Goal: Task Accomplishment & Management: Complete application form

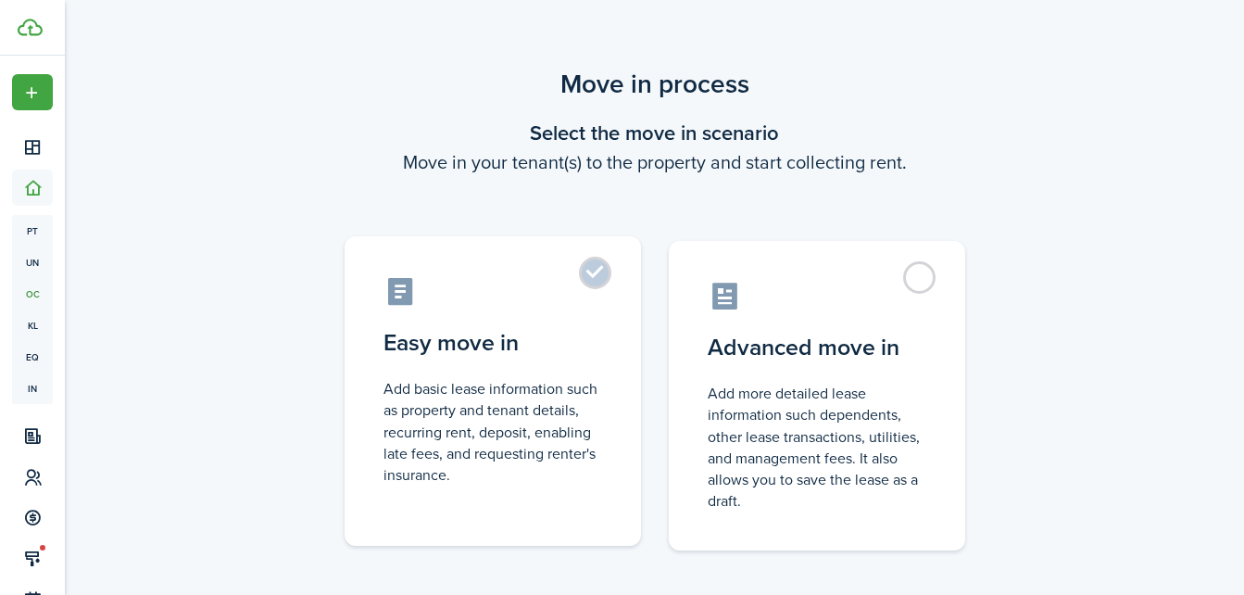
click at [539, 327] on label "Easy move in Add basic lease information such as property and tenant details, r…" at bounding box center [493, 390] width 296 height 309
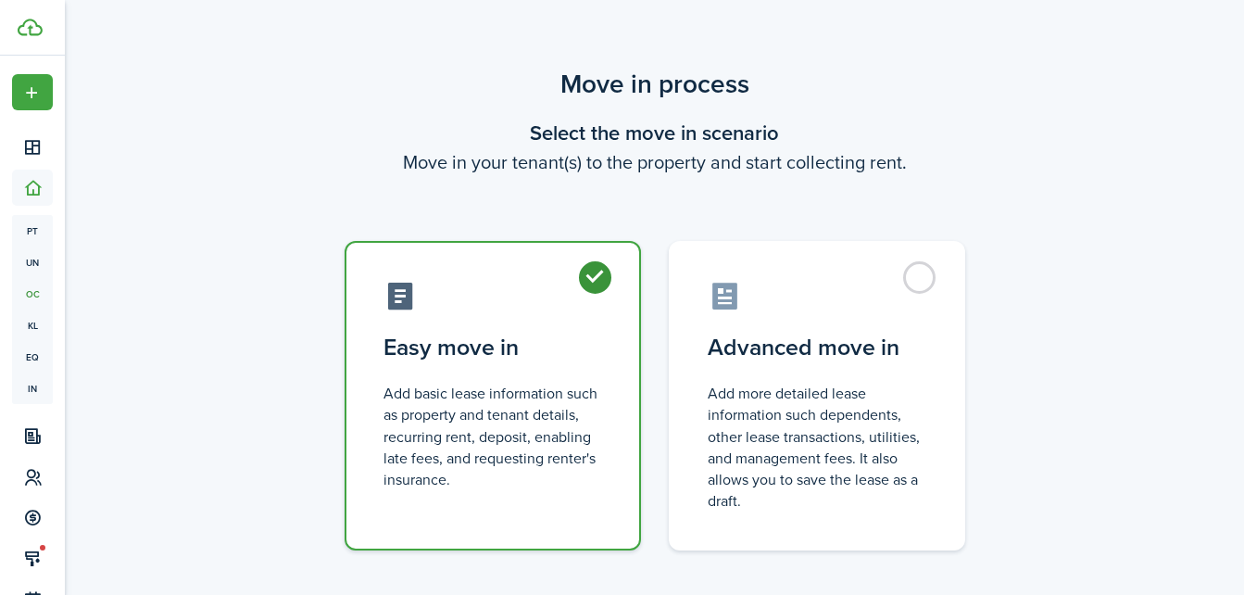
radio input "true"
click at [548, 398] on control-radio-card-description "Add basic lease information such as property and tenant details, recurring rent…" at bounding box center [493, 436] width 219 height 107
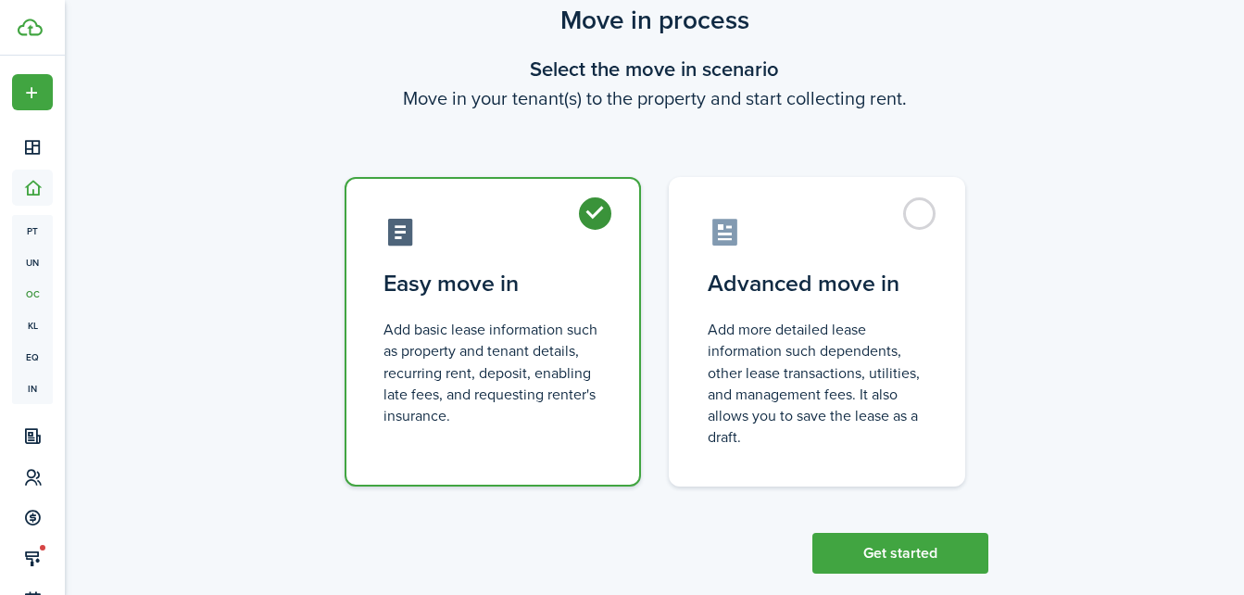
scroll to position [94, 0]
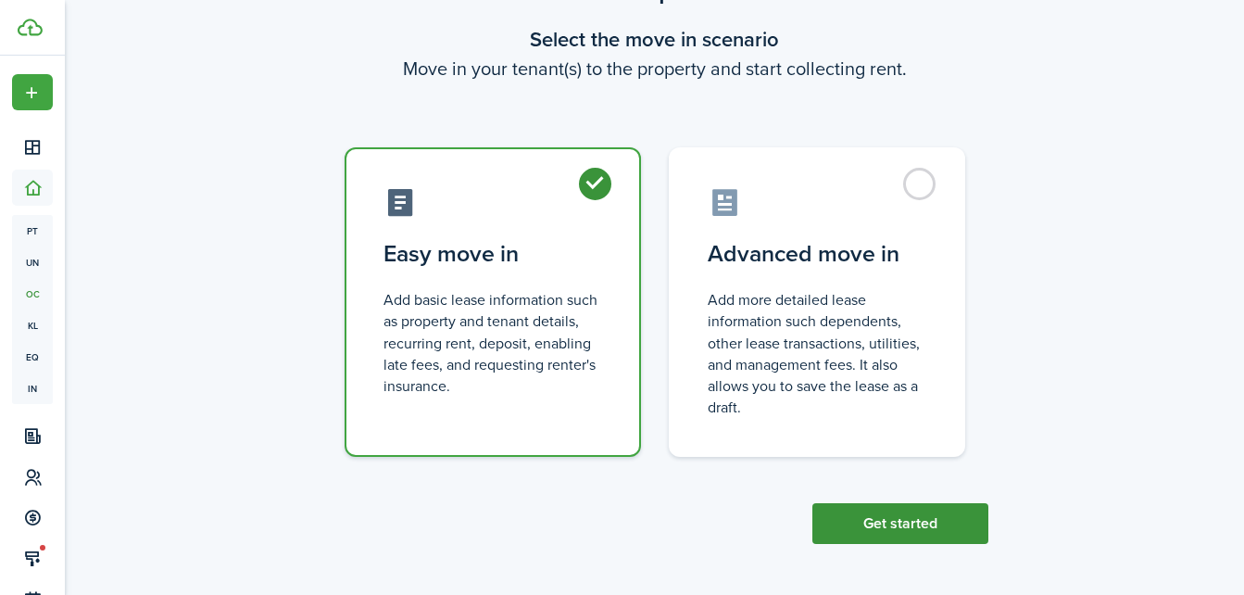
click at [894, 526] on button "Get started" at bounding box center [901, 523] width 176 height 41
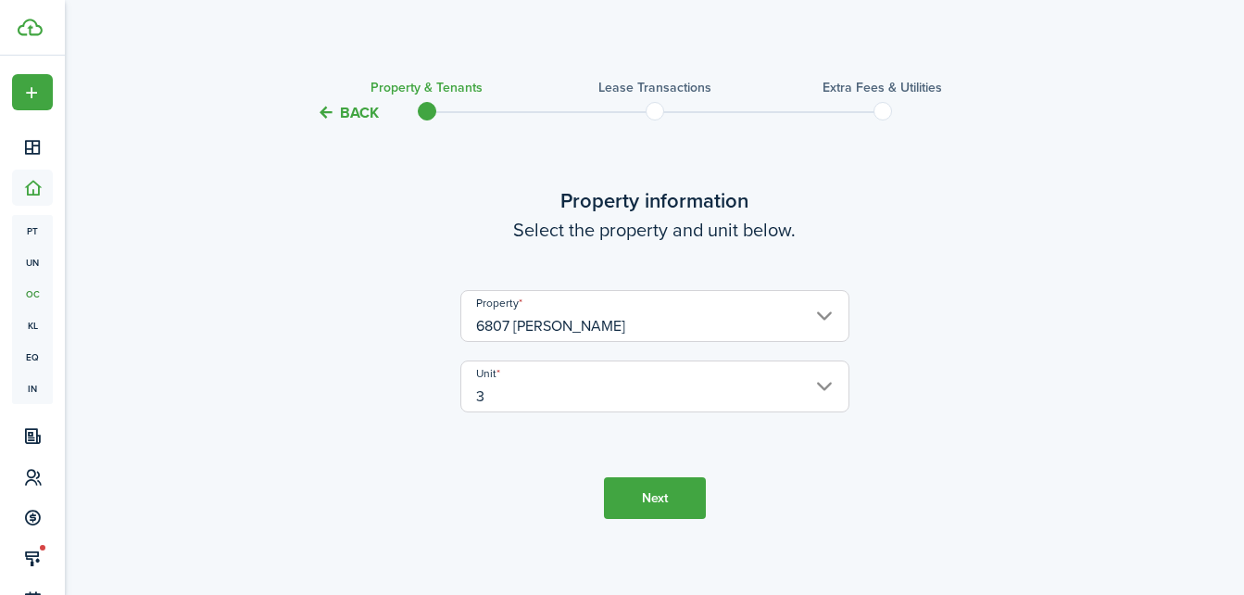
click at [645, 503] on button "Next" at bounding box center [655, 498] width 102 height 42
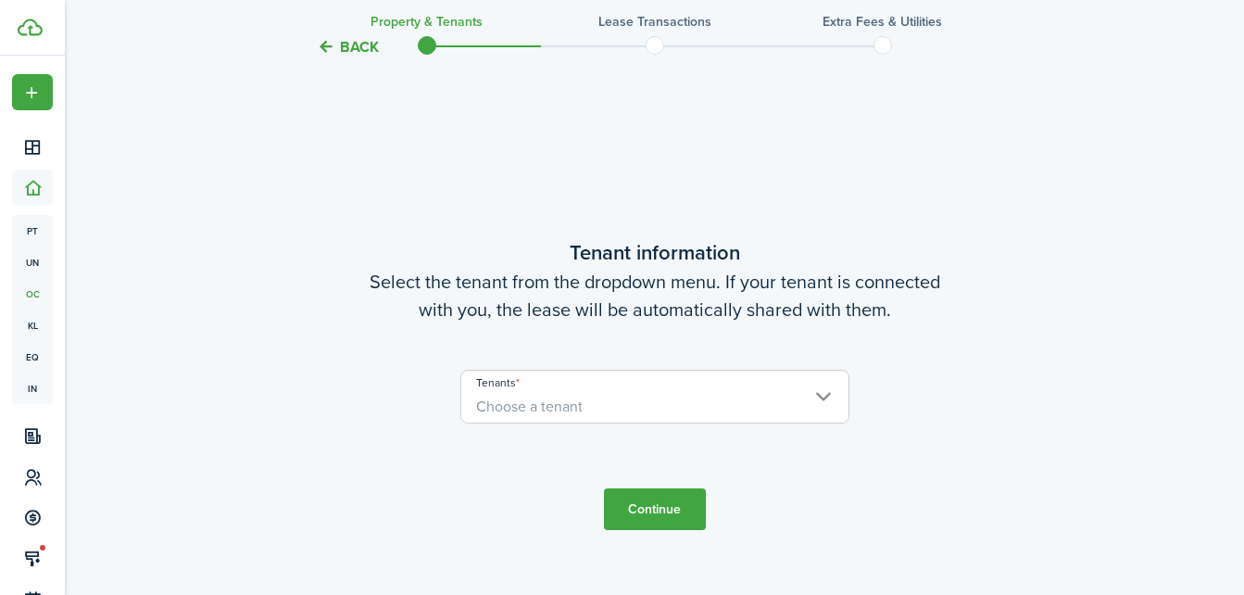
scroll to position [483, 0]
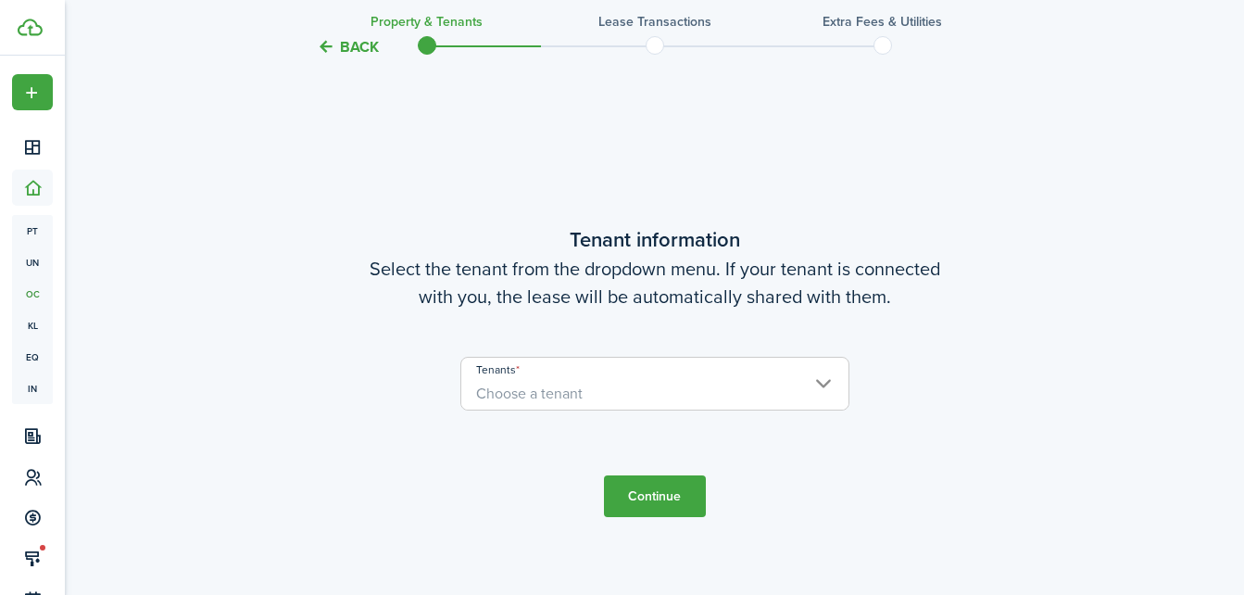
click at [550, 392] on span "Choose a tenant" at bounding box center [529, 393] width 107 height 21
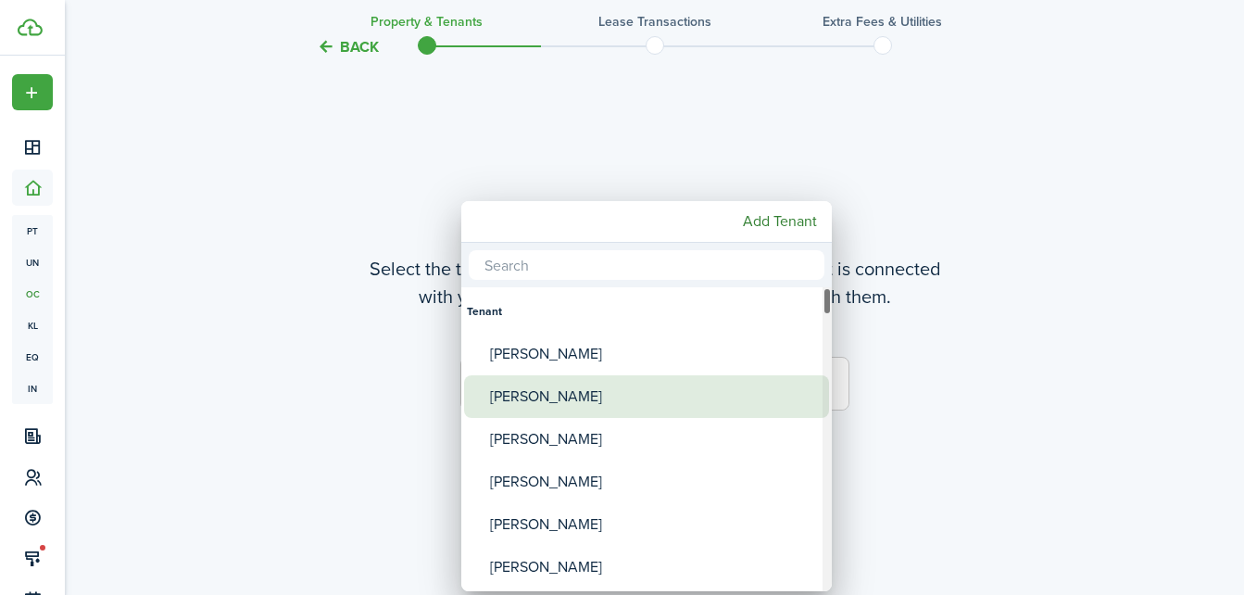
click at [549, 392] on div "[PERSON_NAME]" at bounding box center [654, 396] width 328 height 43
type input "[PERSON_NAME]"
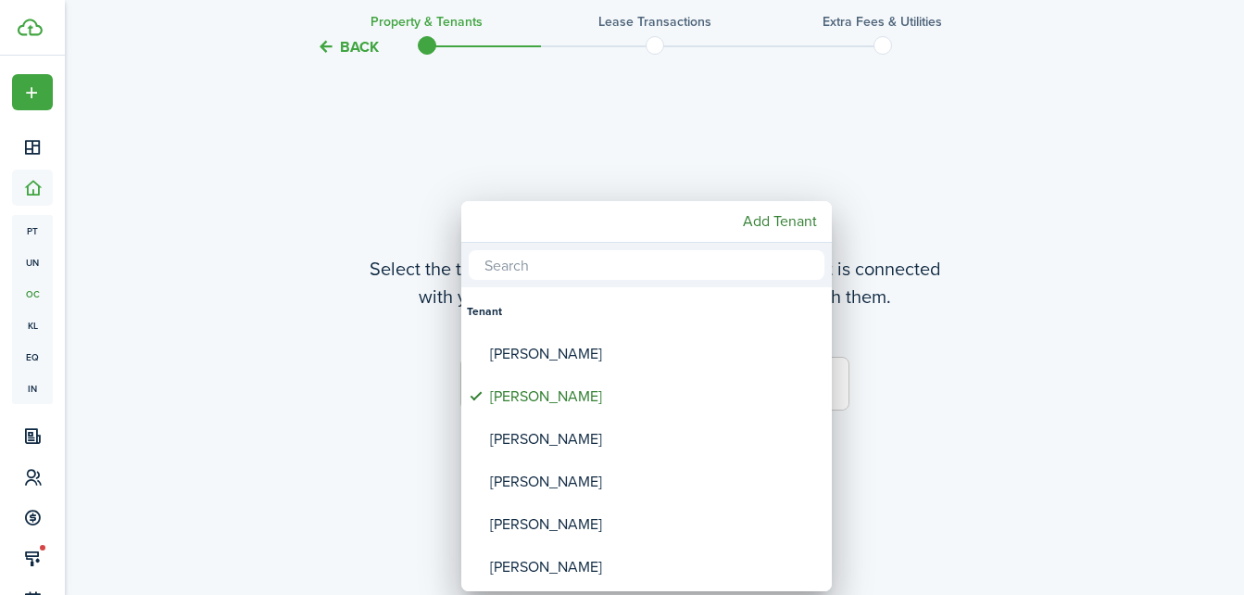
click at [925, 432] on div at bounding box center [622, 297] width 1541 height 891
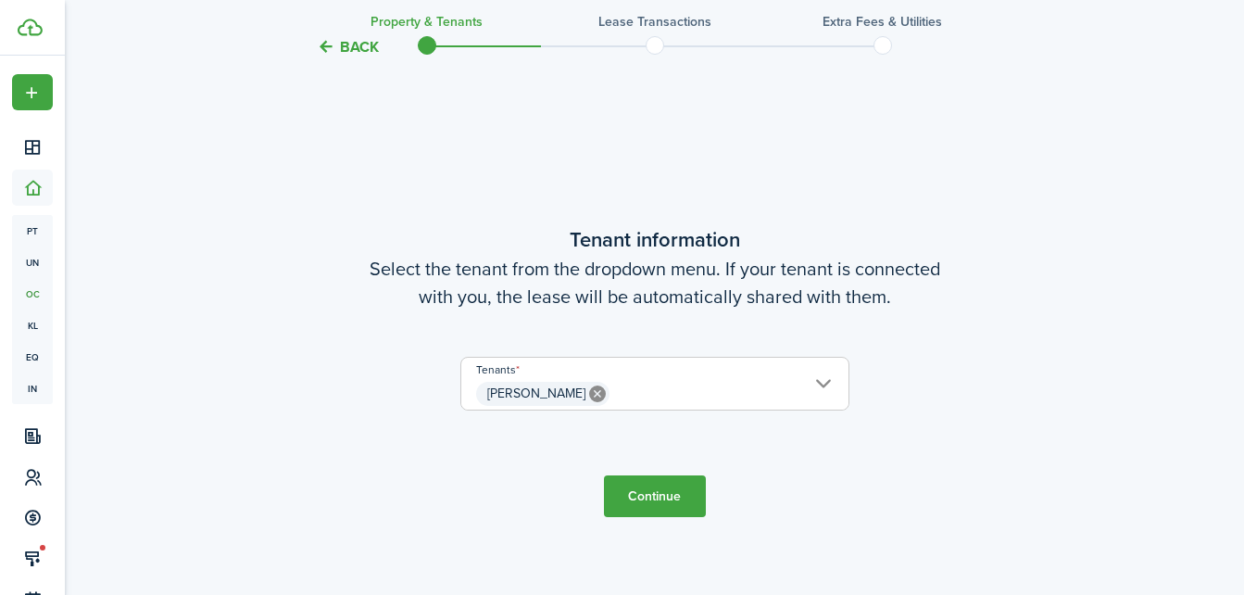
click at [624, 492] on button "Continue" at bounding box center [655, 496] width 102 height 42
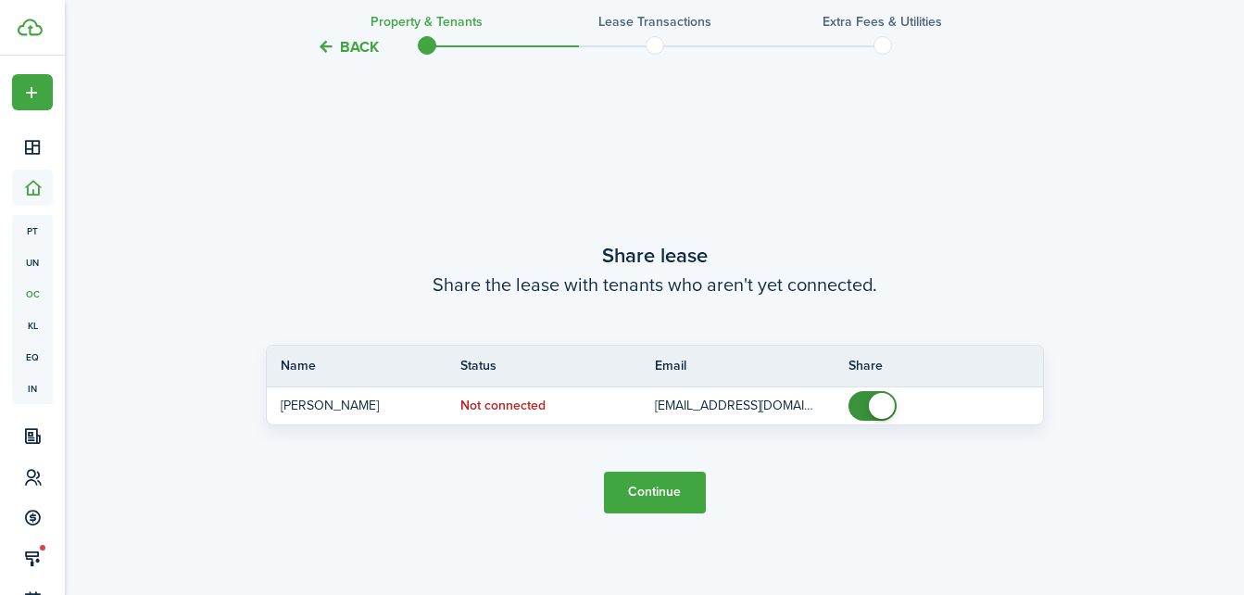
scroll to position [1078, 0]
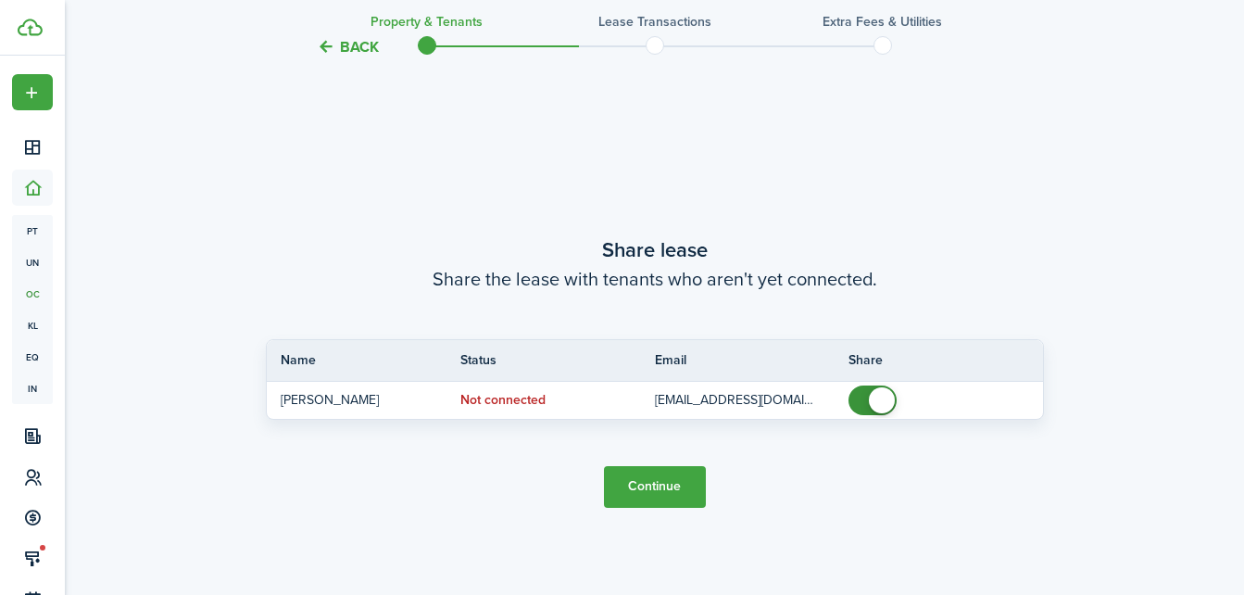
click at [666, 499] on button "Continue" at bounding box center [655, 487] width 102 height 42
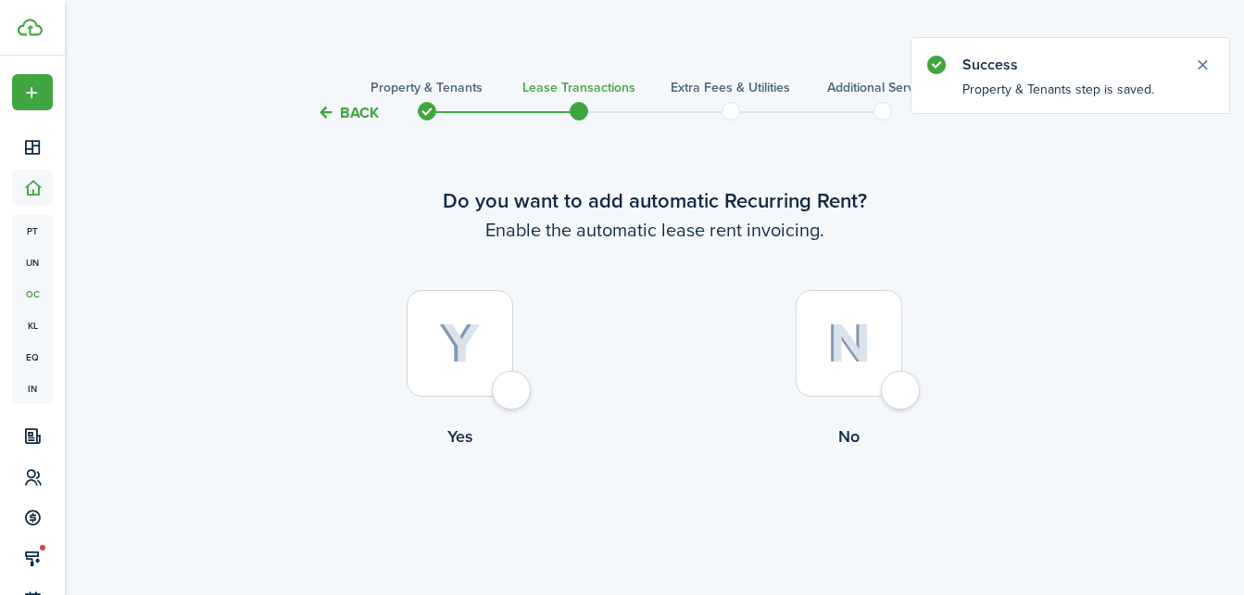
click at [480, 385] on div at bounding box center [460, 343] width 107 height 107
radio input "true"
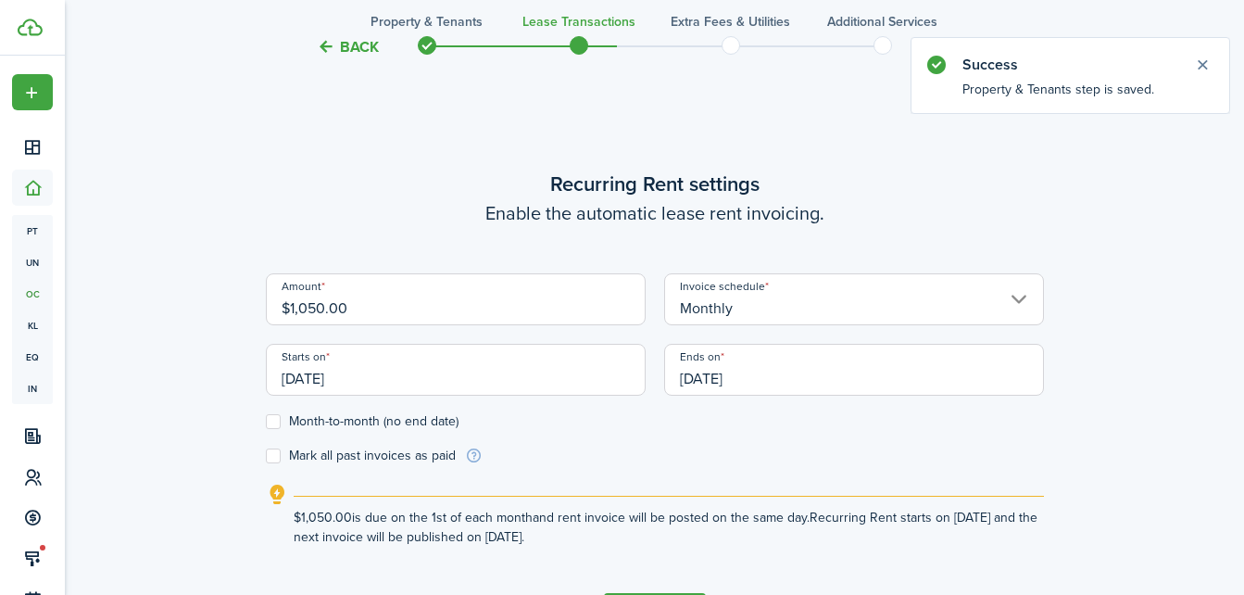
scroll to position [510, 0]
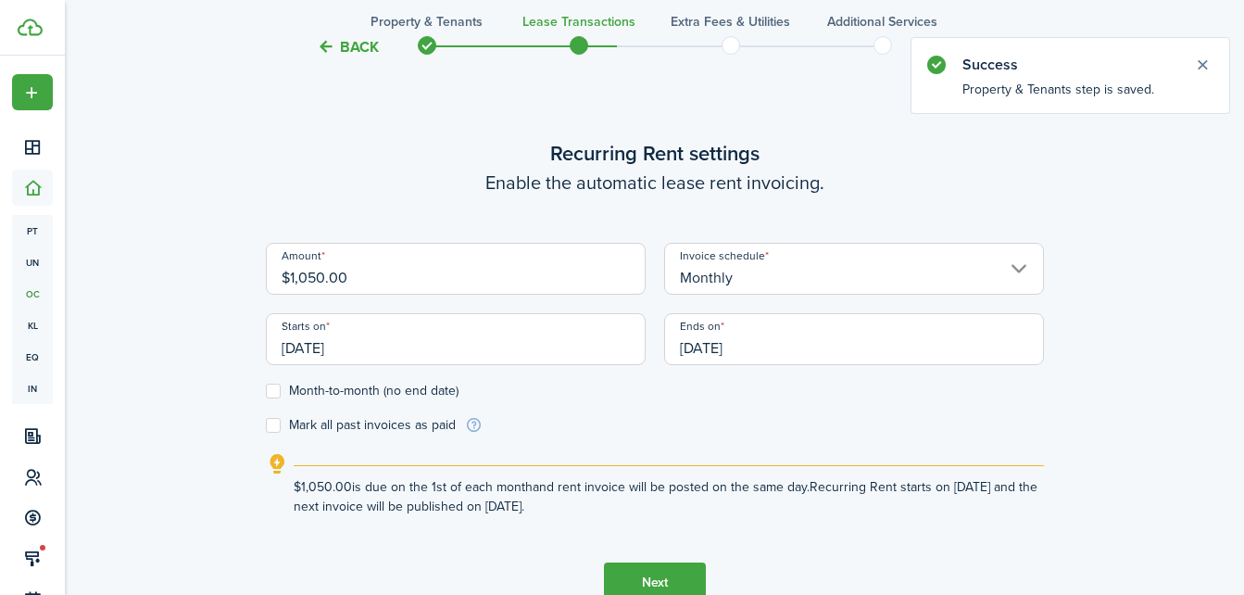
click at [371, 282] on input "$1,050.00" at bounding box center [456, 269] width 380 height 52
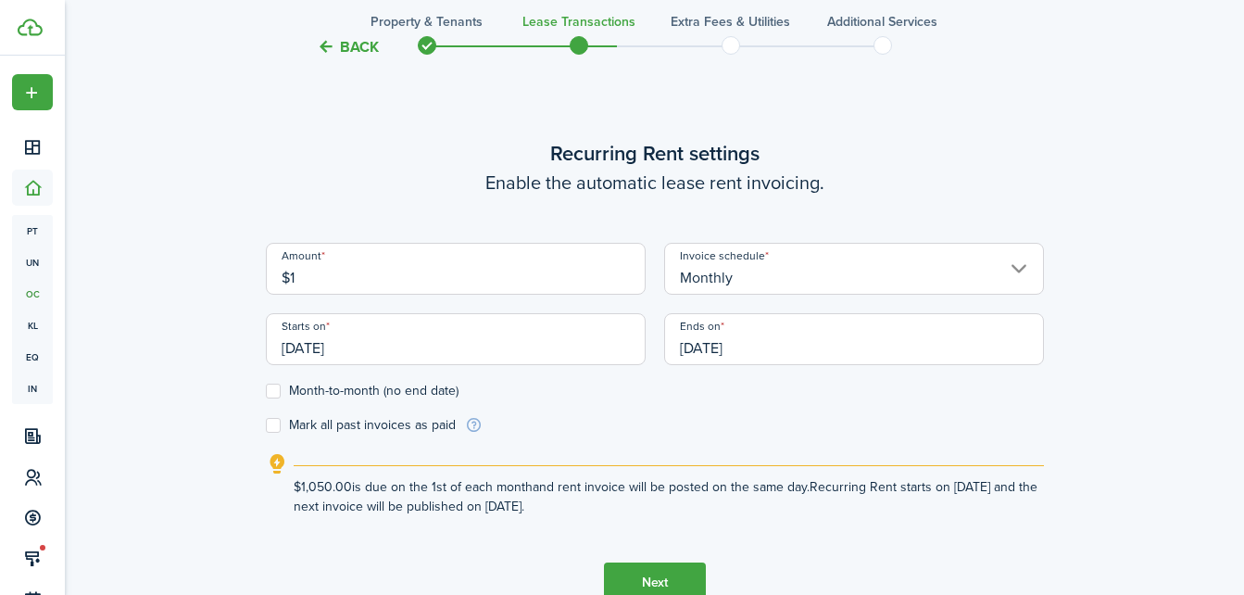
type input "$"
click at [693, 347] on input "[DATE]" at bounding box center [854, 339] width 380 height 52
type input "$1,100.00"
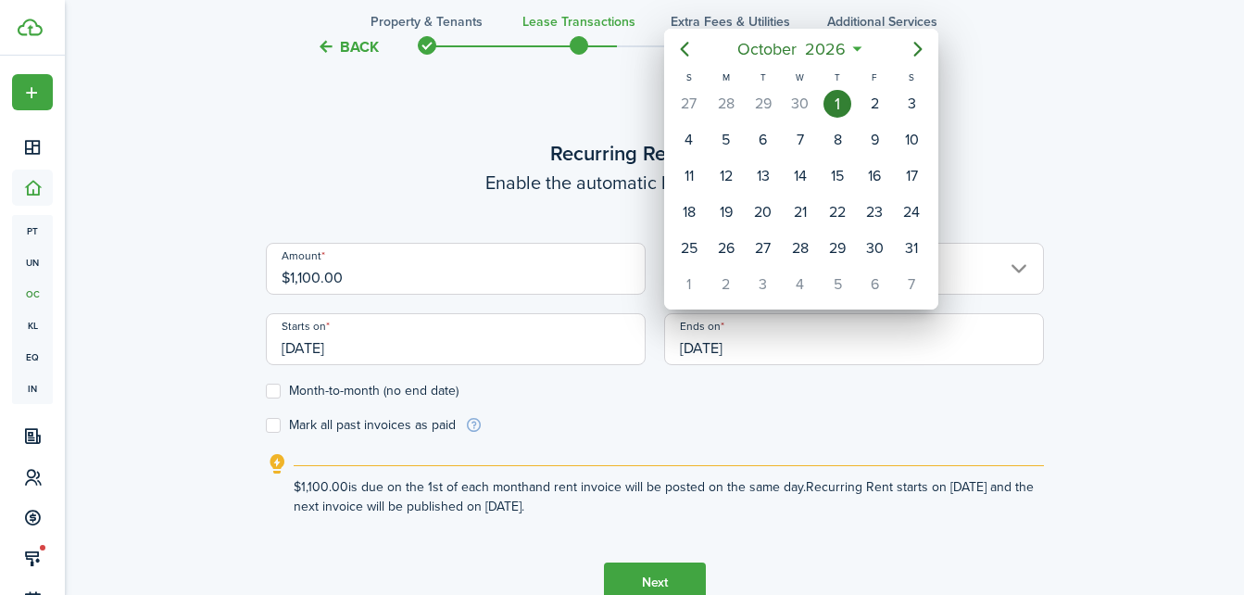
click at [693, 347] on div at bounding box center [622, 297] width 1541 height 891
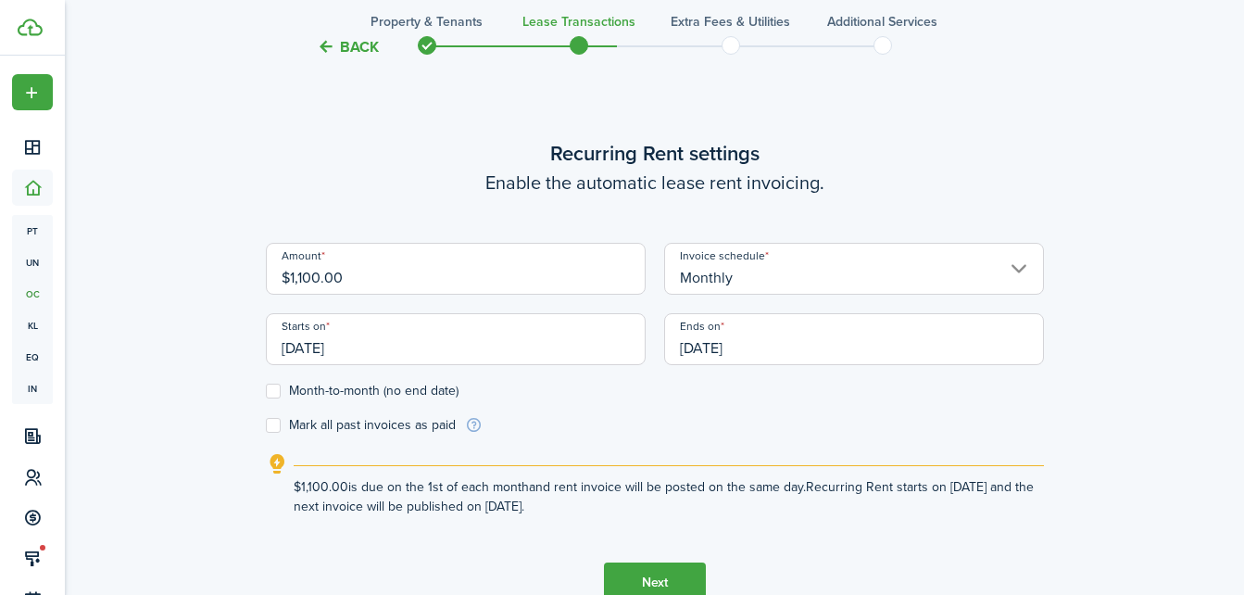
click at [686, 350] on input "[DATE]" at bounding box center [854, 339] width 380 height 52
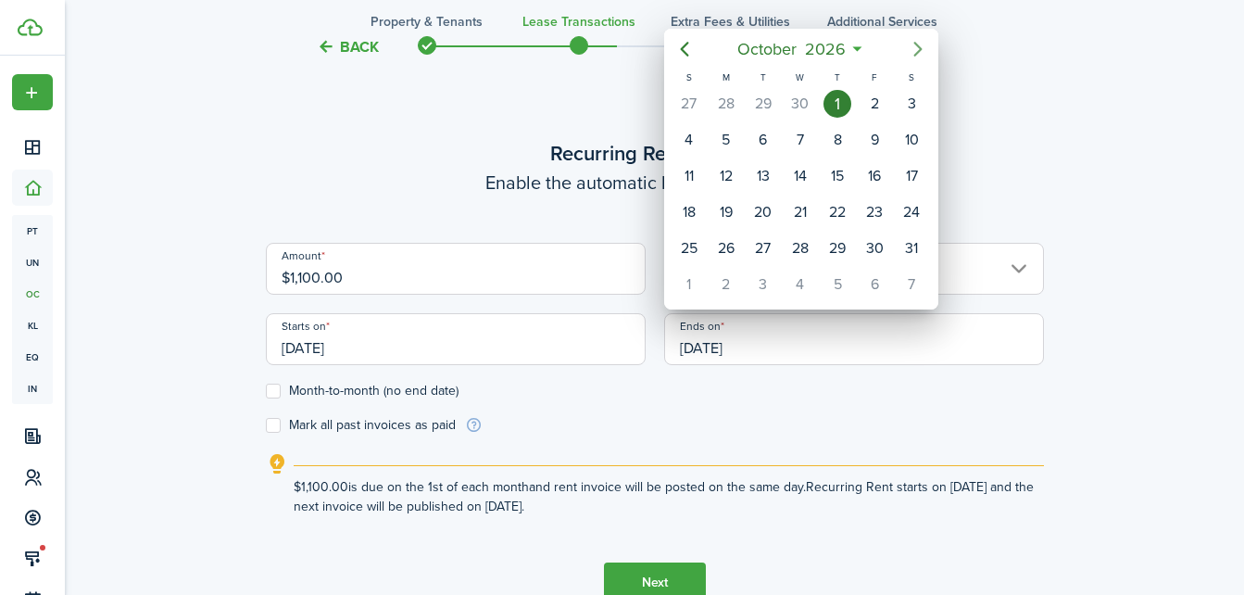
click at [915, 44] on icon "Next page" at bounding box center [918, 49] width 8 height 15
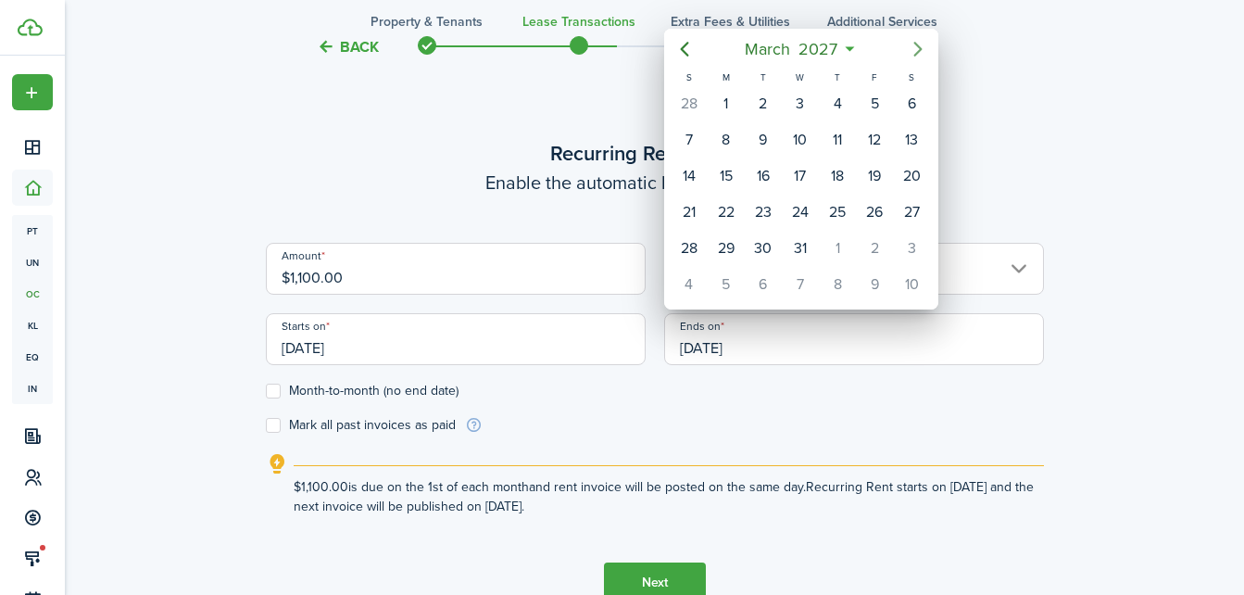
click at [915, 44] on icon "Next page" at bounding box center [918, 49] width 8 height 15
click at [919, 44] on icon "Next page" at bounding box center [918, 49] width 22 height 22
click at [687, 56] on icon "Previous page" at bounding box center [684, 49] width 8 height 15
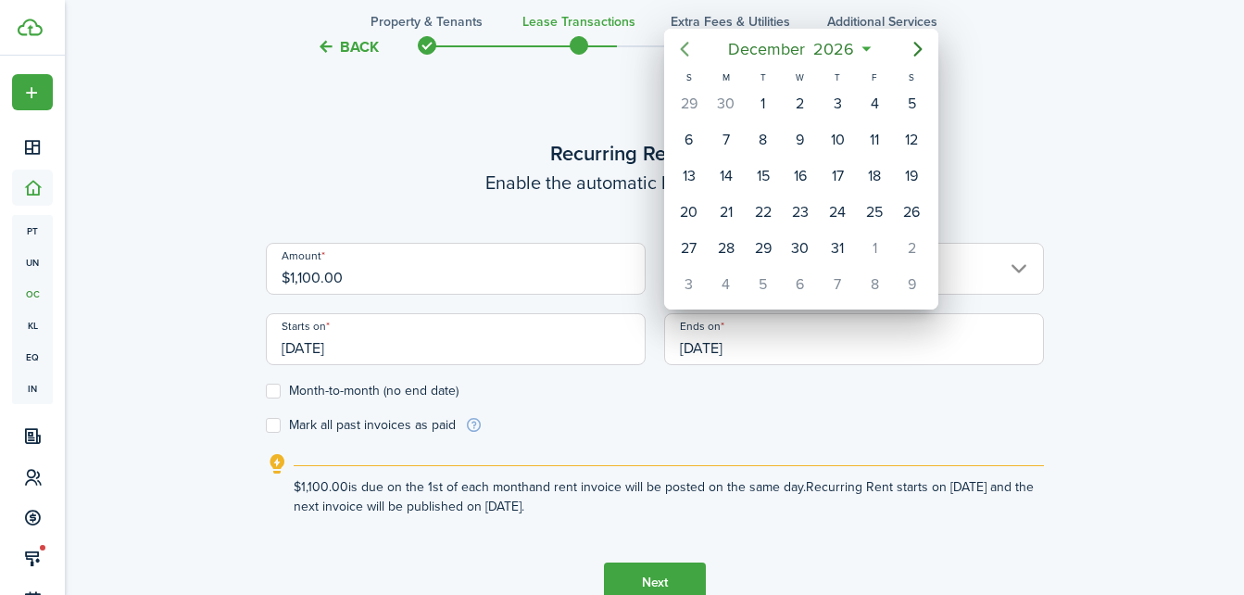
click at [687, 56] on icon "Previous page" at bounding box center [684, 49] width 8 height 15
click at [758, 54] on span "September" at bounding box center [767, 48] width 89 height 33
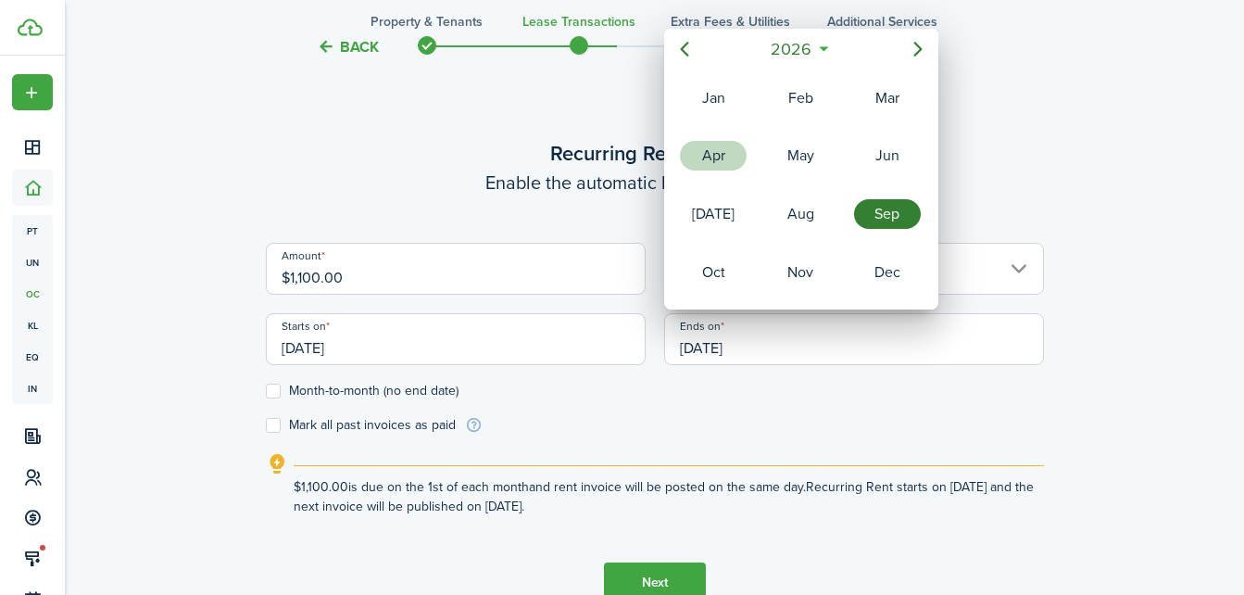
click at [723, 157] on div "Apr" at bounding box center [713, 156] width 67 height 30
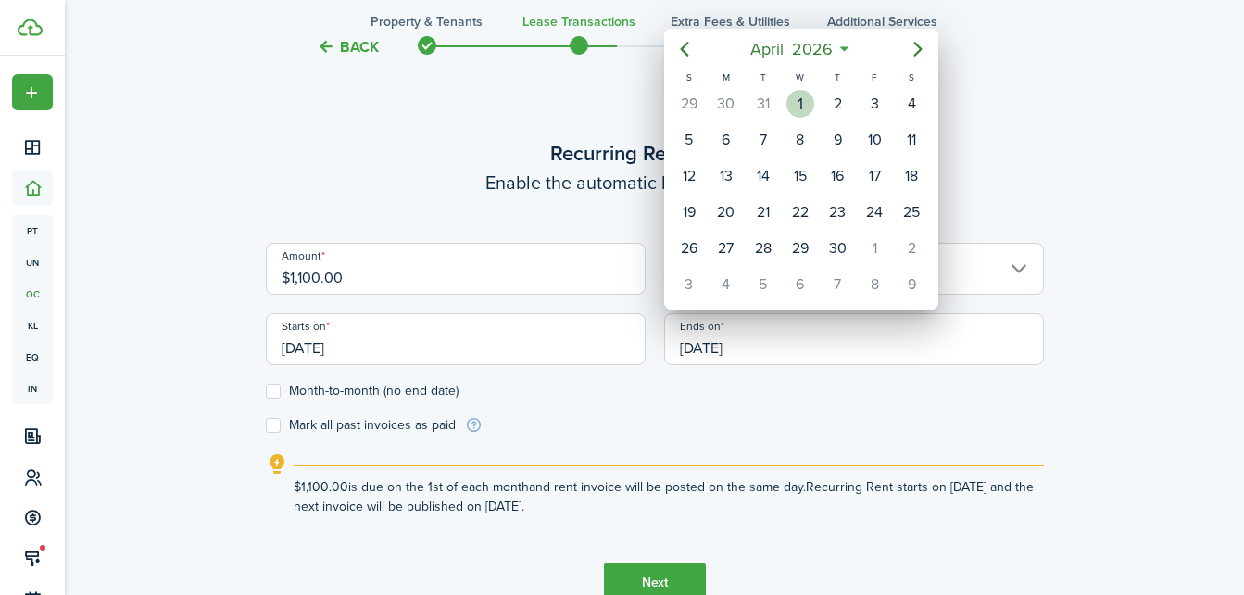
click at [799, 107] on div "1" at bounding box center [801, 104] width 28 height 28
type input "[DATE]"
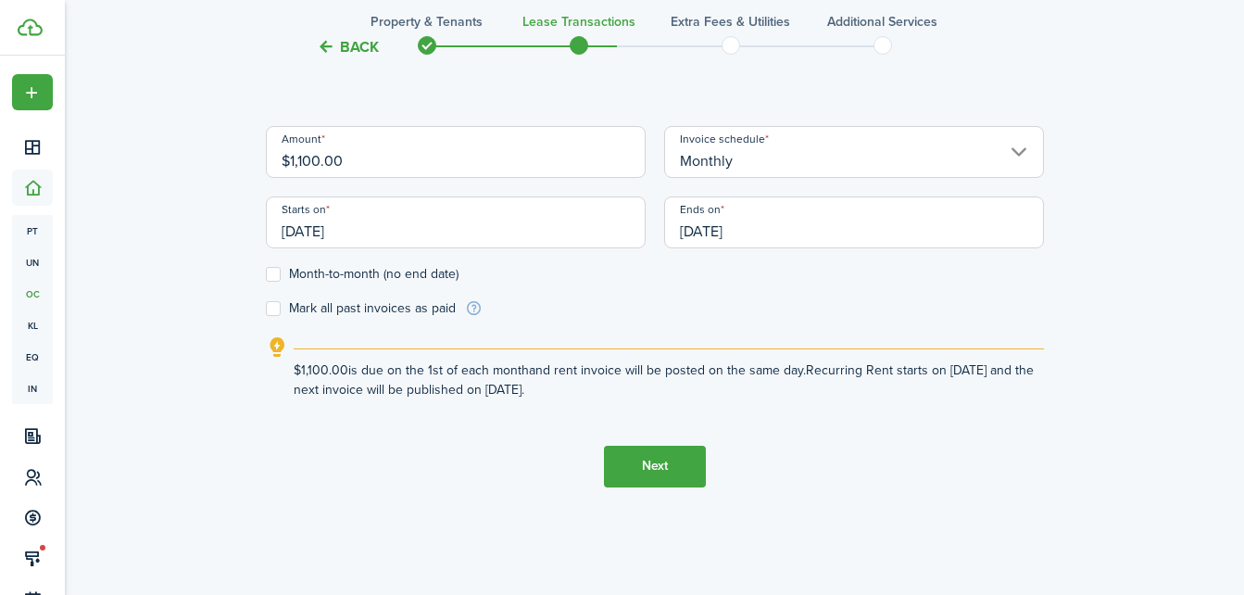
scroll to position [634, 0]
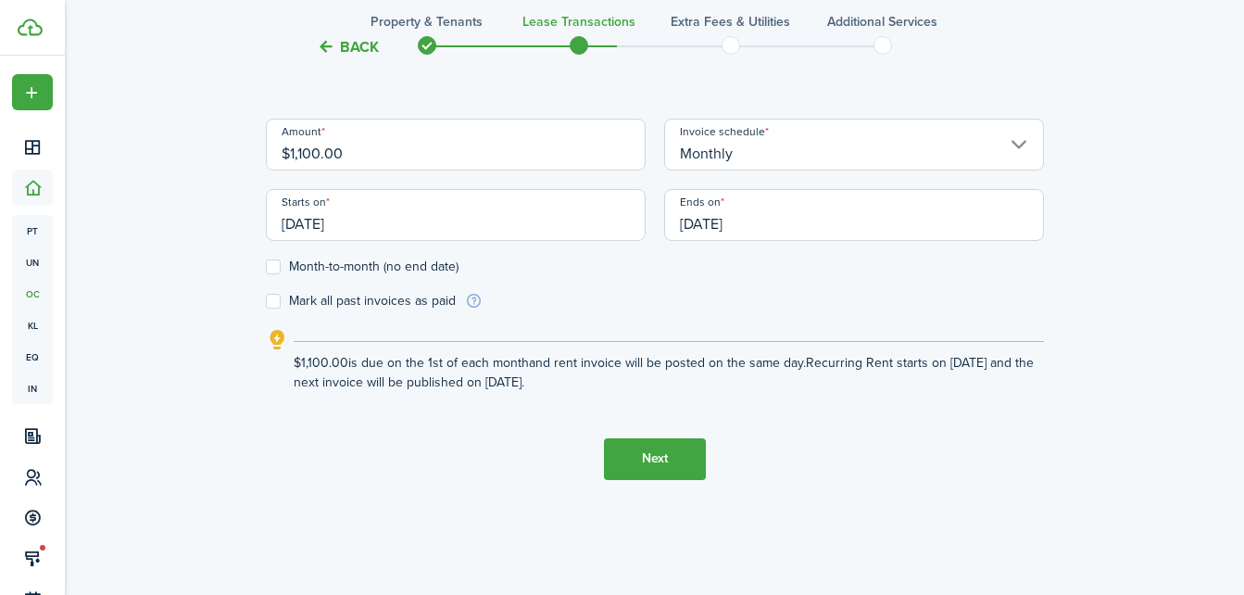
click at [271, 268] on label "Month-to-month (no end date)" at bounding box center [362, 266] width 193 height 15
click at [266, 267] on input "Month-to-month (no end date)" at bounding box center [265, 266] width 1 height 1
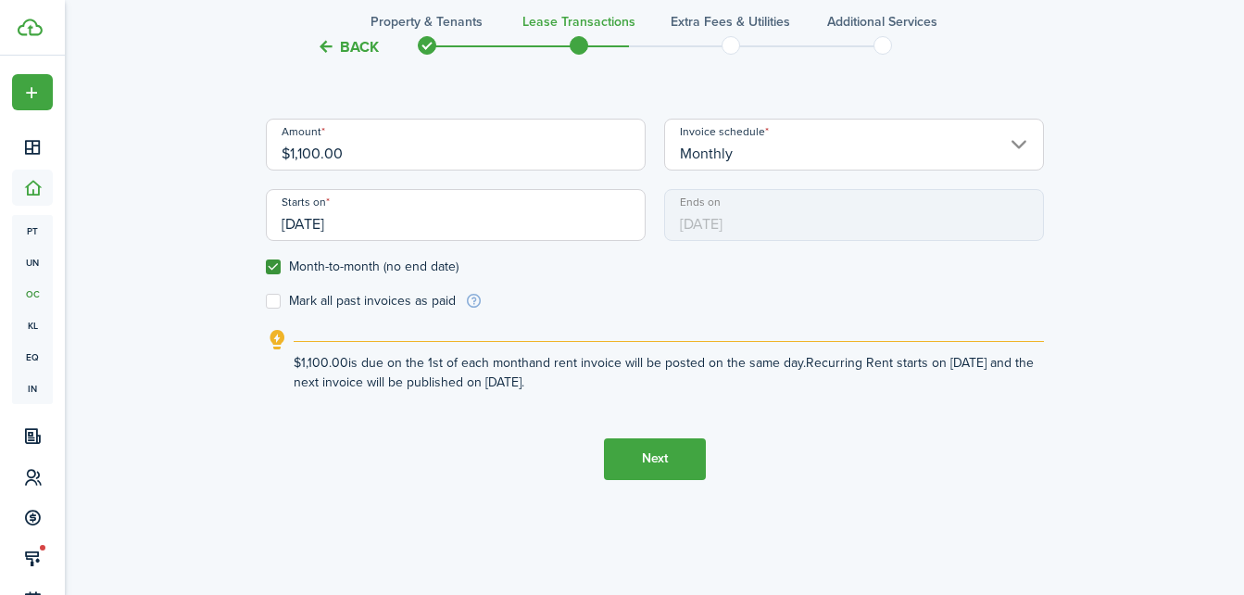
click at [271, 268] on label "Month-to-month (no end date)" at bounding box center [362, 266] width 193 height 15
click at [266, 267] on input "Month-to-month (no end date)" at bounding box center [265, 266] width 1 height 1
checkbox input "false"
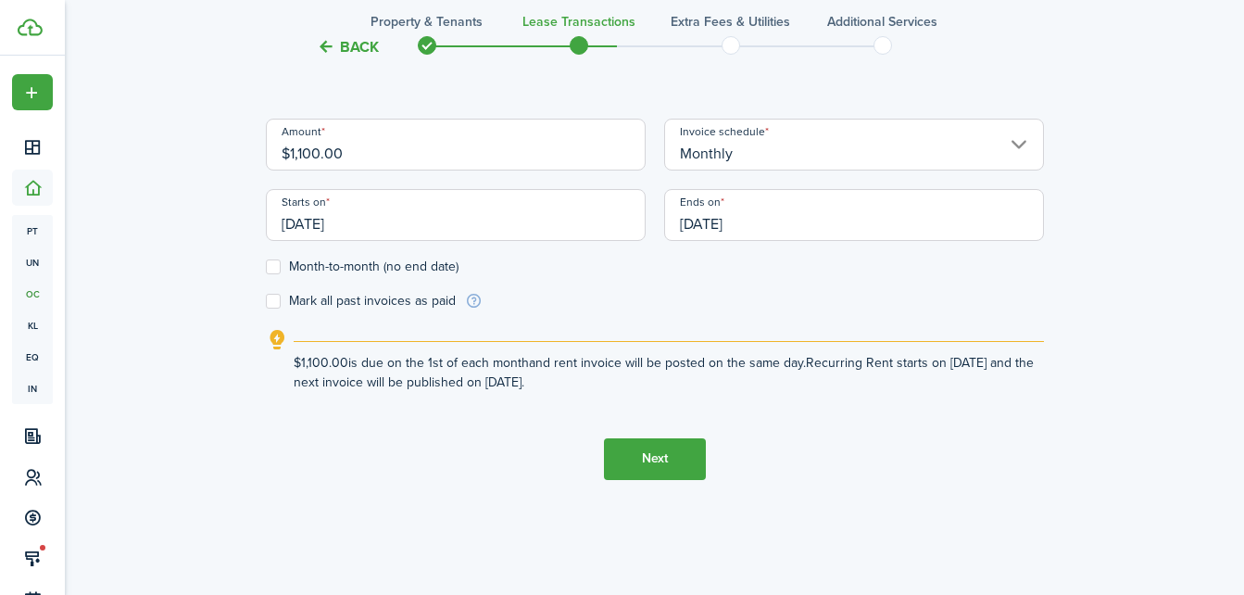
click at [674, 471] on button "Next" at bounding box center [655, 459] width 102 height 42
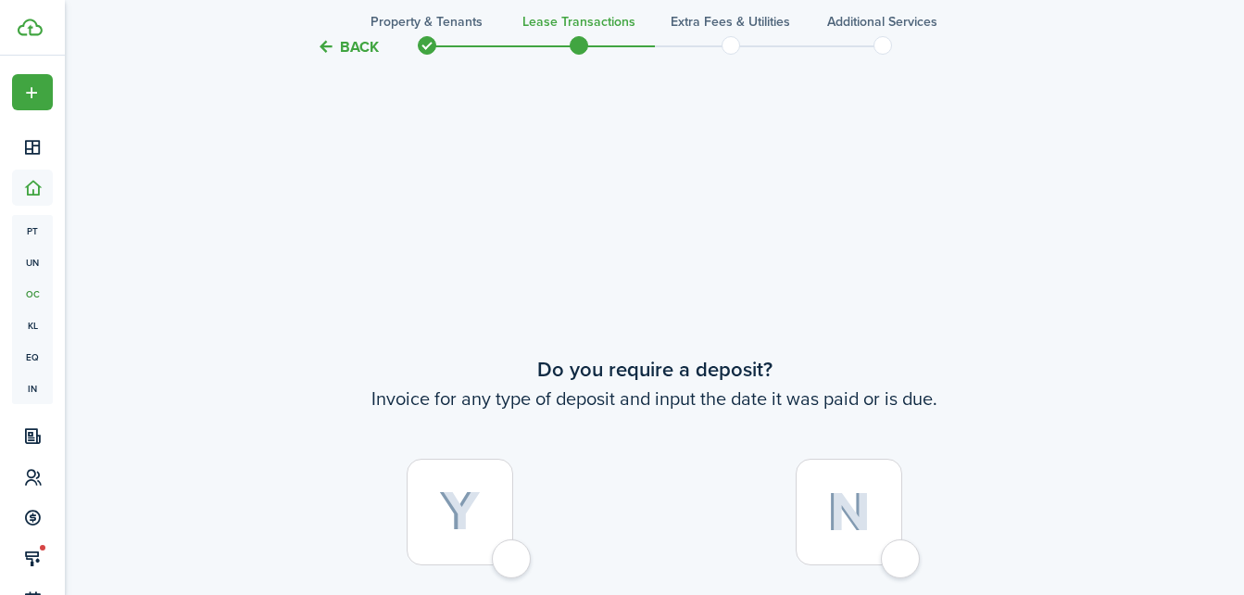
scroll to position [1104, 0]
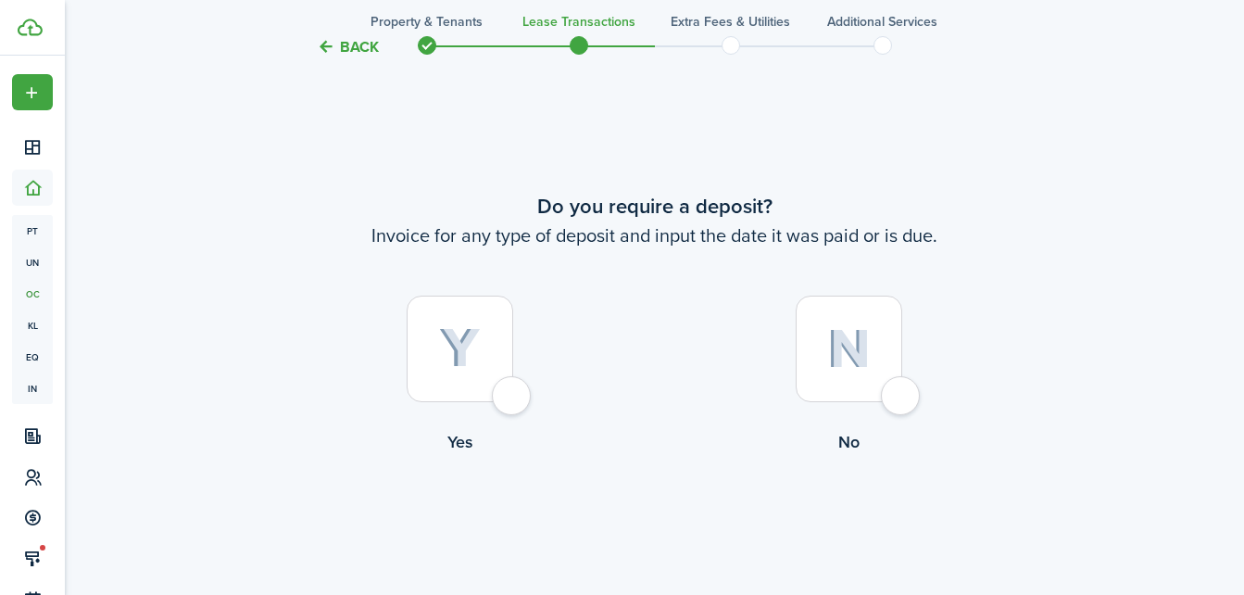
click at [501, 391] on div at bounding box center [460, 349] width 107 height 107
radio input "true"
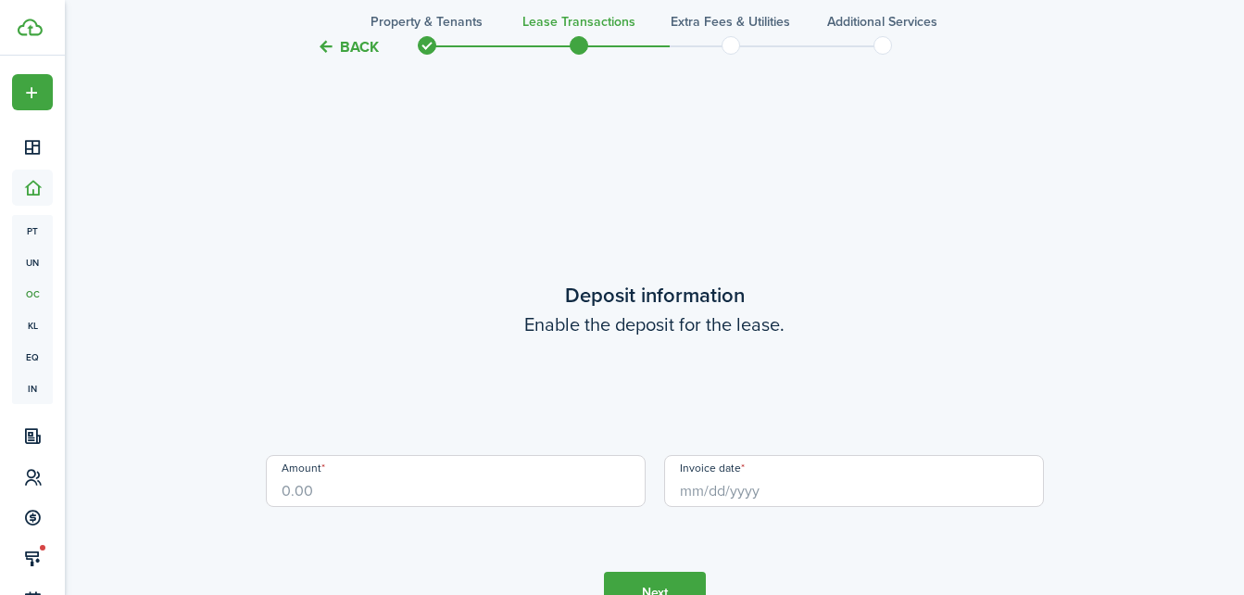
scroll to position [1699, 0]
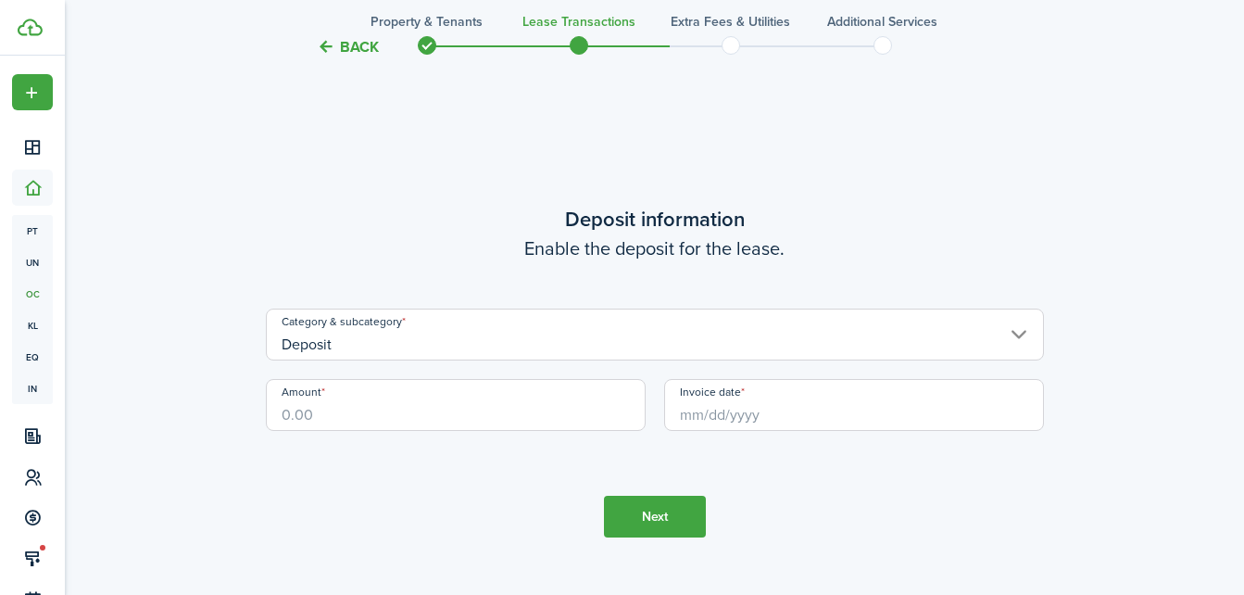
click at [511, 415] on input "Amount" at bounding box center [456, 405] width 380 height 52
type input "$600.00"
click at [681, 420] on input "Invoice date" at bounding box center [854, 405] width 380 height 52
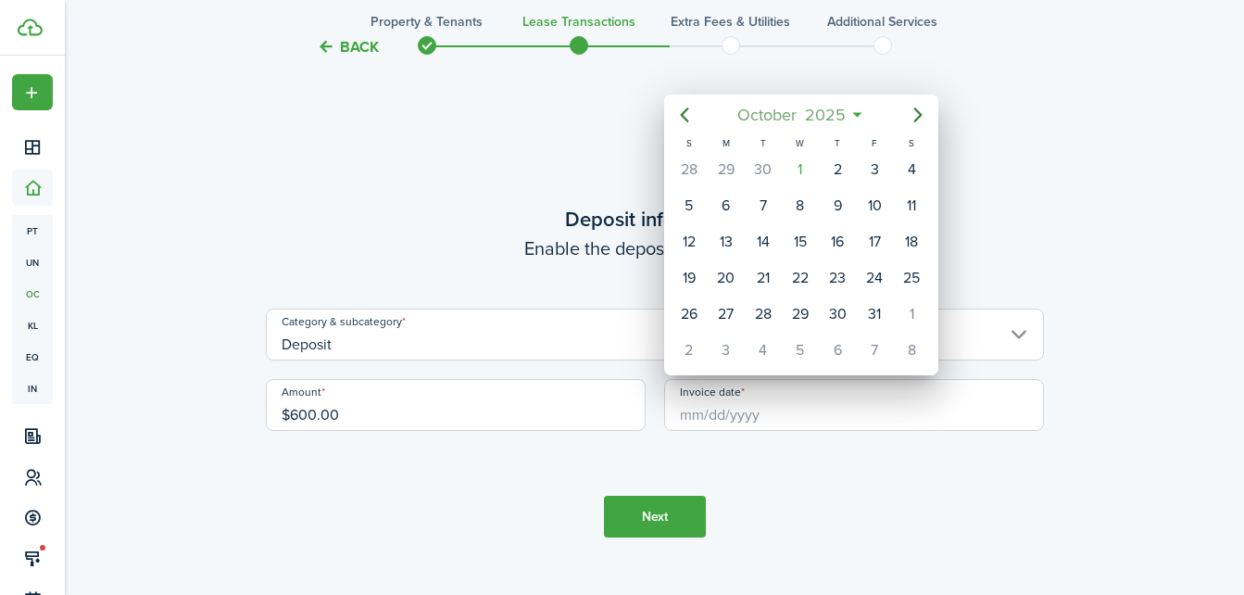
click at [759, 116] on span "October" at bounding box center [767, 114] width 68 height 33
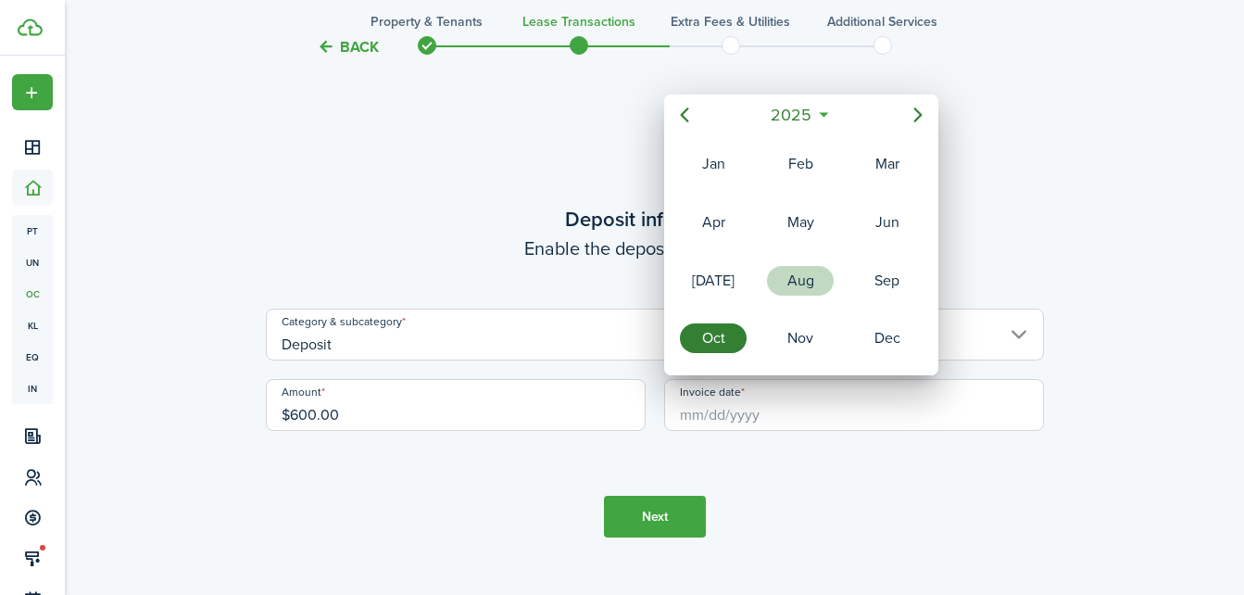
click at [790, 278] on div "Aug" at bounding box center [800, 281] width 67 height 30
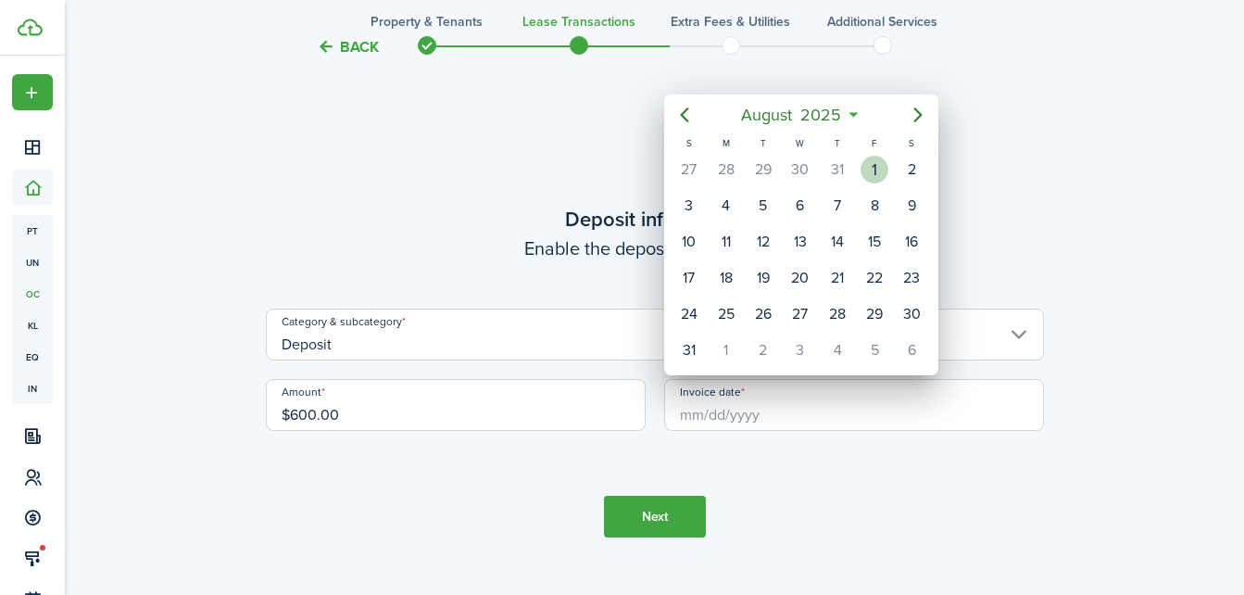
click at [871, 171] on div "1" at bounding box center [875, 170] width 28 height 28
type input "[DATE]"
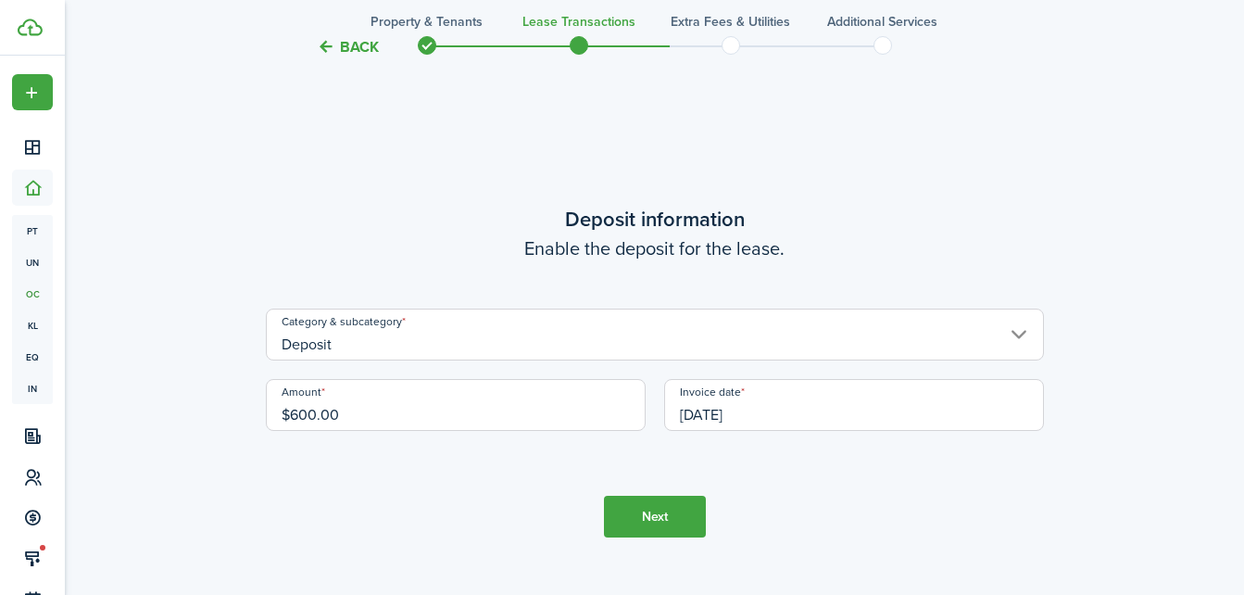
click at [657, 532] on button "Next" at bounding box center [655, 517] width 102 height 42
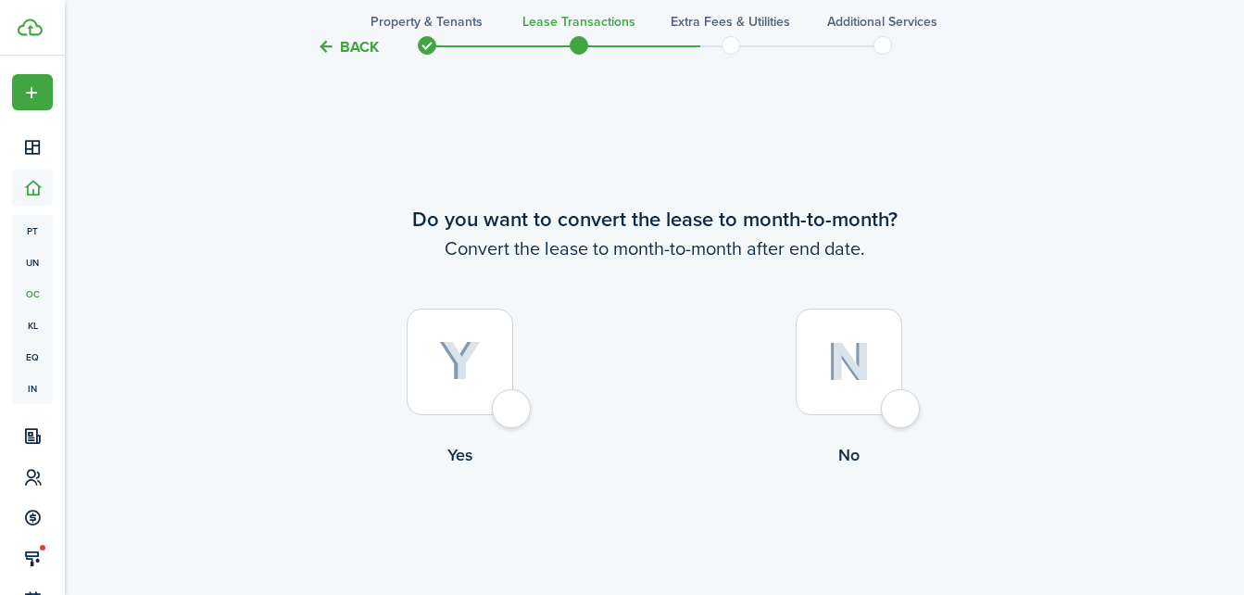
scroll to position [2294, 0]
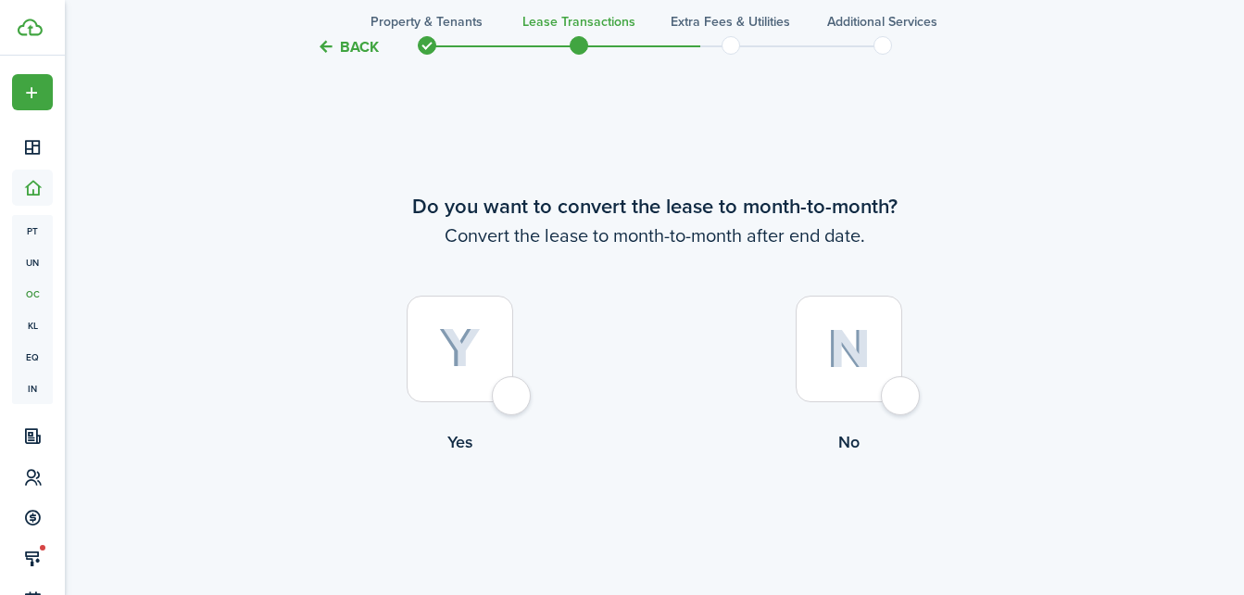
click at [503, 402] on div at bounding box center [460, 349] width 107 height 107
radio input "true"
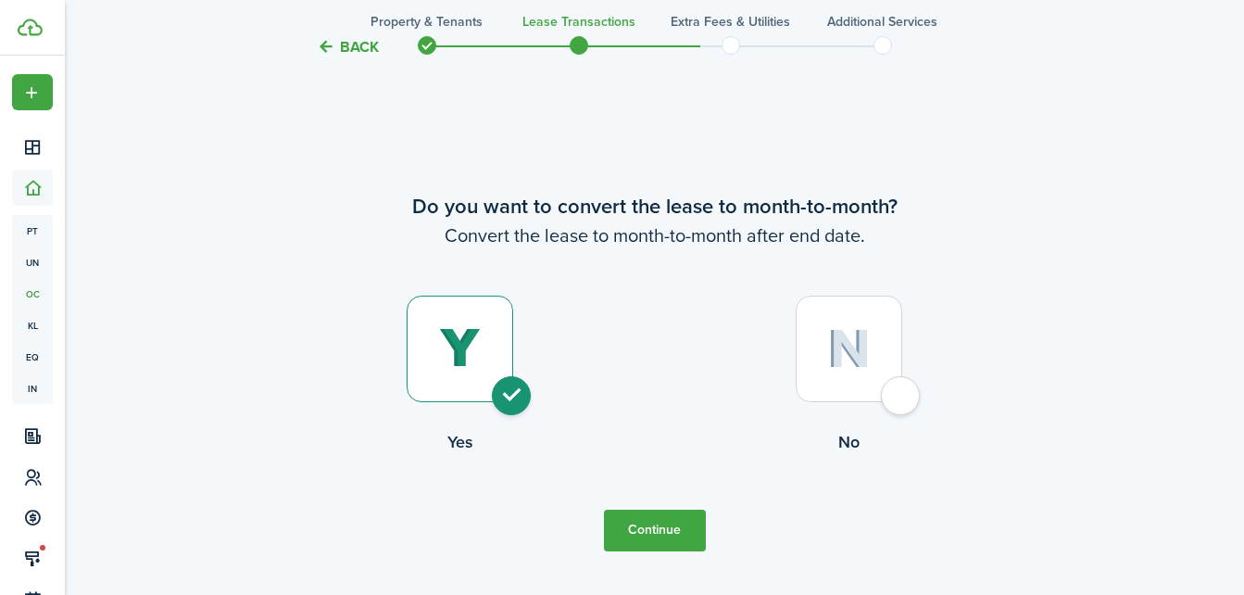
click at [638, 537] on button "Continue" at bounding box center [655, 531] width 102 height 42
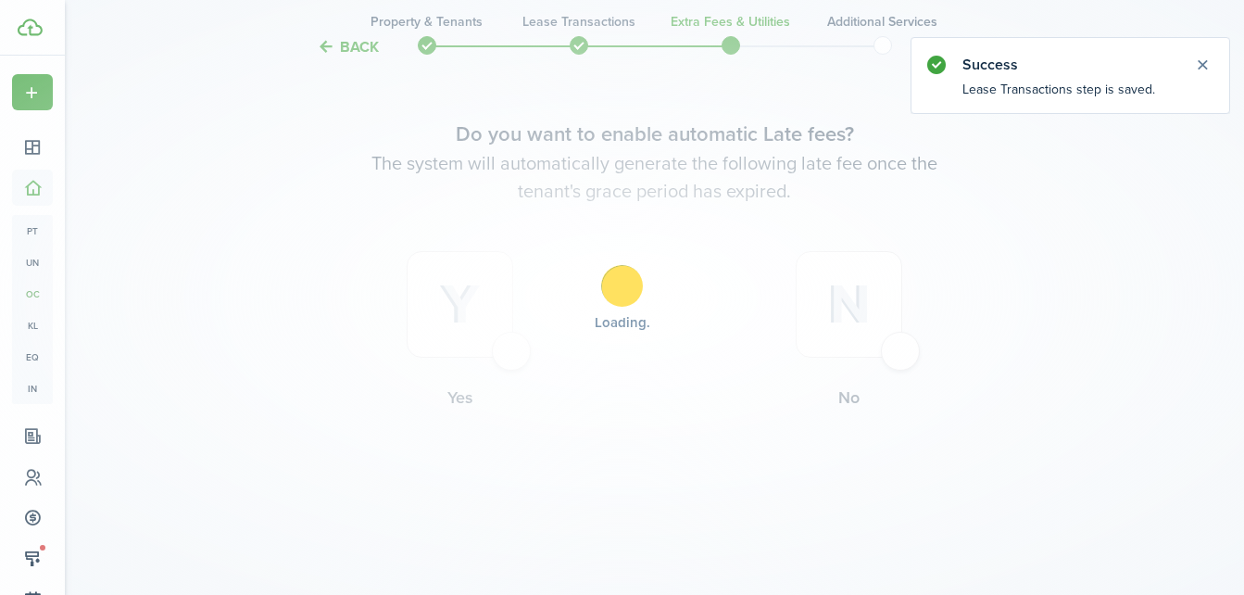
scroll to position [0, 0]
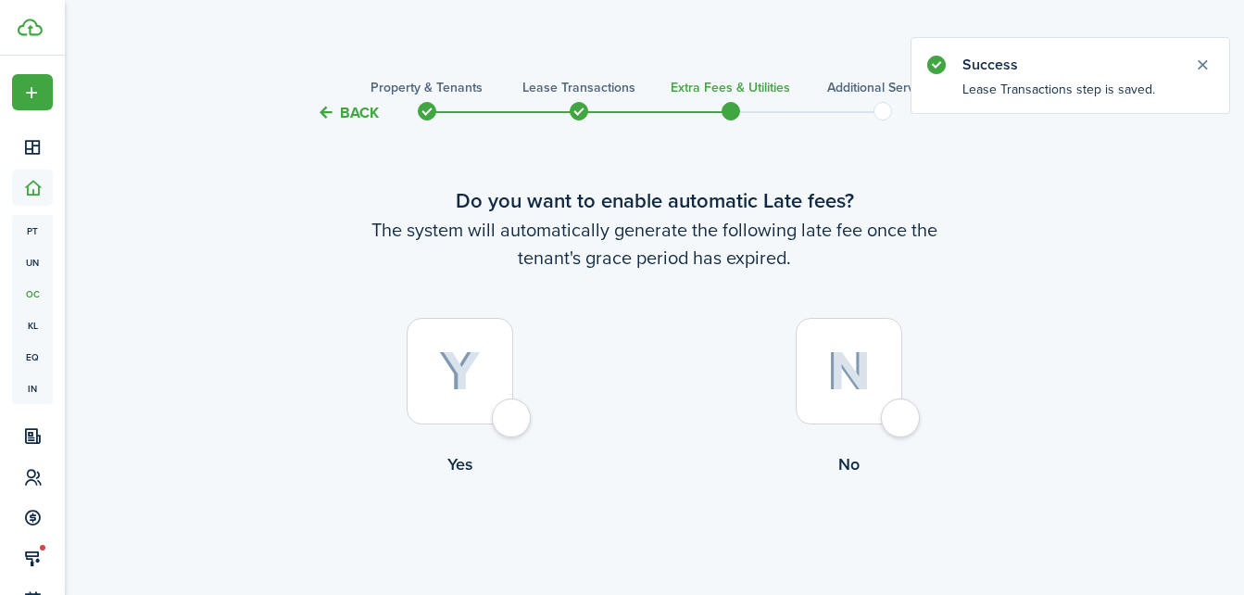
click at [508, 424] on div at bounding box center [460, 371] width 107 height 107
radio input "true"
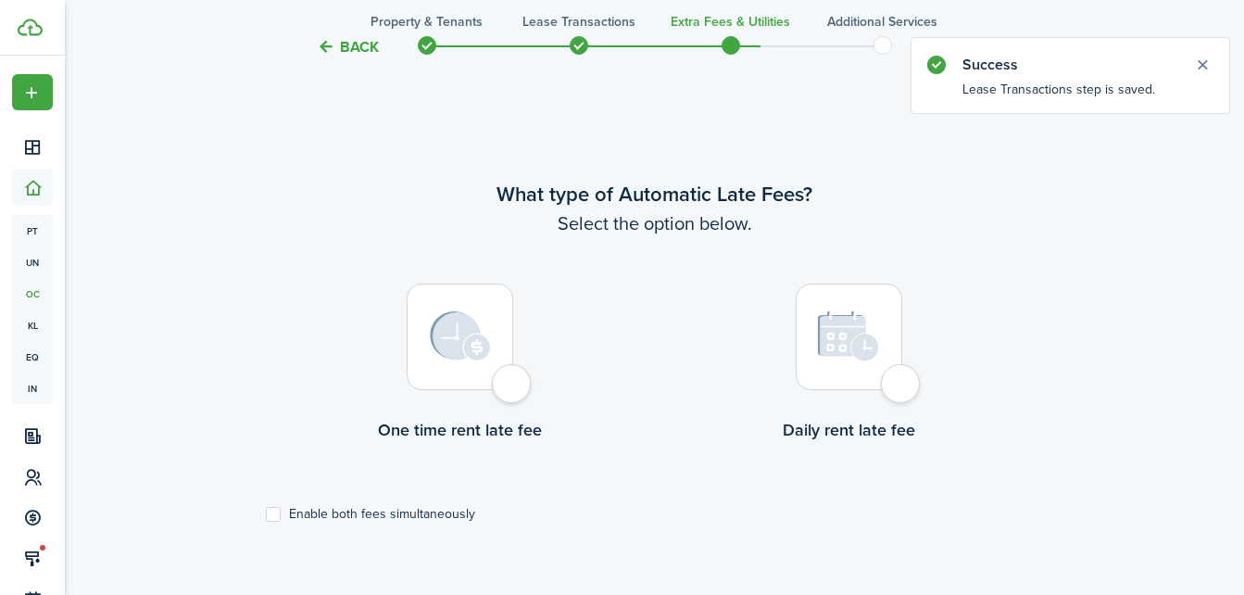
scroll to position [537, 0]
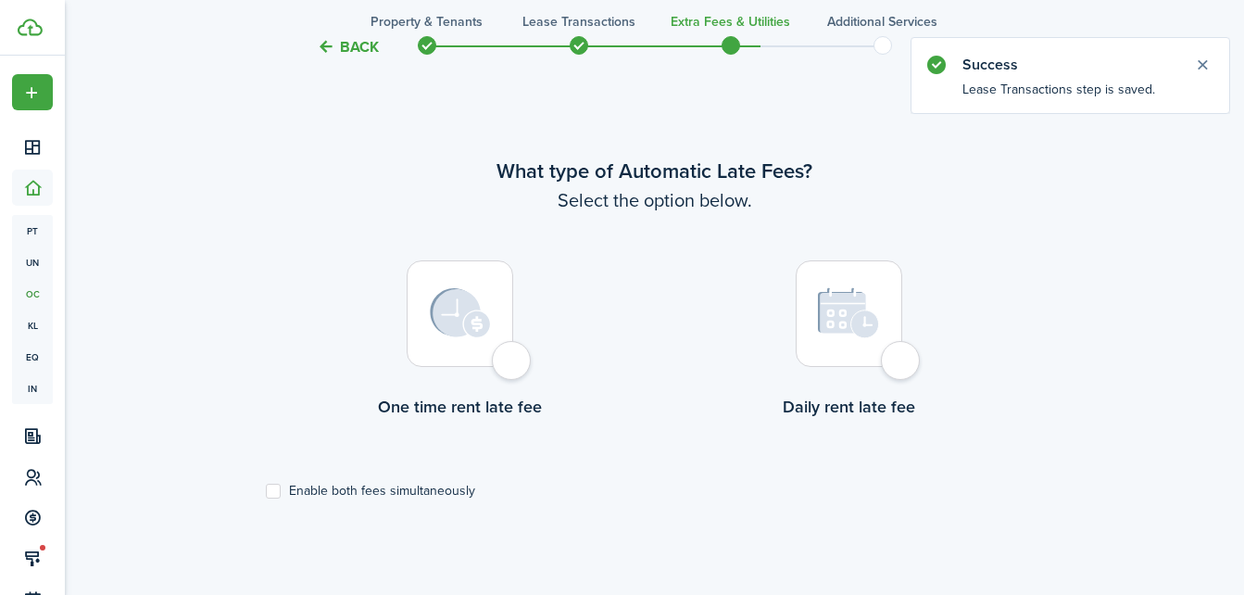
click at [513, 361] on div at bounding box center [460, 313] width 107 height 107
radio input "true"
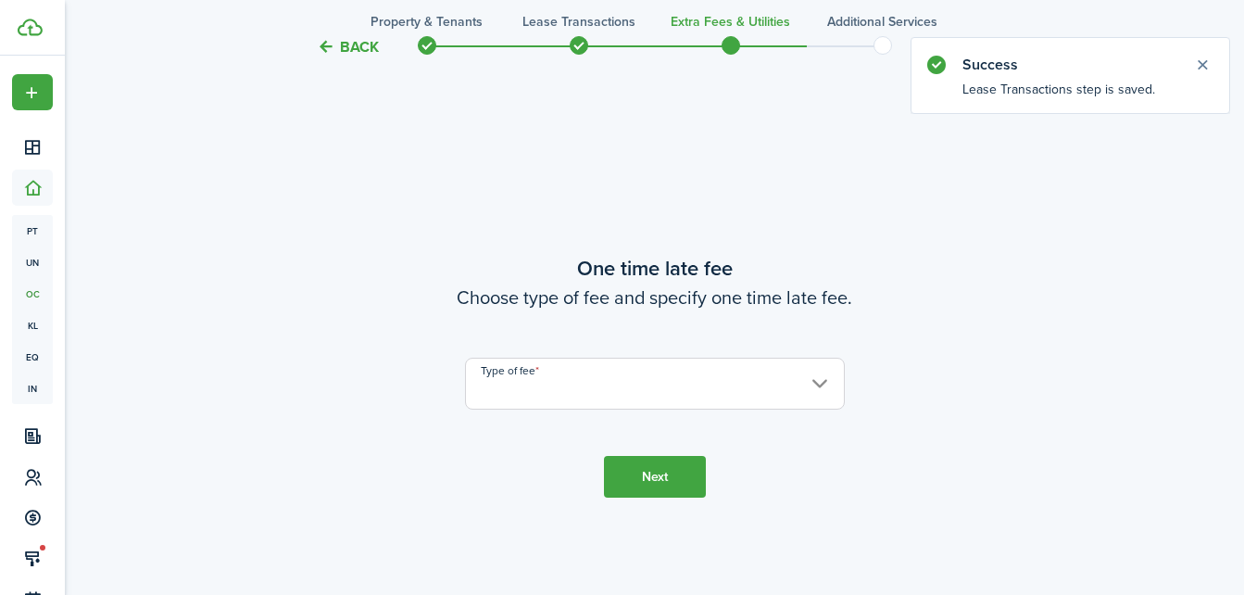
scroll to position [1132, 0]
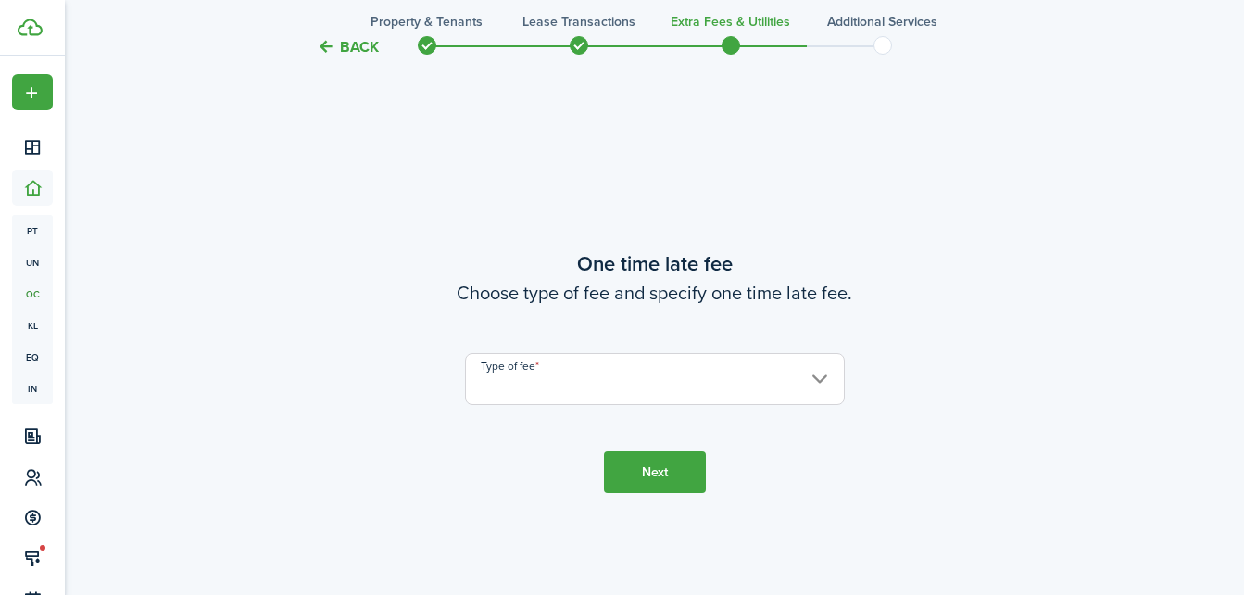
click at [574, 392] on input "Type of fee" at bounding box center [655, 379] width 380 height 52
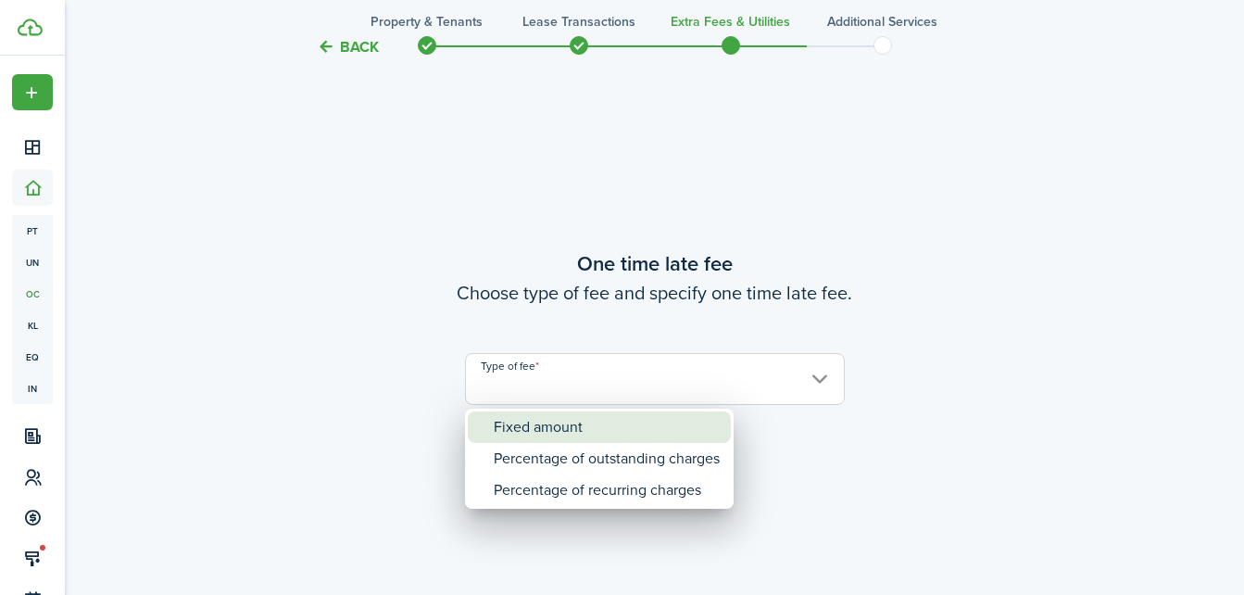
click at [562, 434] on div "Fixed amount" at bounding box center [607, 427] width 226 height 32
type input "Fixed amount"
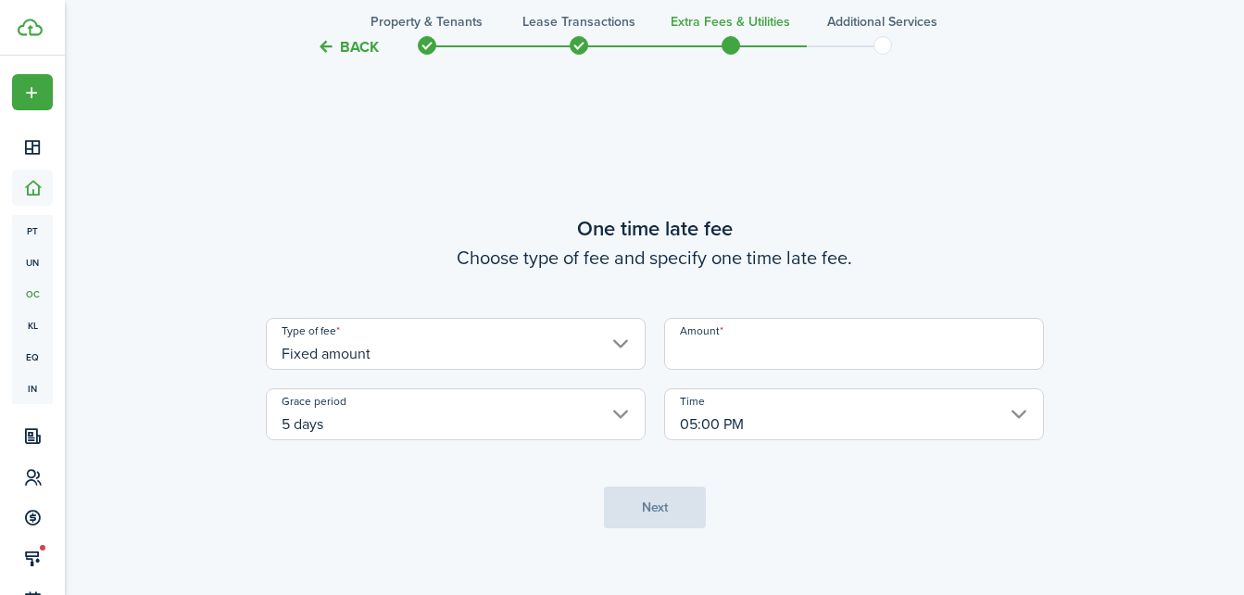
click at [623, 414] on input "5 days" at bounding box center [456, 414] width 380 height 52
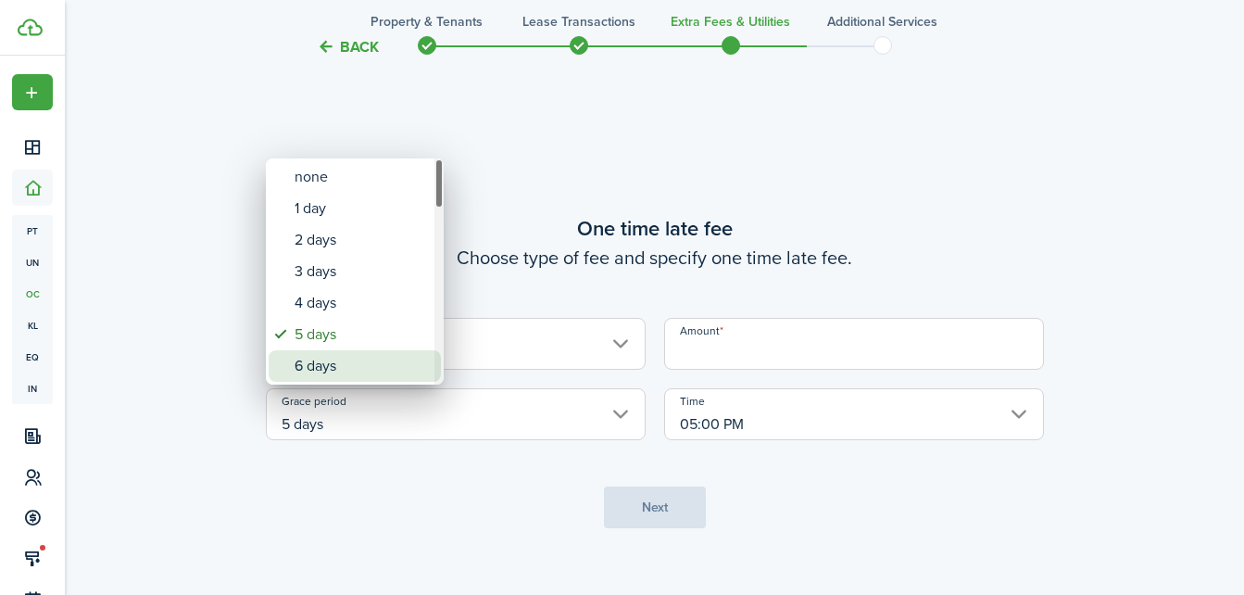
click at [363, 373] on div "6 days" at bounding box center [362, 366] width 135 height 32
type input "6 days"
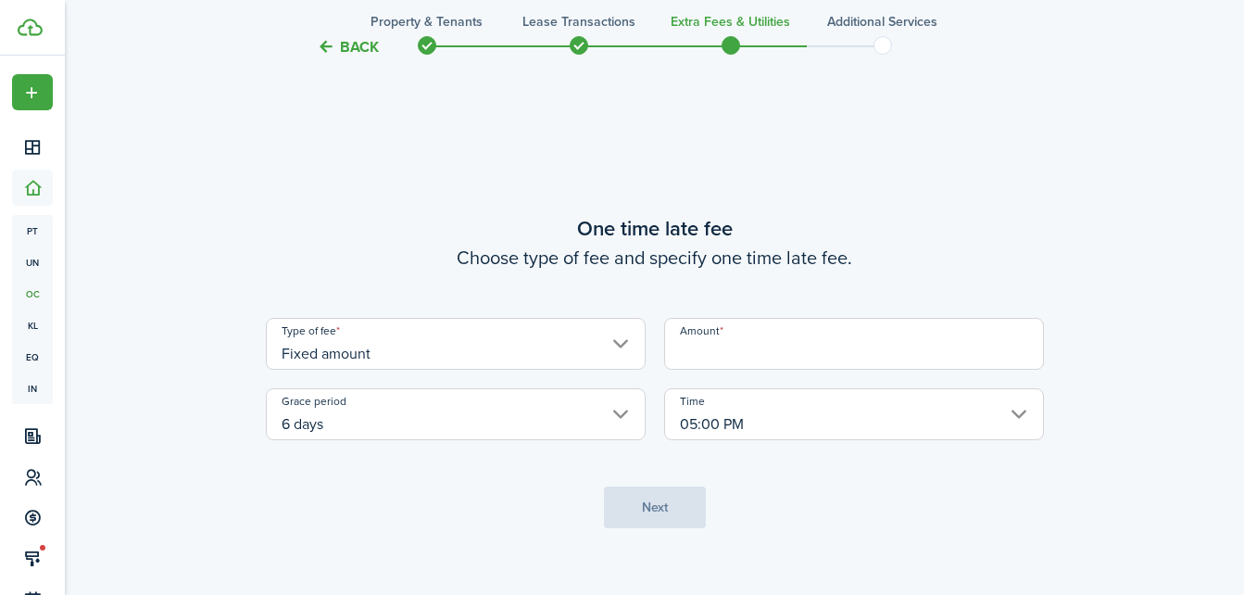
drag, startPoint x: 738, startPoint y: 335, endPoint x: 733, endPoint y: 346, distance: 11.2
click at [734, 346] on input "Amount" at bounding box center [854, 344] width 380 height 52
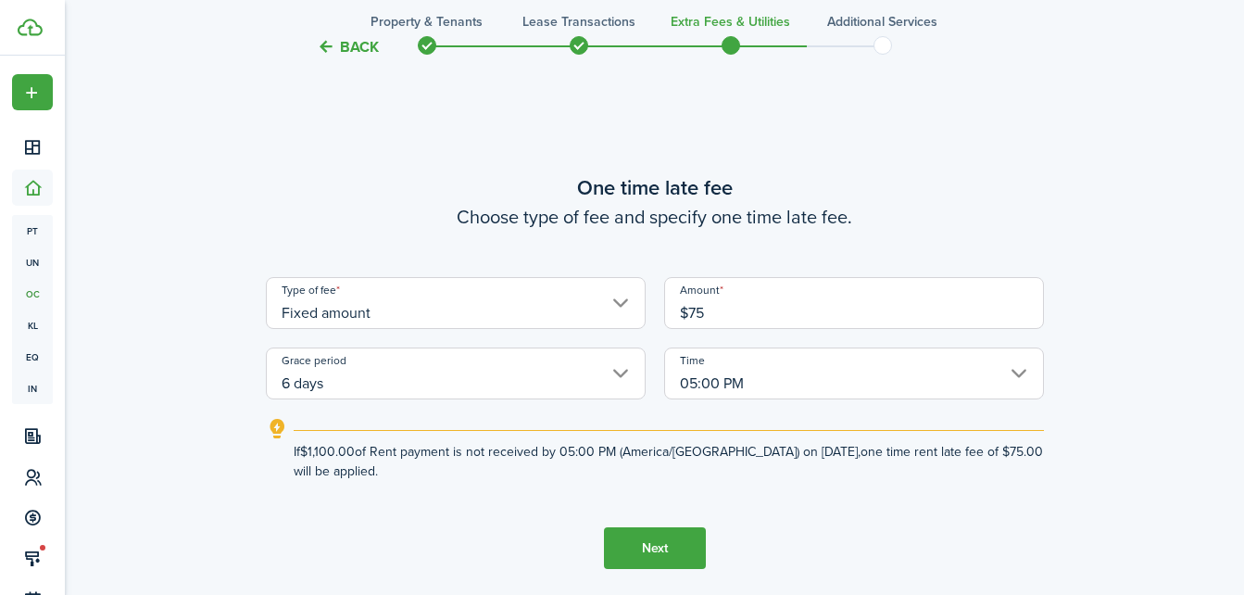
type input "$75.00"
click at [665, 552] on button "Next" at bounding box center [655, 548] width 102 height 42
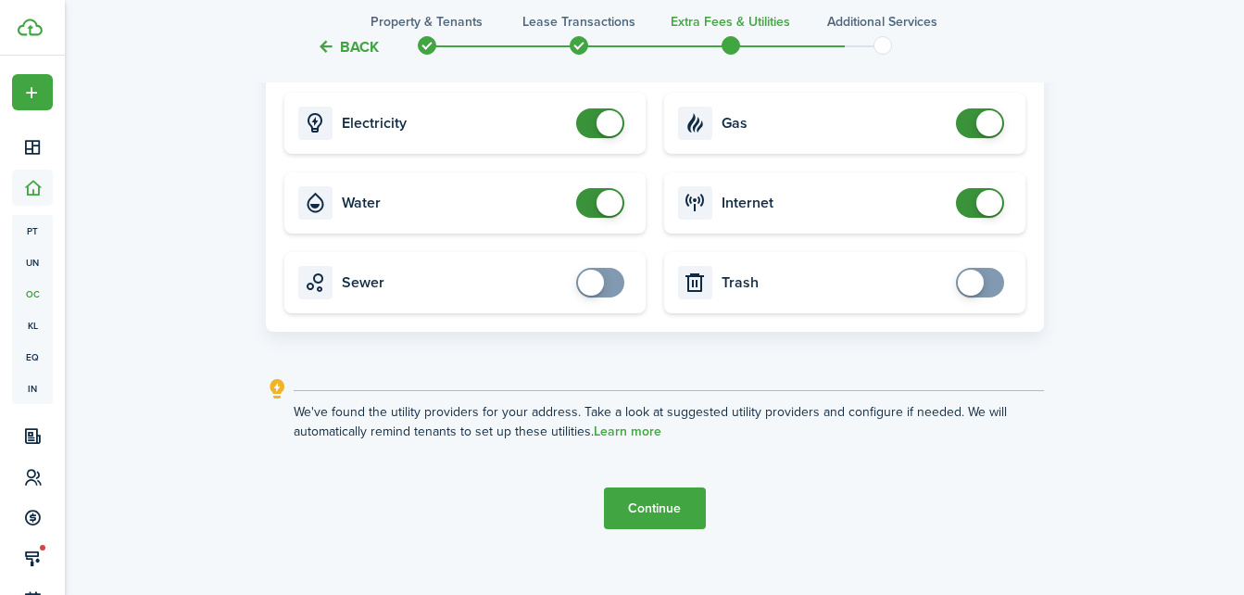
scroll to position [2001, 0]
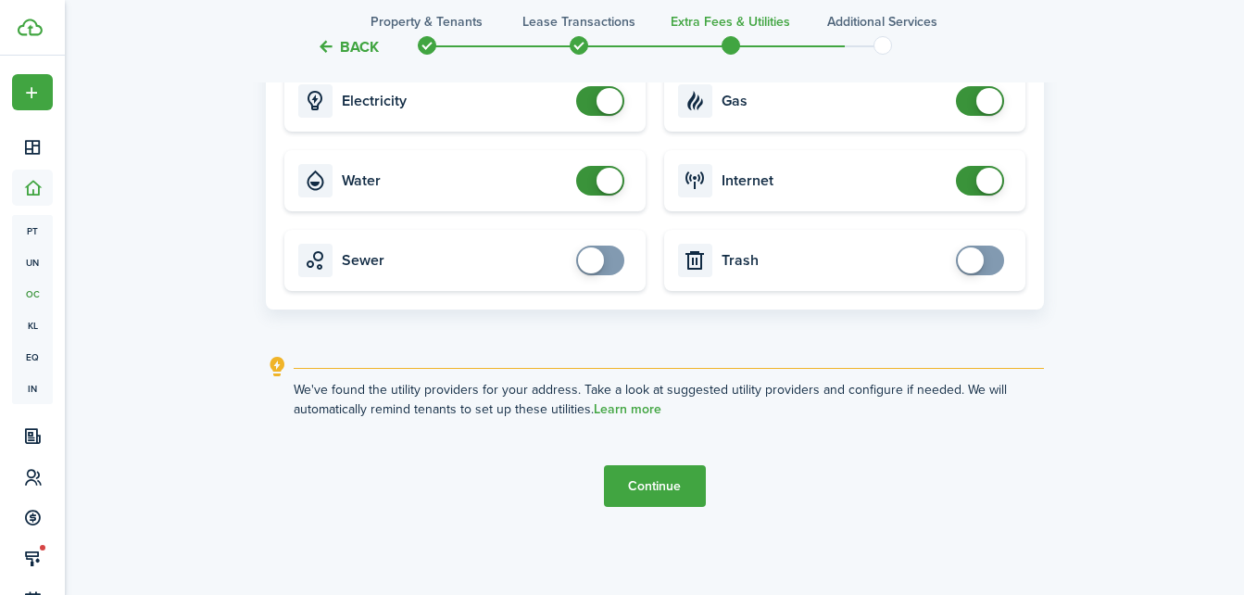
click at [665, 488] on button "Continue" at bounding box center [655, 486] width 102 height 42
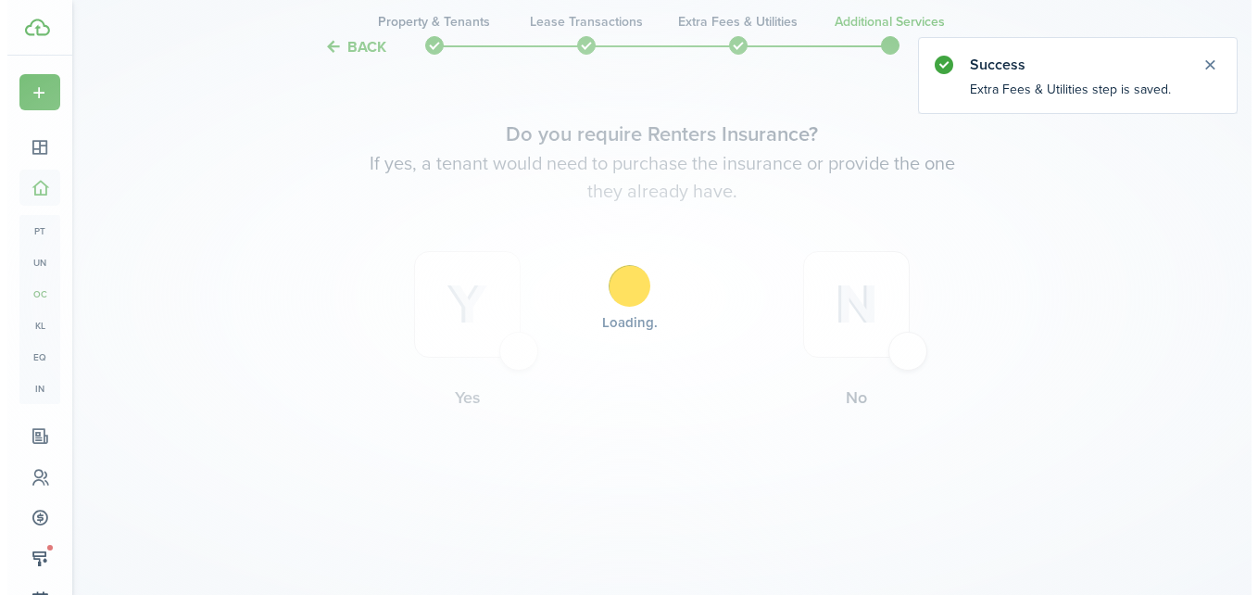
scroll to position [0, 0]
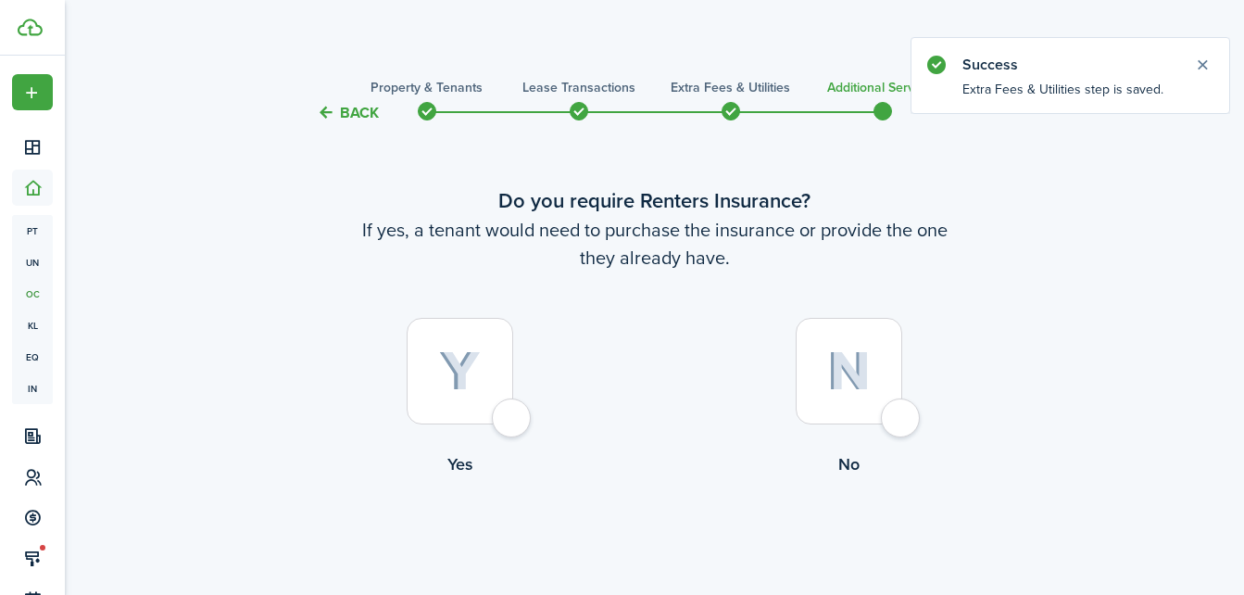
click at [902, 417] on div at bounding box center [849, 371] width 107 height 107
radio input "true"
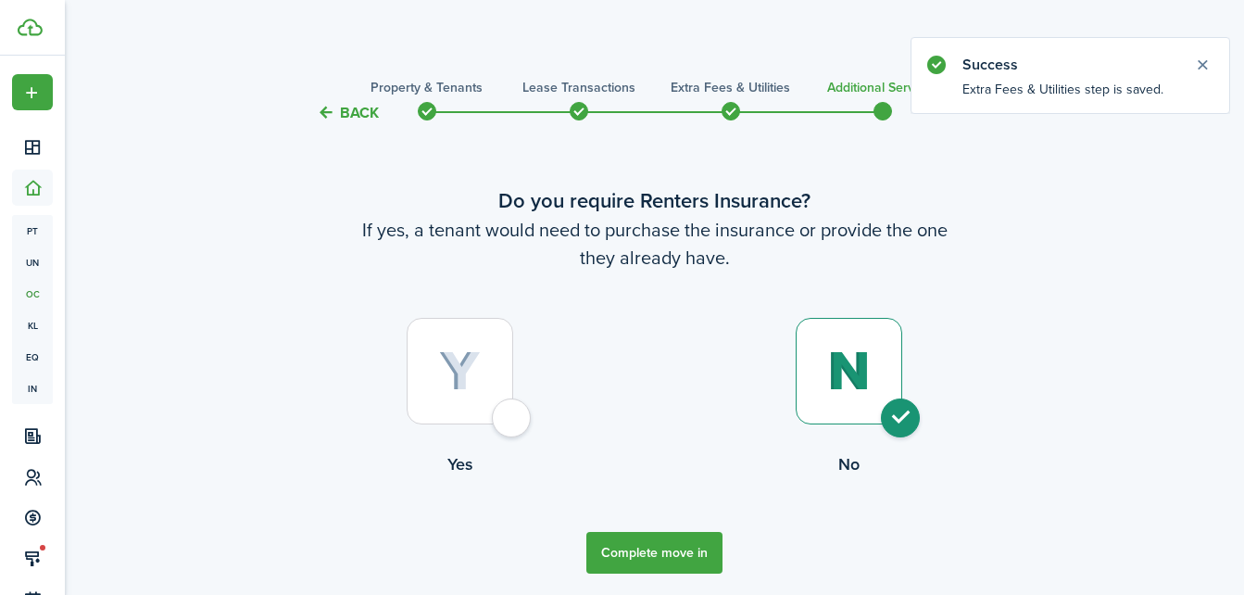
click at [619, 555] on button "Complete move in" at bounding box center [654, 553] width 136 height 42
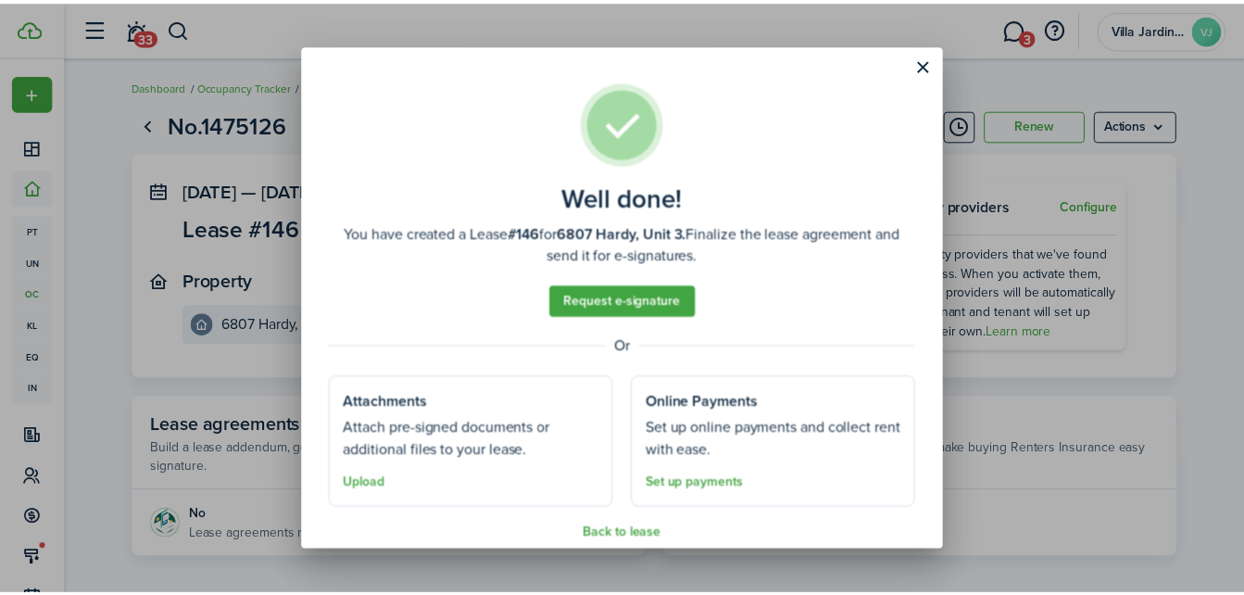
scroll to position [19, 0]
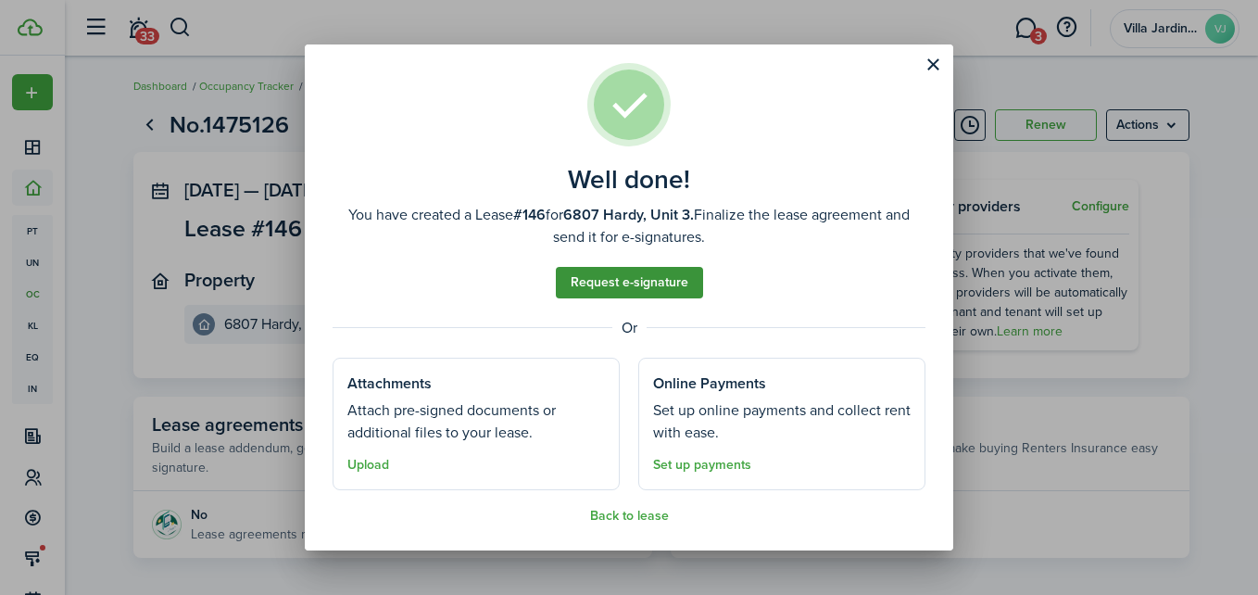
click at [578, 284] on link "Request e-signature" at bounding box center [629, 283] width 147 height 32
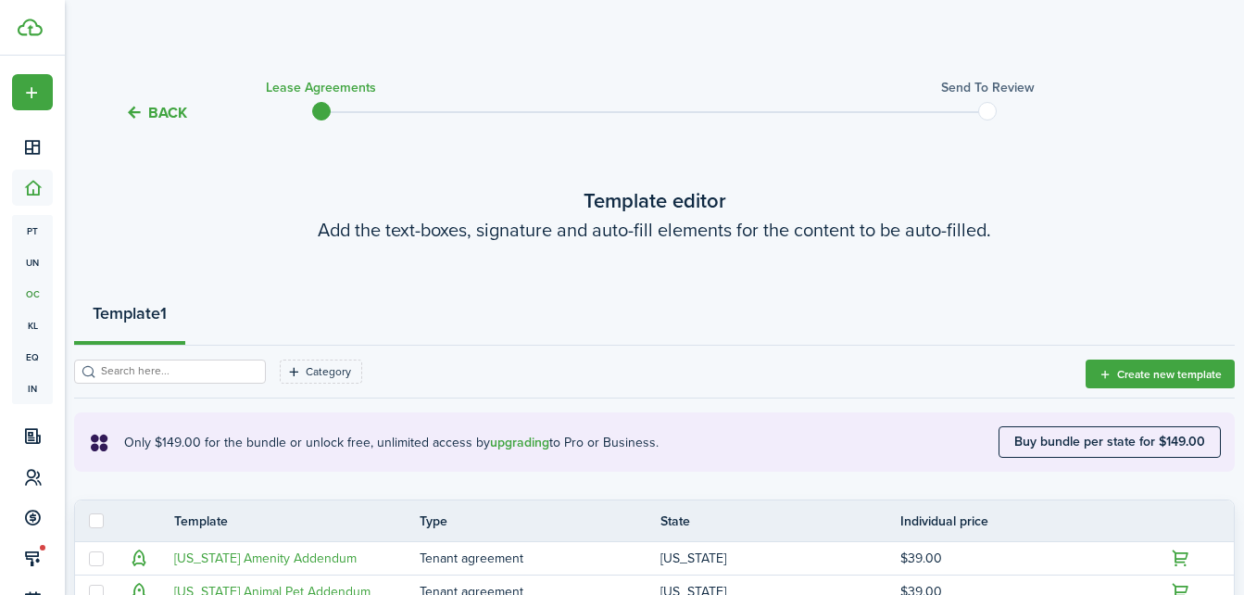
click at [162, 109] on button "Back" at bounding box center [156, 112] width 62 height 19
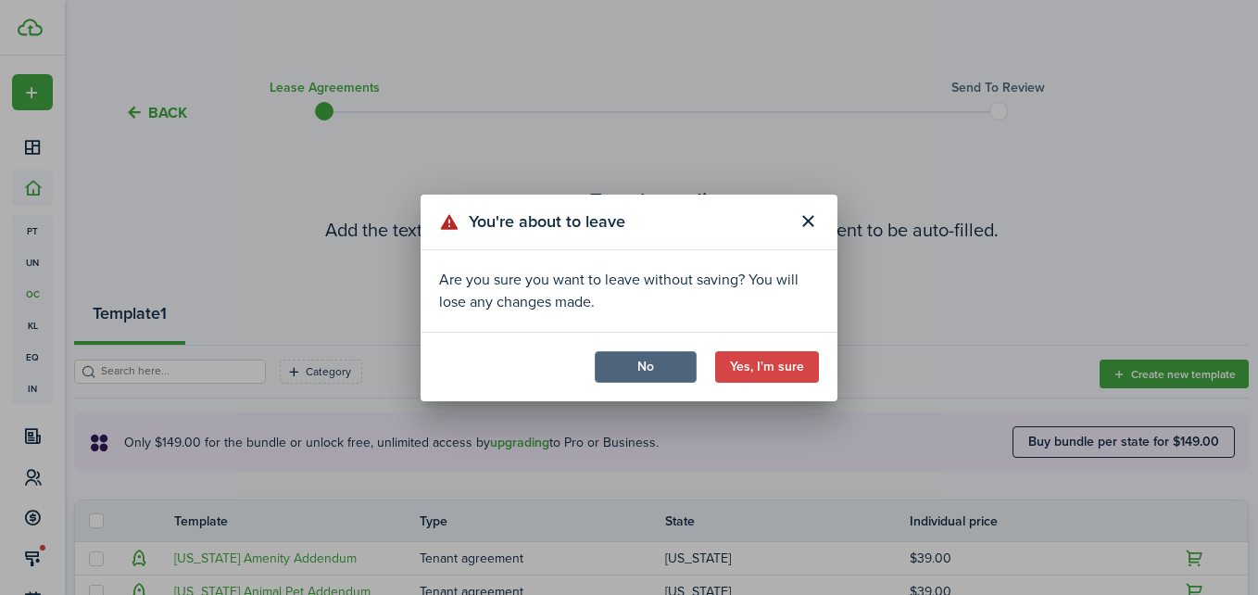
click at [654, 372] on button "No" at bounding box center [646, 367] width 102 height 32
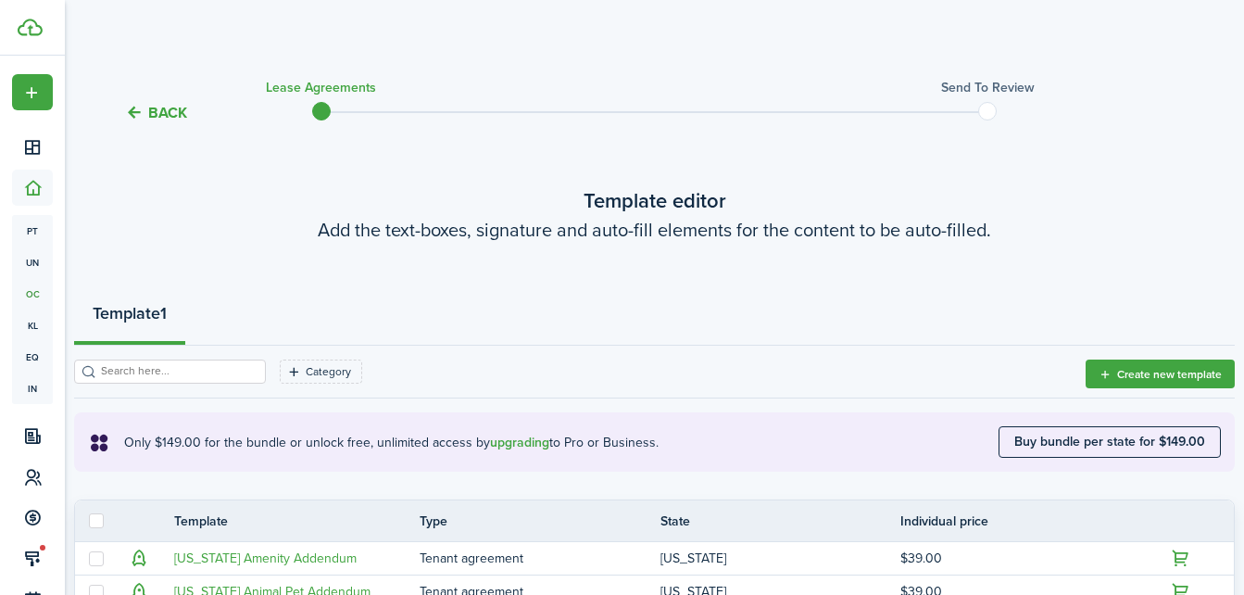
click at [156, 116] on button "Back" at bounding box center [156, 112] width 62 height 19
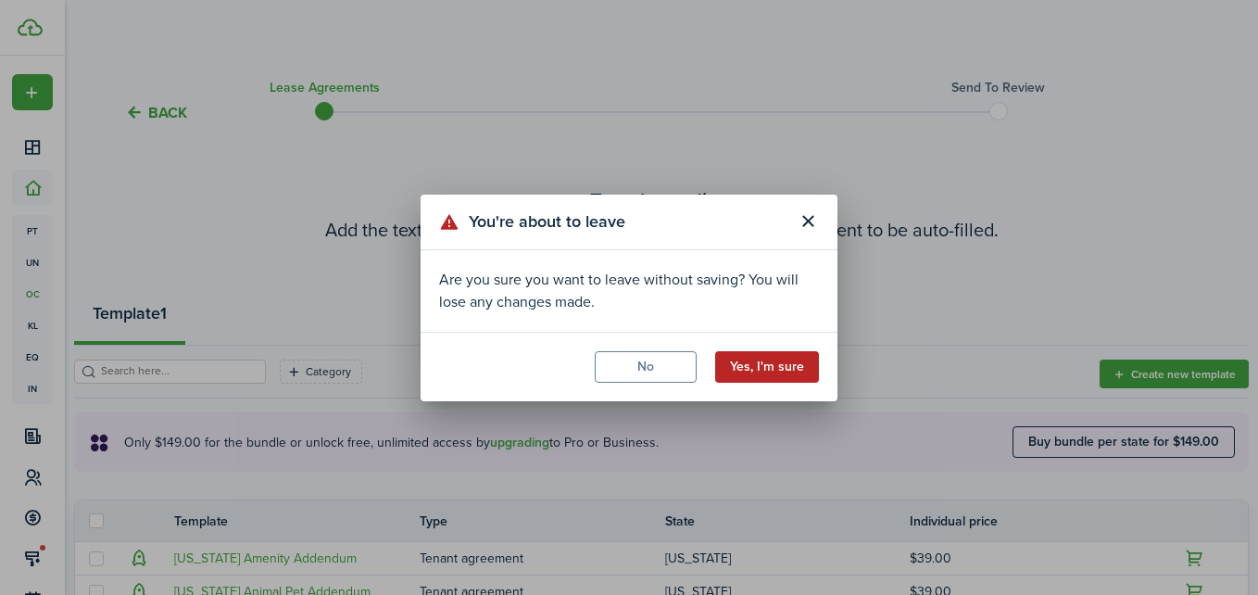
click at [739, 365] on button "Yes, I'm sure" at bounding box center [767, 367] width 104 height 32
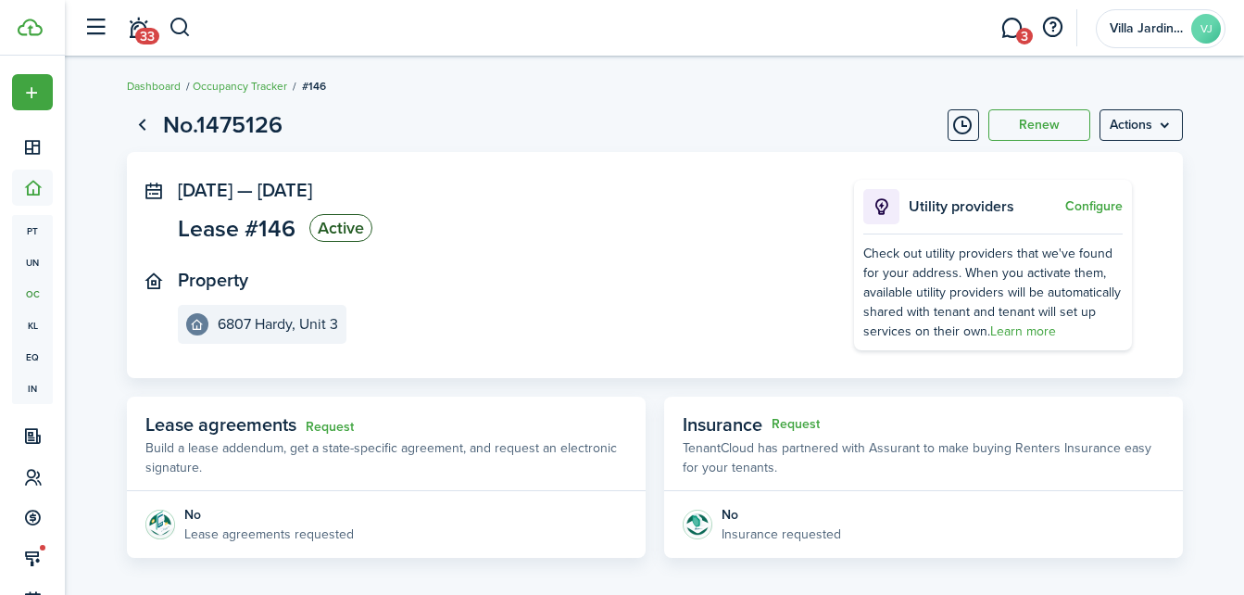
click at [290, 259] on panel-main-inner "[DATE] — [DATE] Lease #146 Active Property 6807 Hardy, Unit 3" at bounding box center [488, 262] width 621 height 164
click at [181, 36] on button "button" at bounding box center [180, 28] width 23 height 32
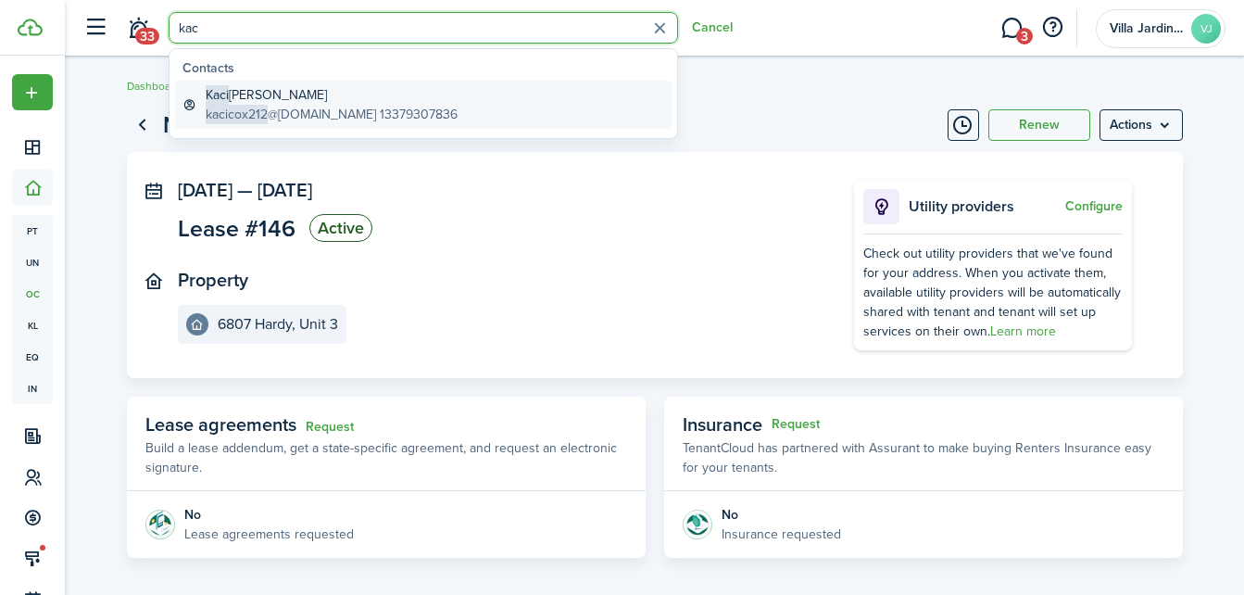
type input "kac"
click at [244, 105] on span "kacicox212" at bounding box center [237, 114] width 62 height 19
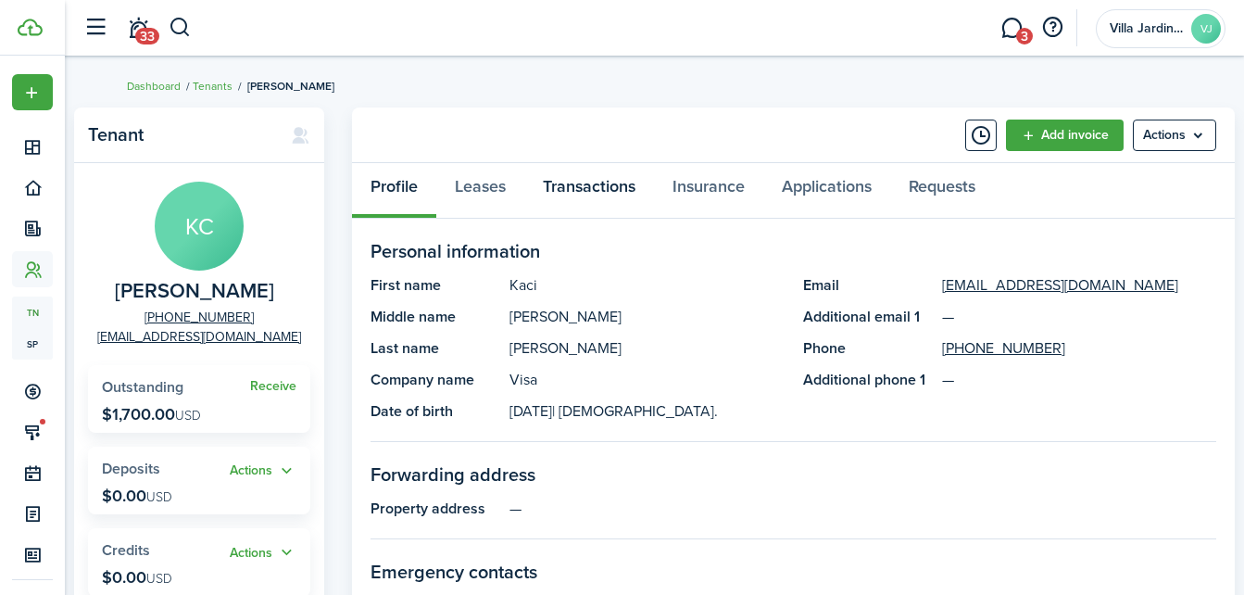
click at [578, 185] on link "Transactions" at bounding box center [589, 191] width 130 height 56
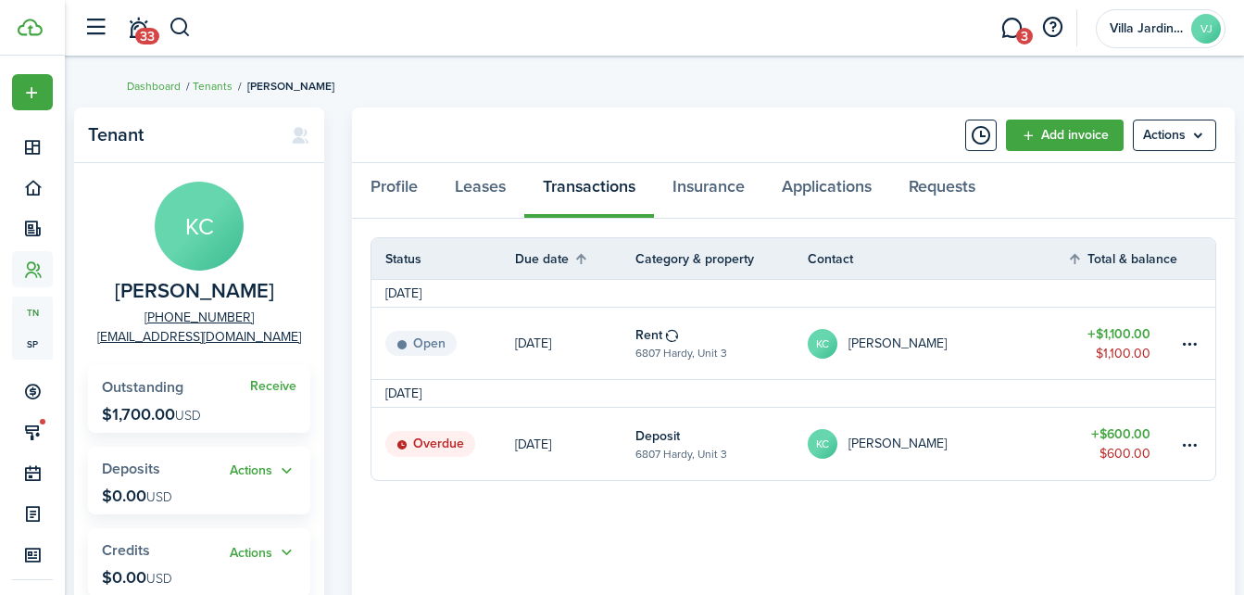
click at [1195, 461] on link at bounding box center [1197, 444] width 37 height 72
click at [1198, 439] on table-menu-btn-icon at bounding box center [1190, 444] width 22 height 22
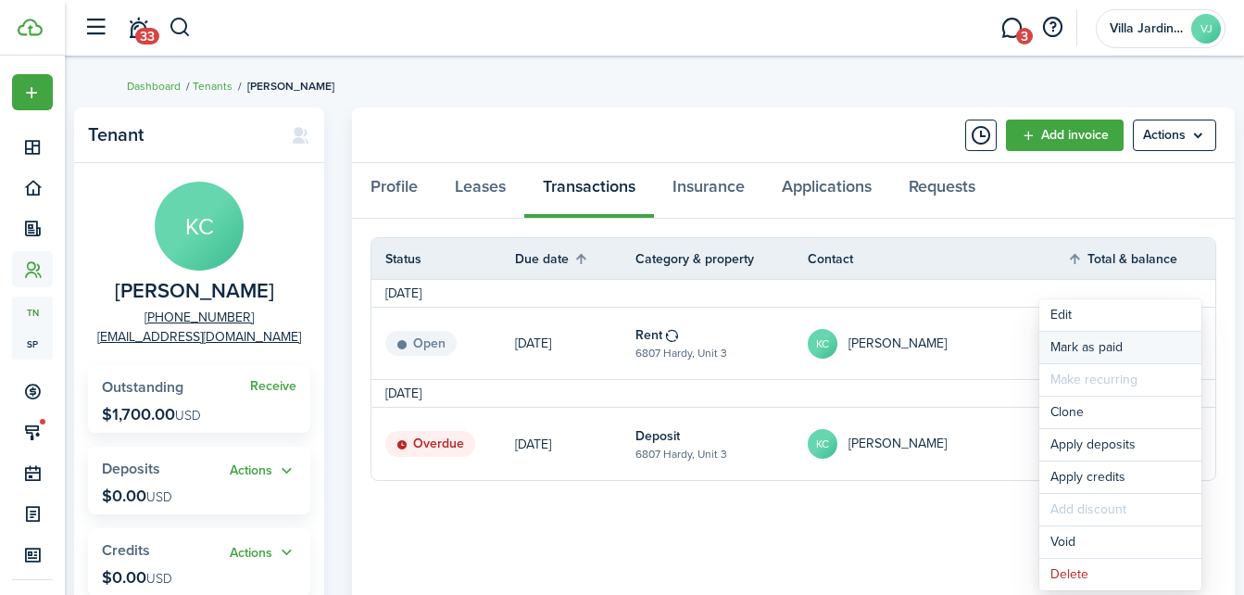
click at [1064, 346] on link "Mark as paid" at bounding box center [1121, 348] width 162 height 32
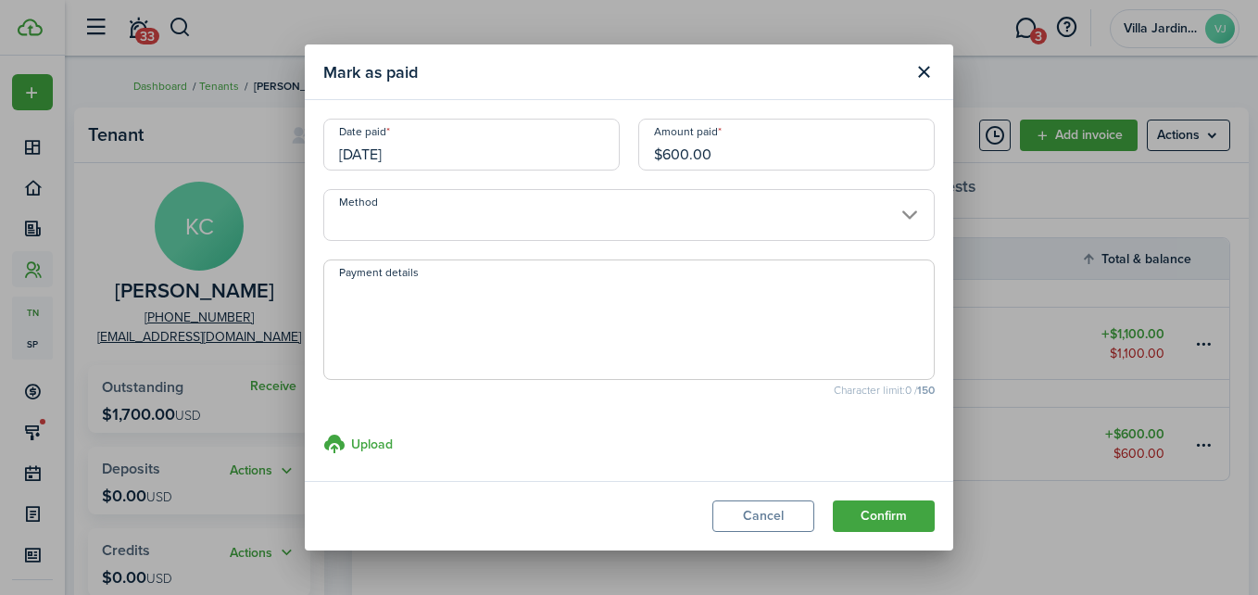
click at [447, 213] on input "Method" at bounding box center [629, 215] width 612 height 52
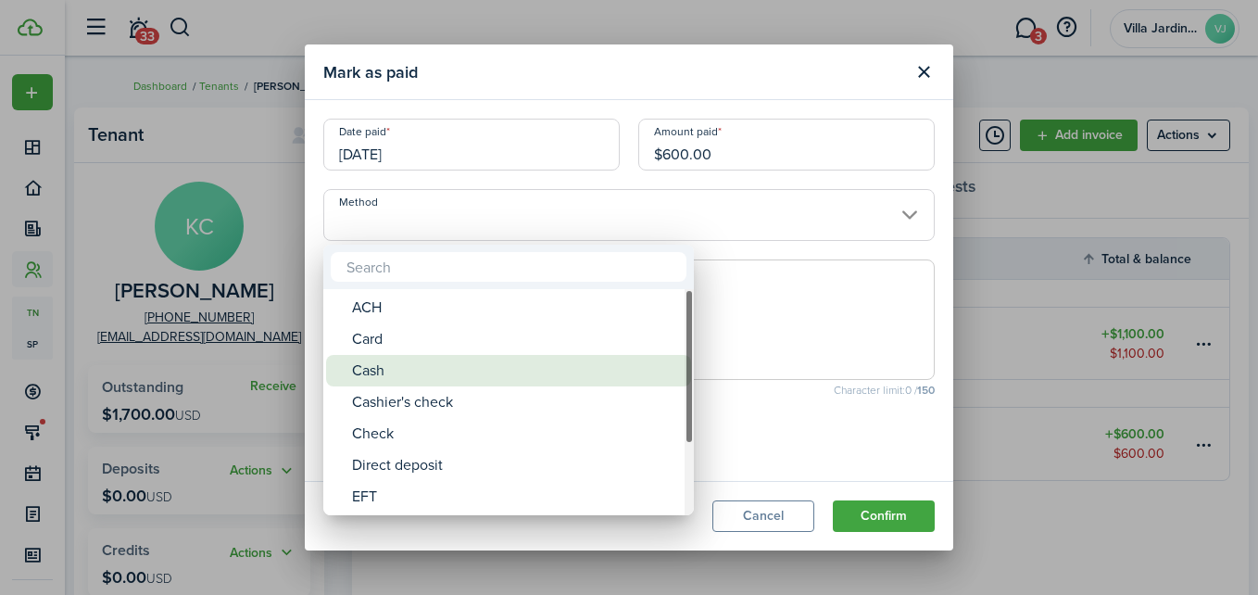
click at [432, 379] on div "Cash" at bounding box center [516, 371] width 328 height 32
type input "Cash"
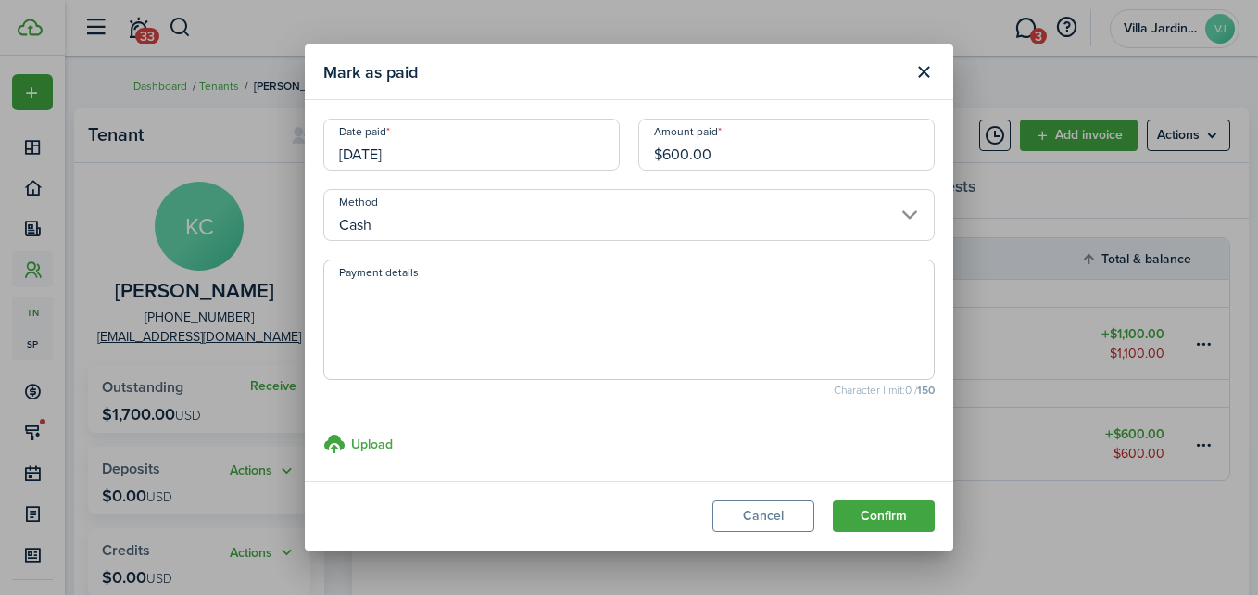
click at [430, 314] on textarea "Payment details" at bounding box center [629, 325] width 610 height 89
click at [634, 360] on textarea "paid 08/01 to hold unit" at bounding box center [629, 325] width 610 height 89
type textarea "paid 08/01 to hold unit"
click at [873, 511] on button "Confirm" at bounding box center [884, 516] width 102 height 32
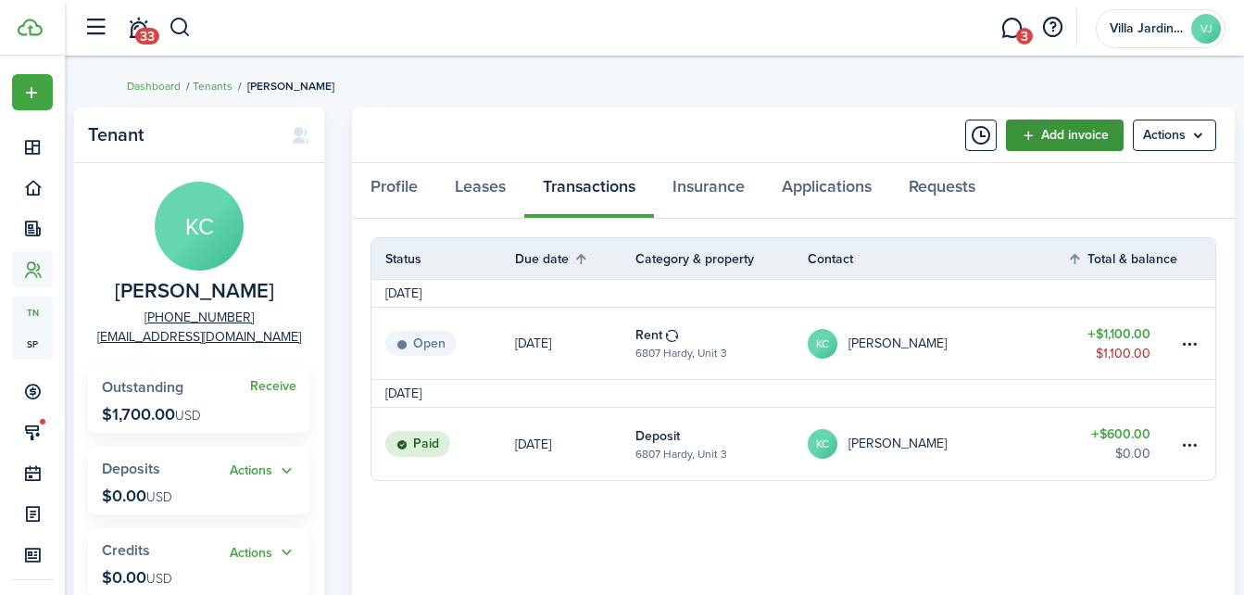
click at [1044, 134] on link "Add invoice" at bounding box center [1065, 136] width 118 height 32
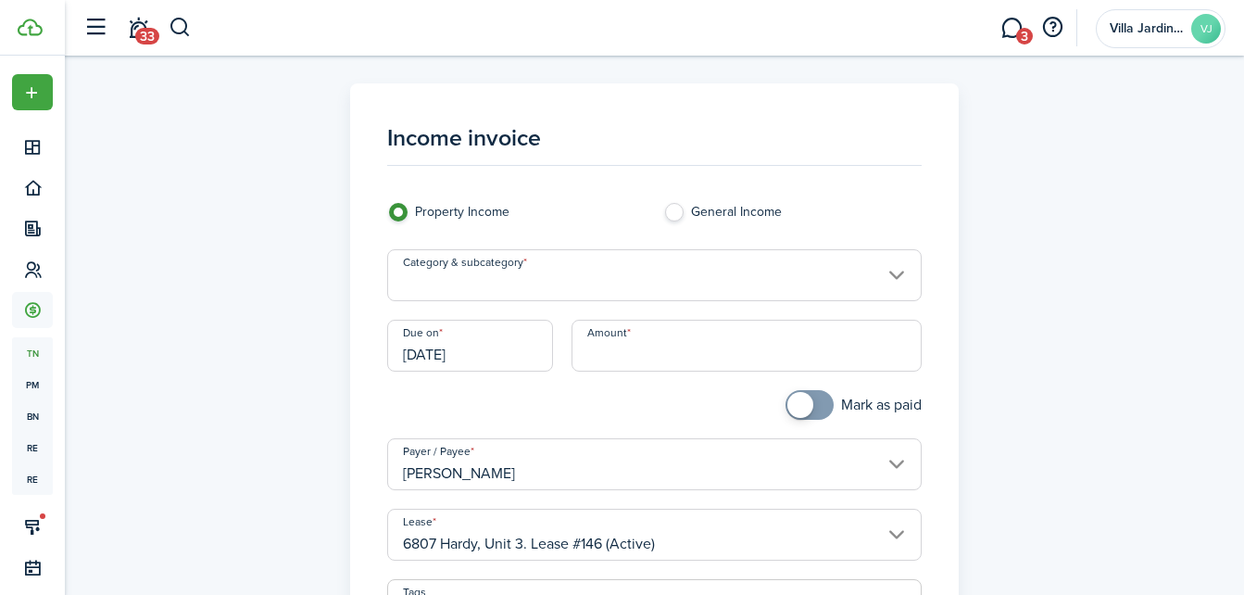
click at [510, 279] on input "Category & subcategory" at bounding box center [654, 275] width 535 height 52
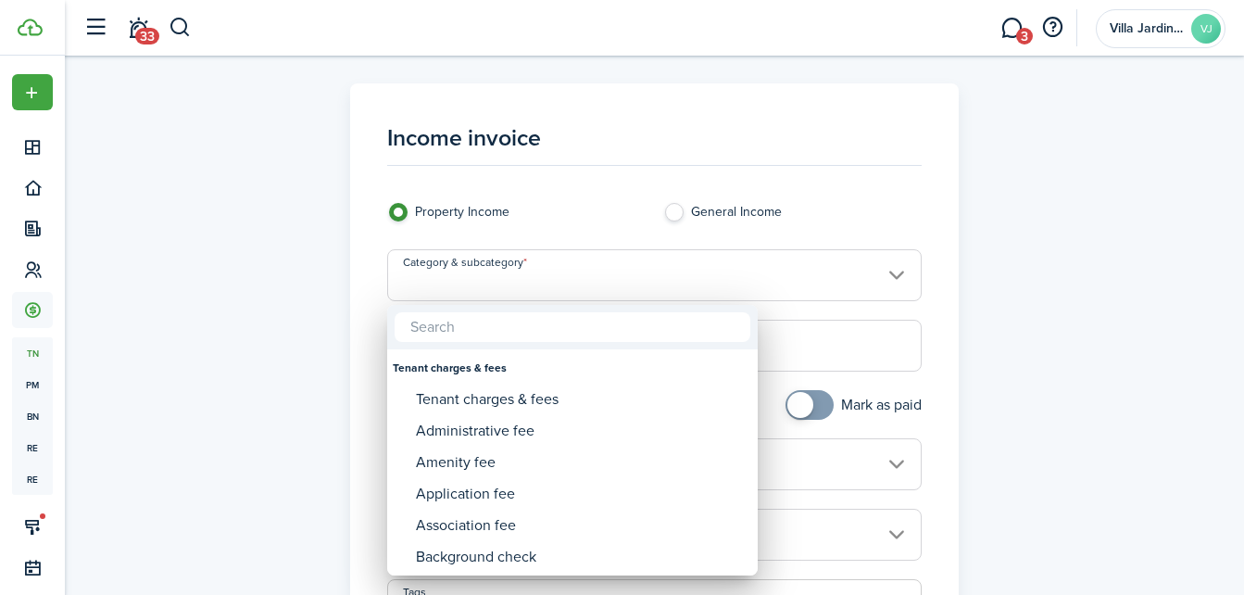
click at [536, 284] on div at bounding box center [622, 297] width 1541 height 891
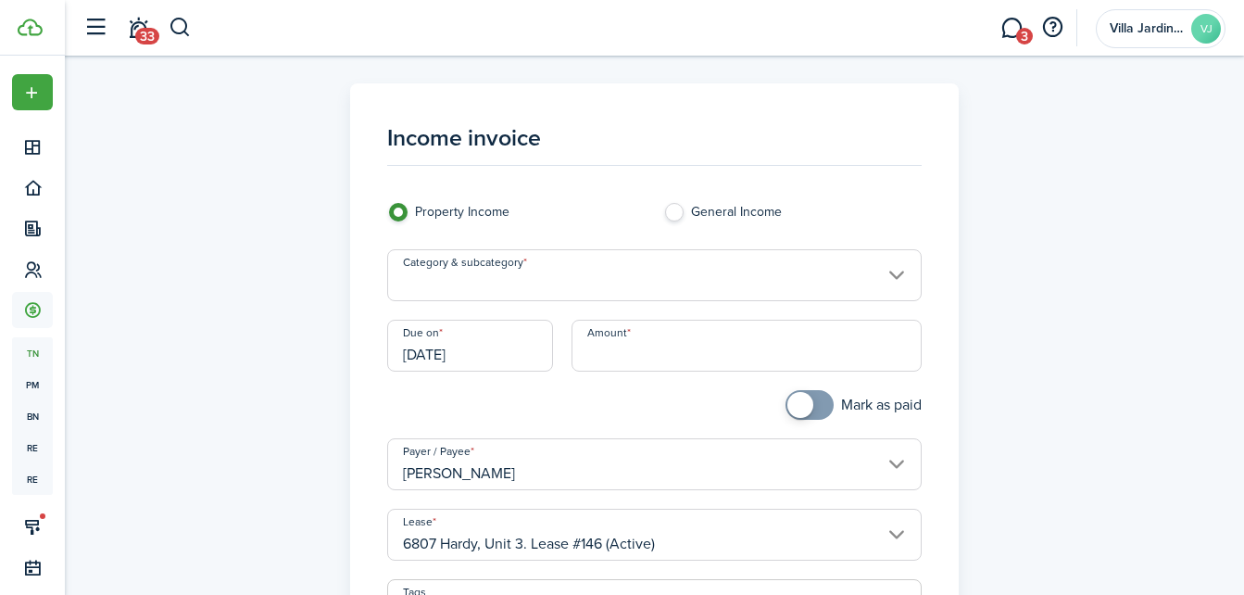
click at [536, 284] on input "Category & subcategory" at bounding box center [654, 275] width 535 height 52
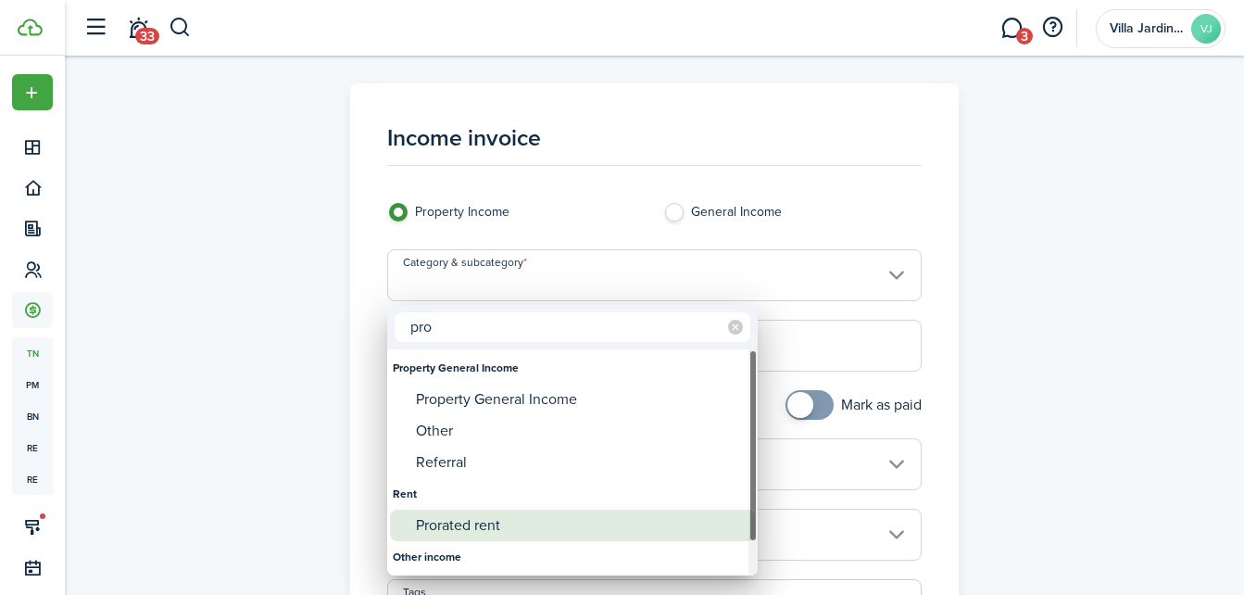
type input "pro"
click at [473, 523] on div "Prorated rent" at bounding box center [580, 526] width 328 height 32
type input "Rent / Prorated rent"
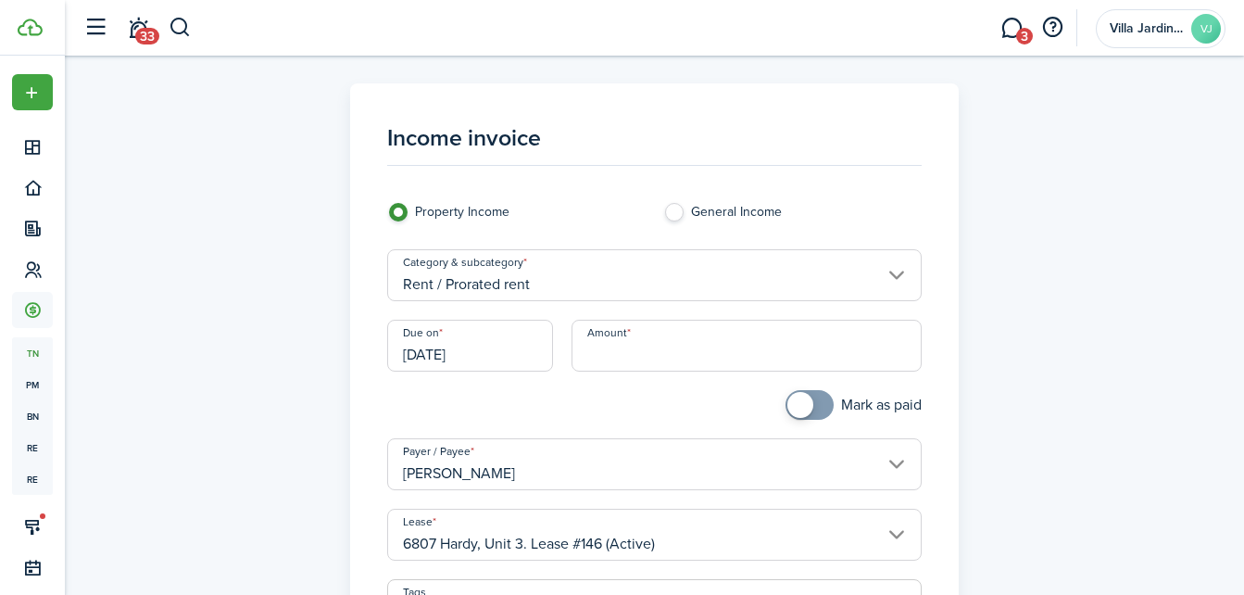
click at [634, 352] on input "Amount" at bounding box center [747, 346] width 350 height 52
type input "$185.00"
click at [815, 398] on span at bounding box center [810, 405] width 19 height 30
click at [803, 410] on span at bounding box center [801, 405] width 26 height 26
click at [487, 359] on input "[DATE]" at bounding box center [470, 346] width 166 height 52
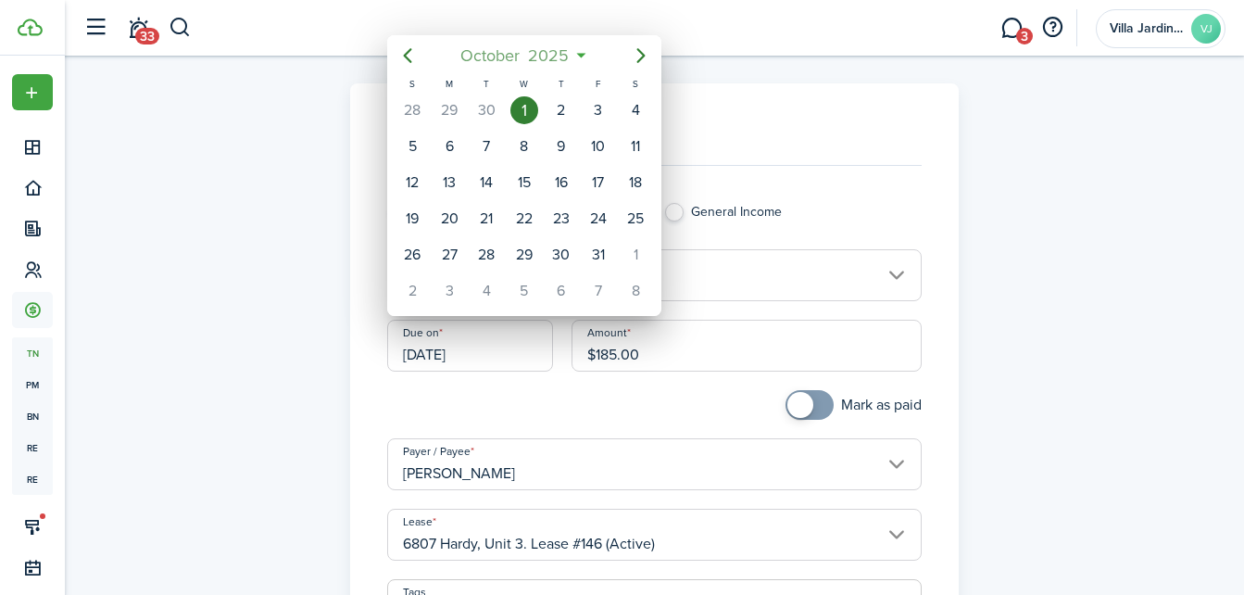
click at [474, 52] on span "October" at bounding box center [491, 55] width 68 height 33
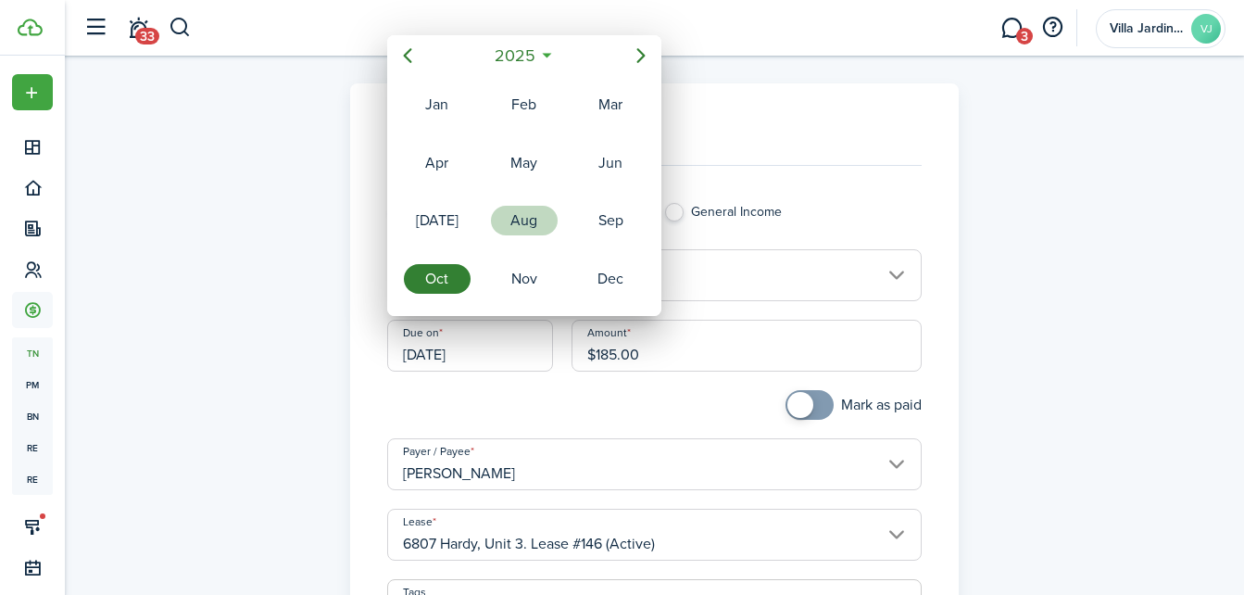
click at [548, 224] on div "Aug" at bounding box center [524, 221] width 67 height 30
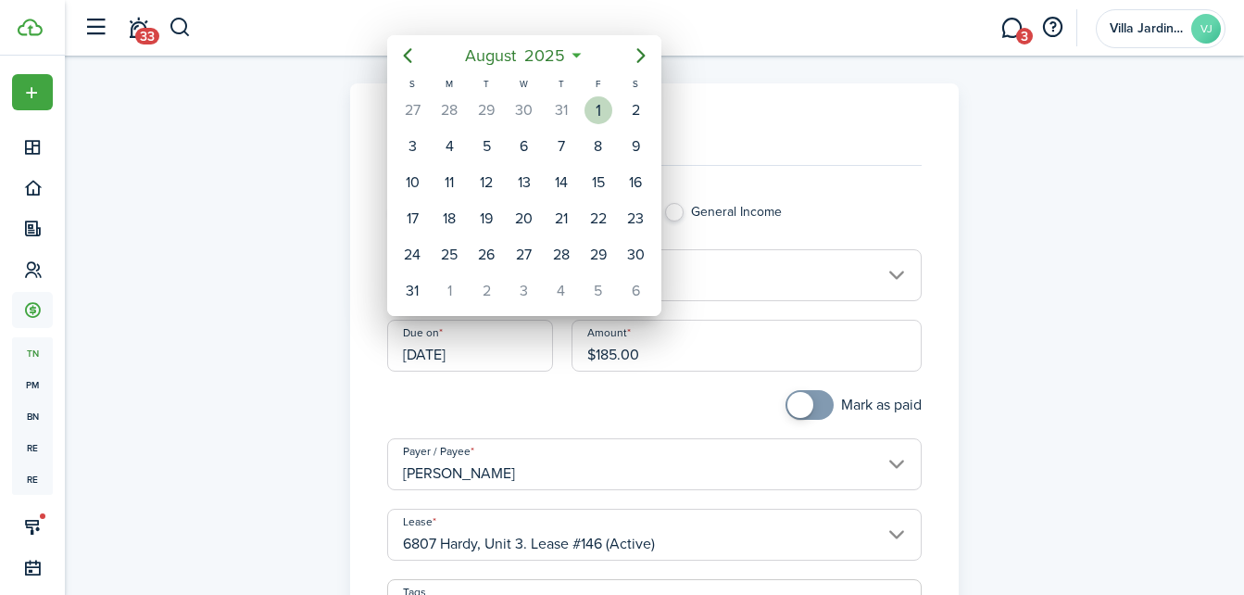
click at [596, 109] on div "1" at bounding box center [599, 110] width 28 height 28
type input "[DATE]"
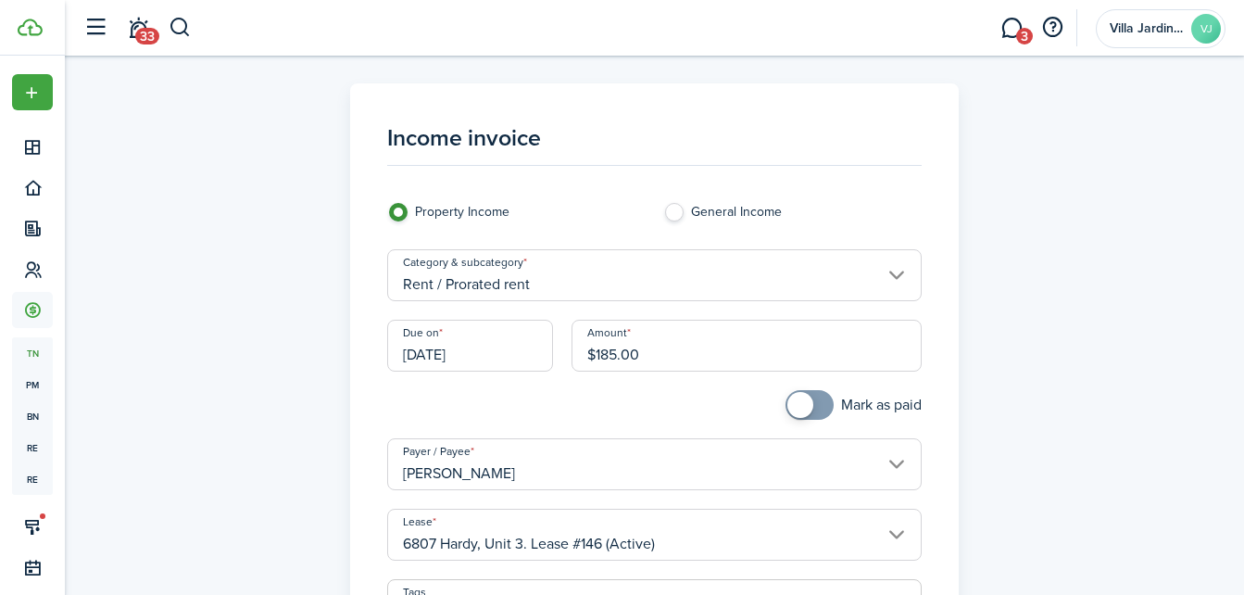
checkbox input "true"
click at [799, 405] on span at bounding box center [801, 405] width 26 height 26
click at [438, 360] on input "[DATE]" at bounding box center [470, 346] width 166 height 52
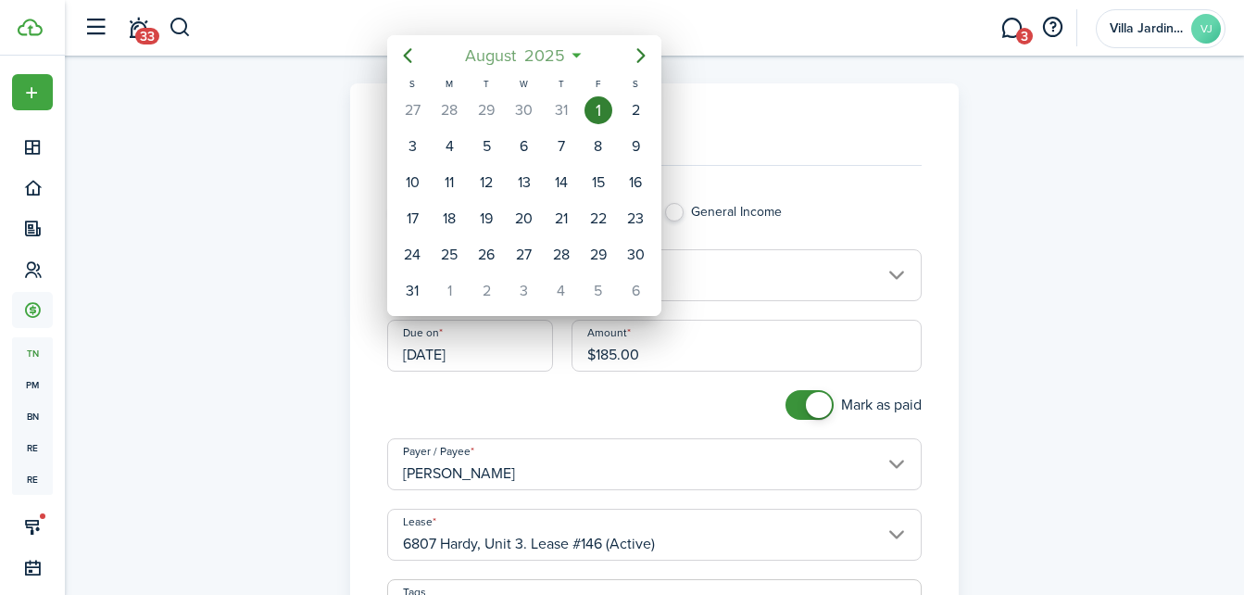
click at [503, 58] on span "August" at bounding box center [489, 55] width 59 height 33
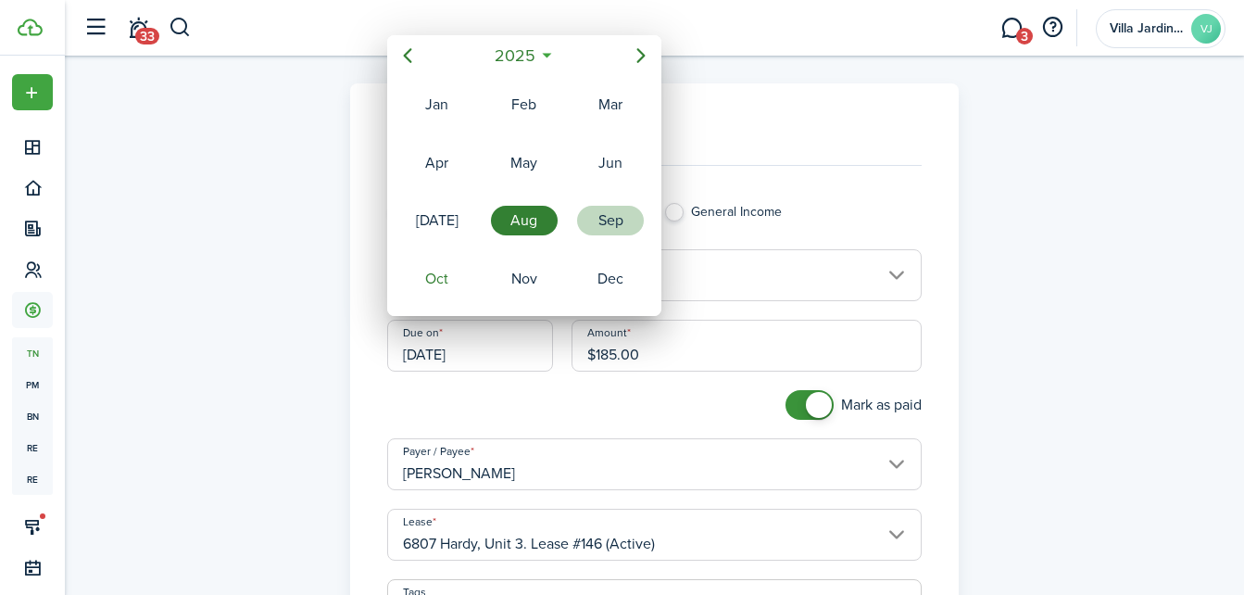
click at [618, 227] on div "Sep" at bounding box center [610, 221] width 67 height 30
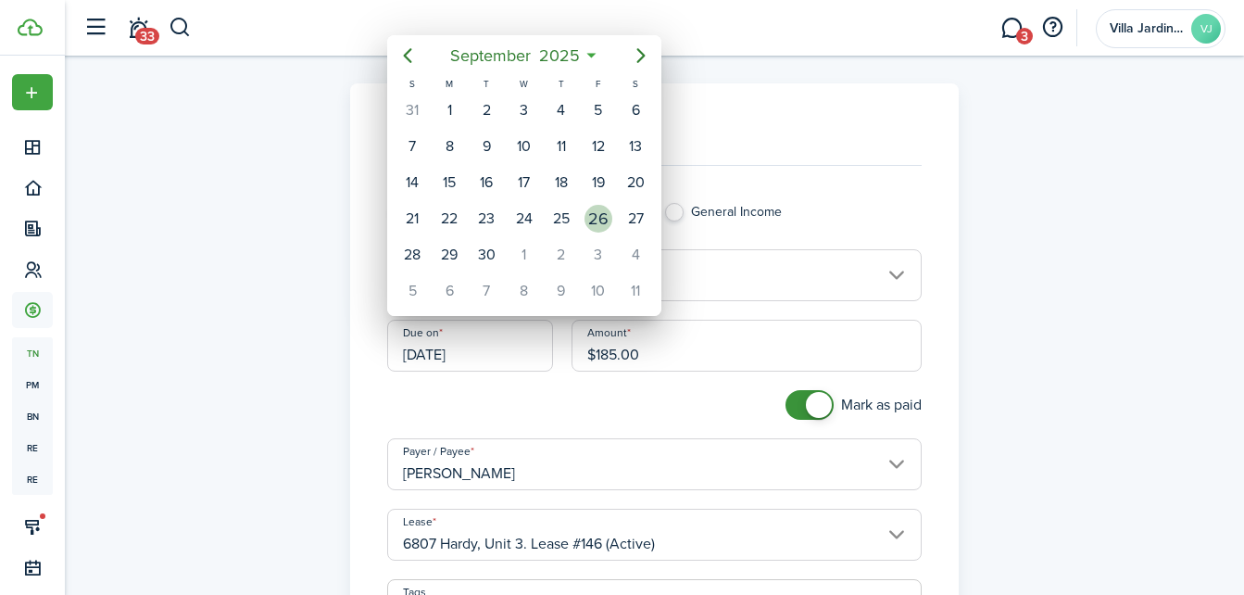
click at [599, 221] on div "26" at bounding box center [599, 219] width 28 height 28
type input "[DATE]"
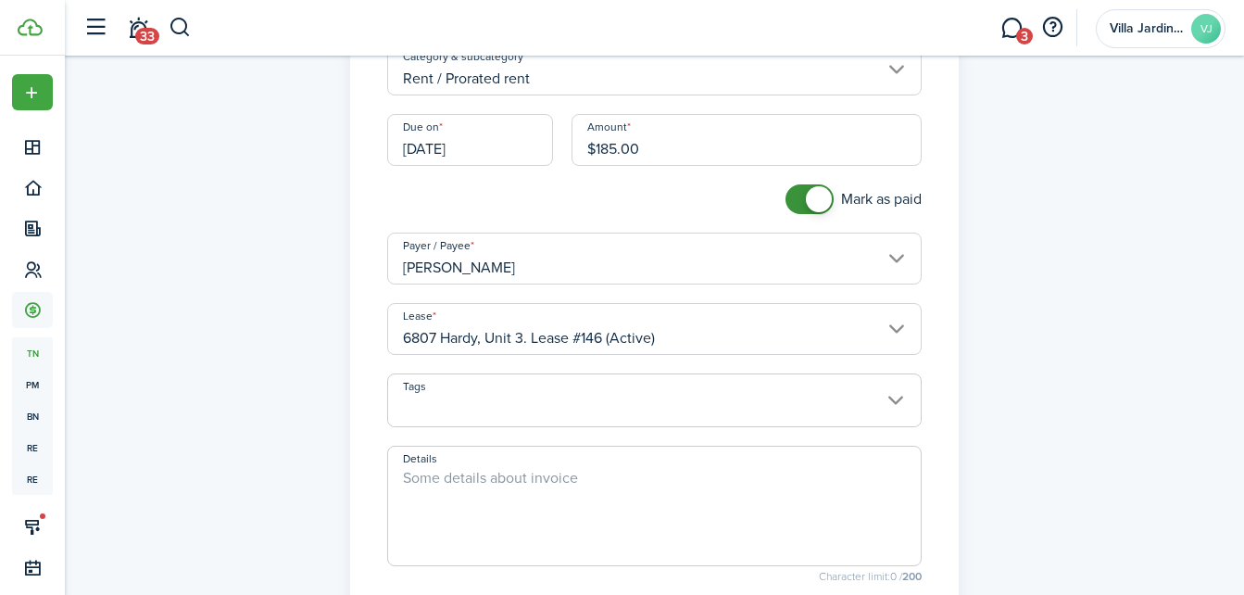
scroll to position [205, 0]
click at [646, 486] on textarea "Details" at bounding box center [654, 512] width 533 height 89
click at [765, 491] on textarea "paid for last few days of sept" at bounding box center [654, 512] width 533 height 89
click at [706, 396] on span at bounding box center [654, 401] width 535 height 54
type textarea "paid for last few days of sept with money order"
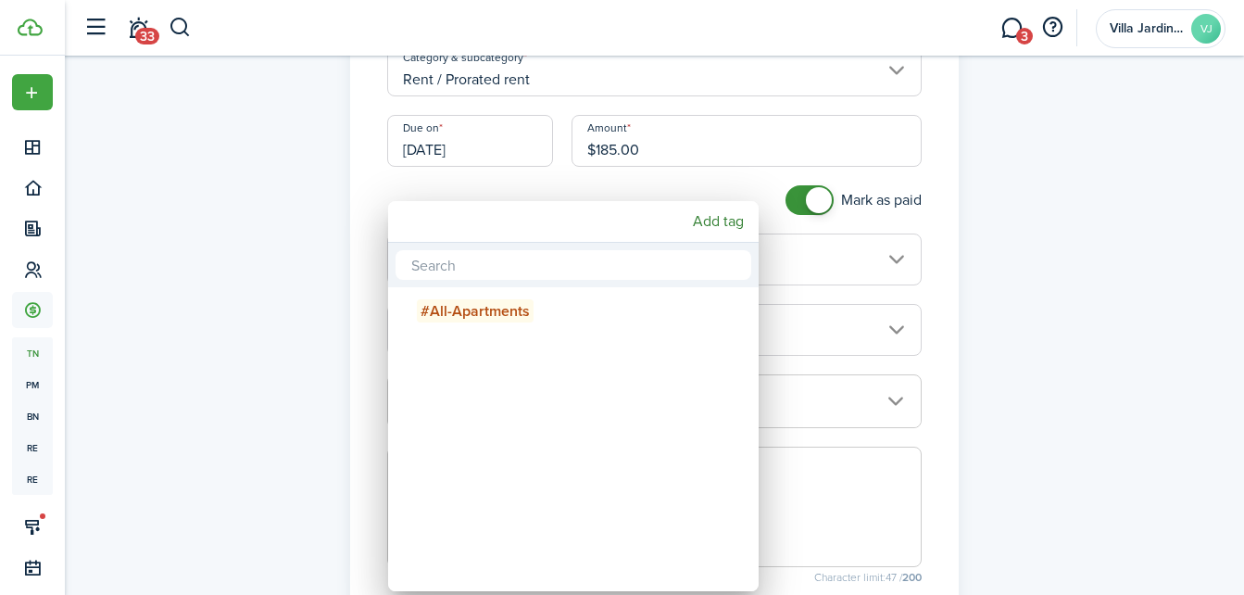
click at [1118, 367] on div at bounding box center [622, 297] width 1541 height 891
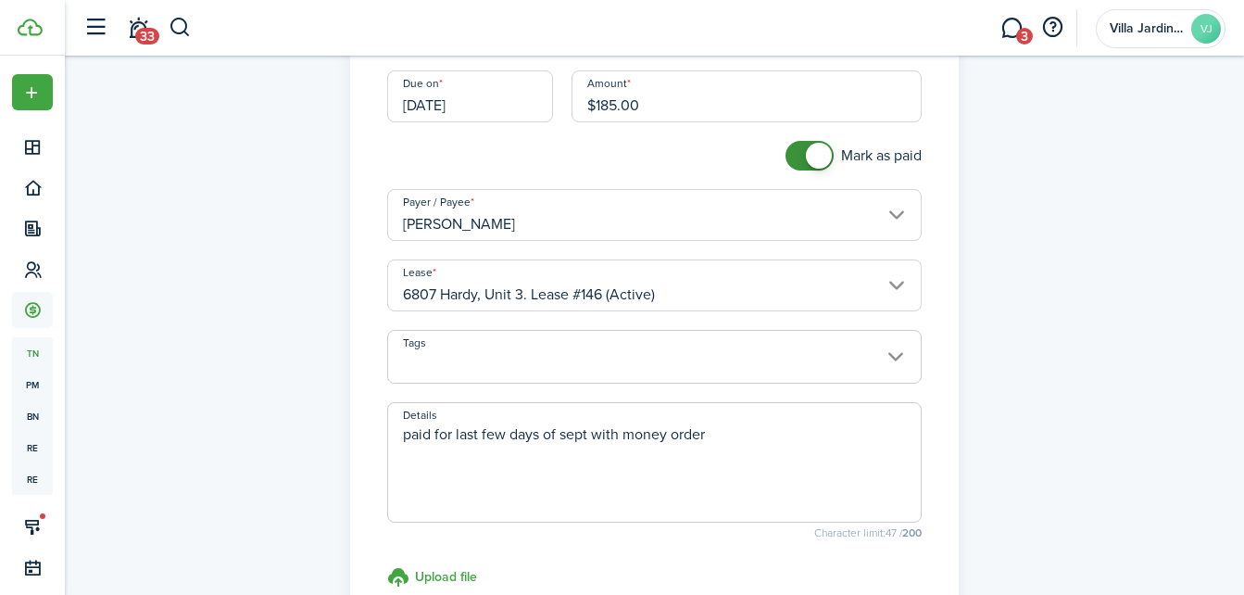
scroll to position [250, 0]
click at [813, 373] on span at bounding box center [654, 366] width 533 height 32
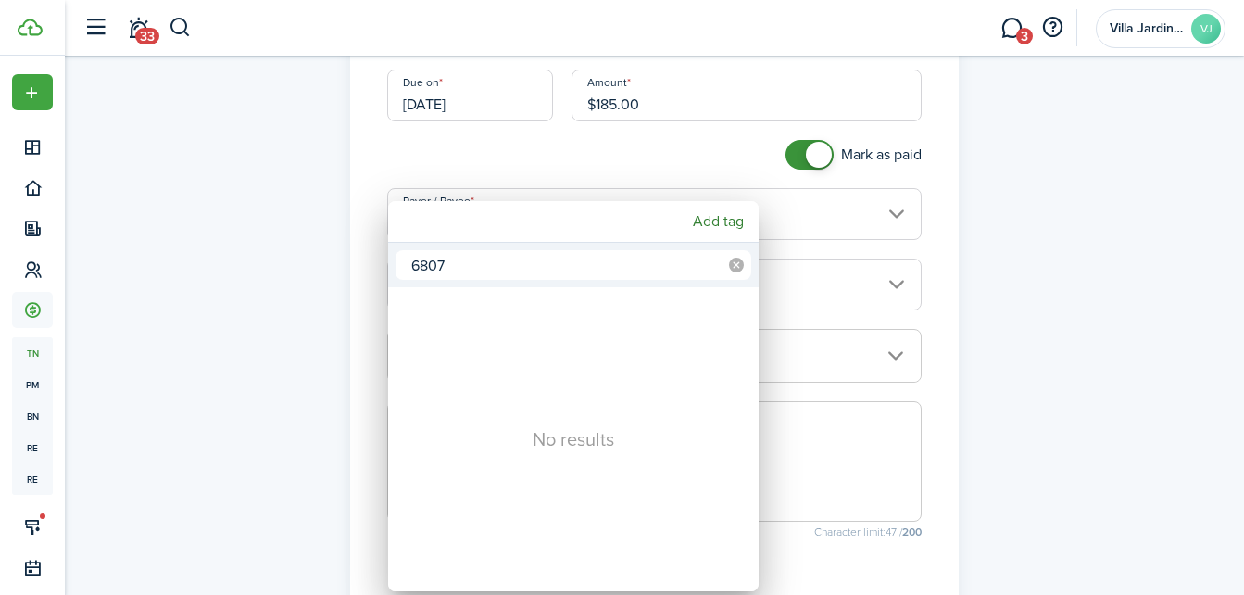
type input "6807"
click at [736, 269] on icon at bounding box center [736, 265] width 15 height 15
click at [1166, 375] on div at bounding box center [622, 297] width 1541 height 891
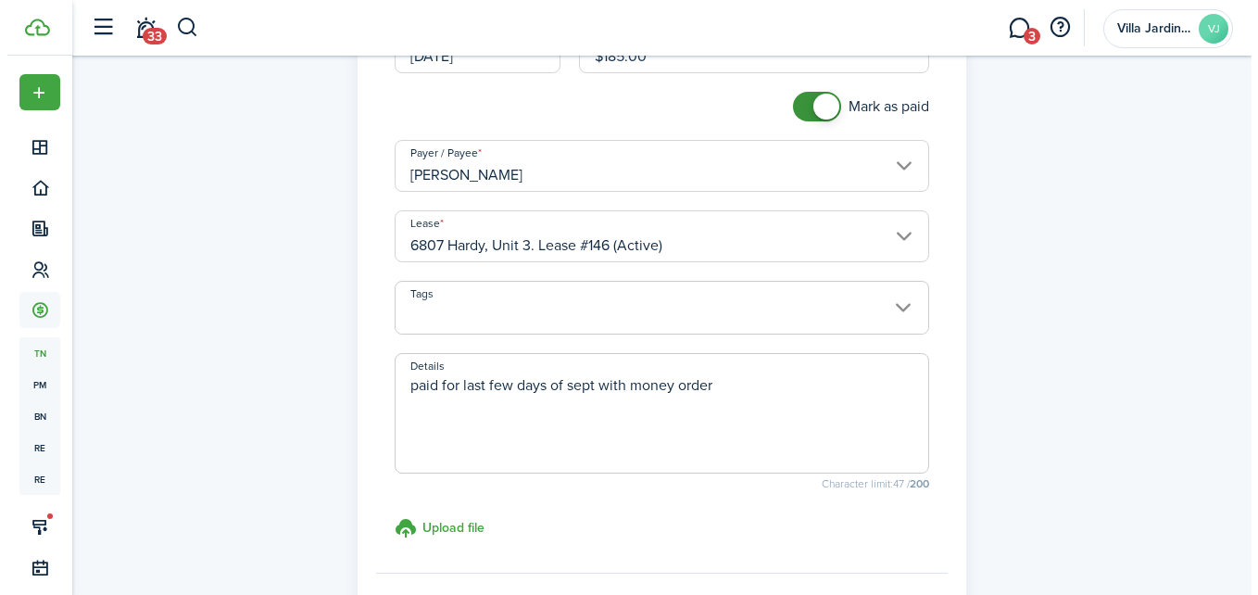
scroll to position [480, 0]
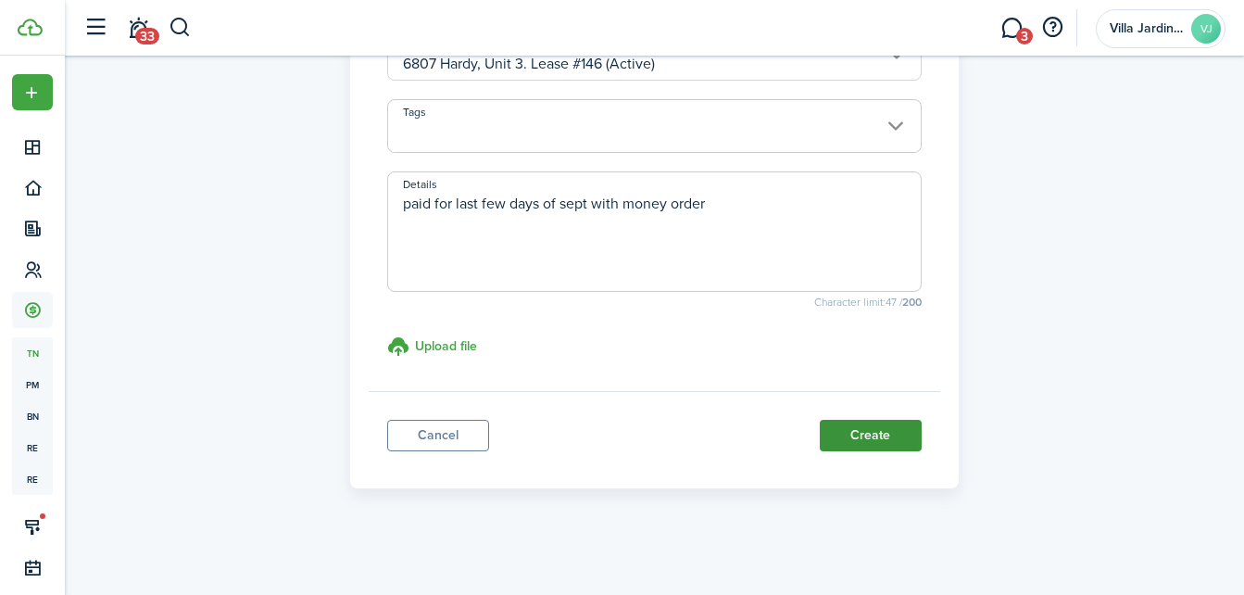
click at [872, 438] on button "Create" at bounding box center [871, 436] width 102 height 32
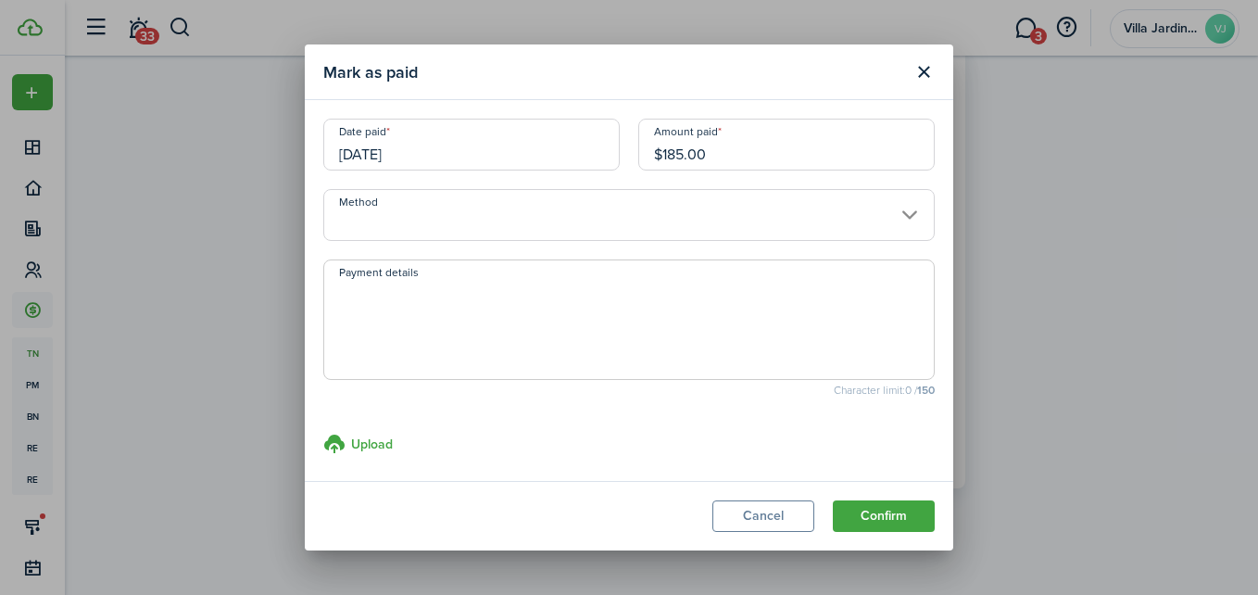
click at [462, 242] on modal-body "Date paid [DATE] Amount paid $185.00 Method Payment details Character limit: 0 …" at bounding box center [629, 290] width 649 height 381
click at [414, 239] on input "Method" at bounding box center [629, 215] width 612 height 52
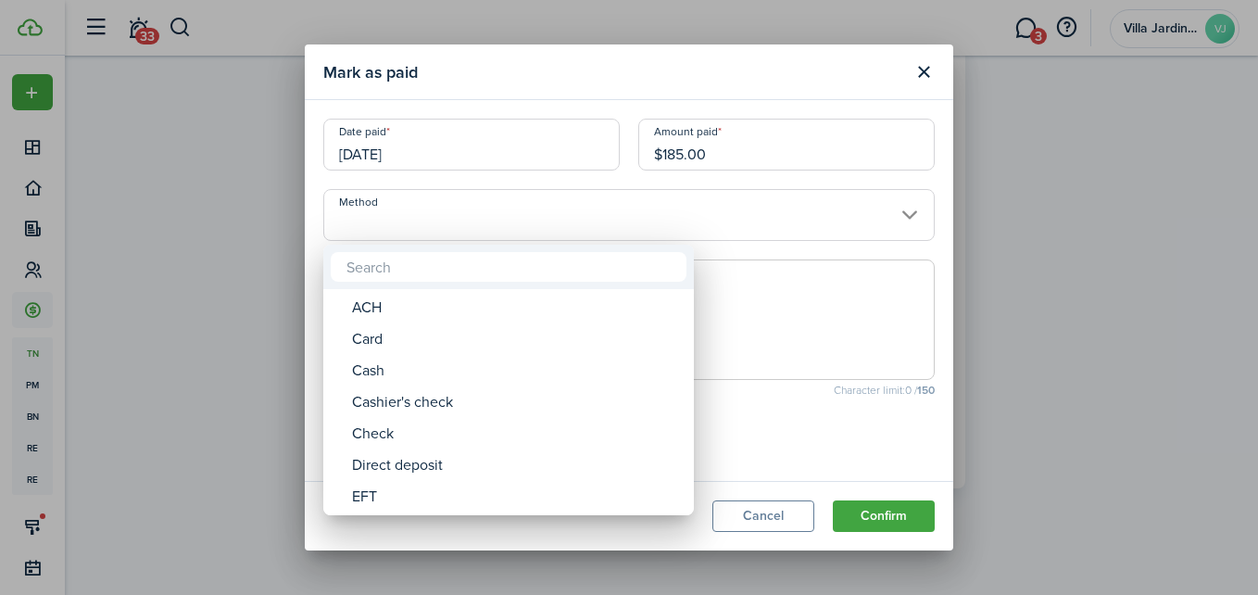
click at [407, 229] on div at bounding box center [629, 297] width 1555 height 891
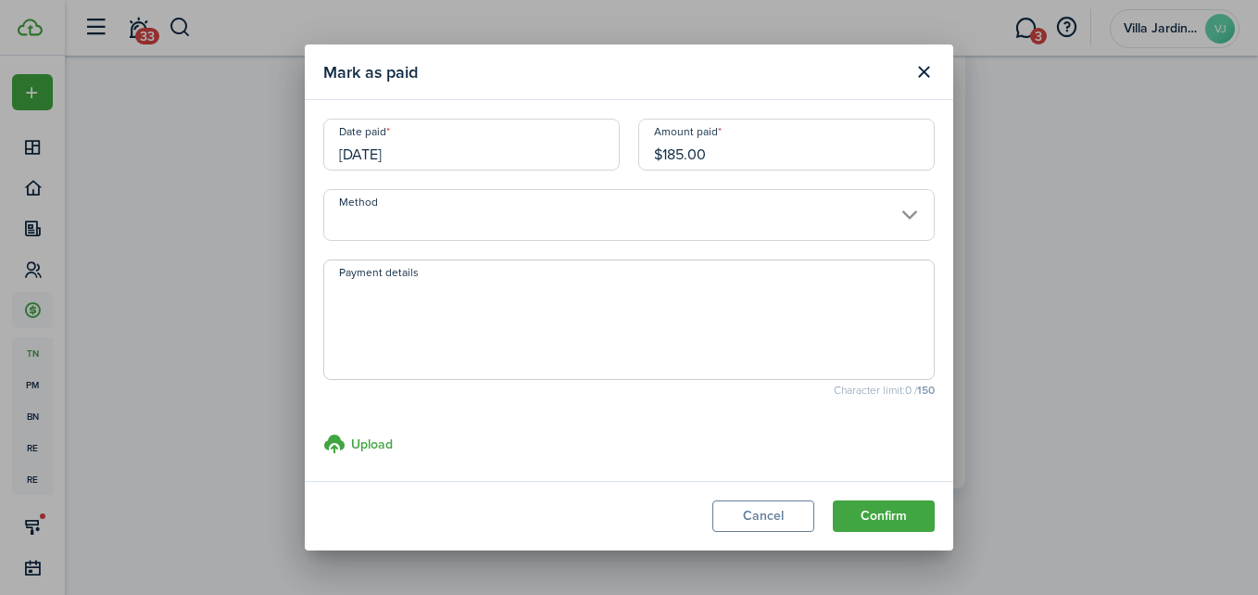
click at [407, 229] on input "Method" at bounding box center [629, 215] width 612 height 52
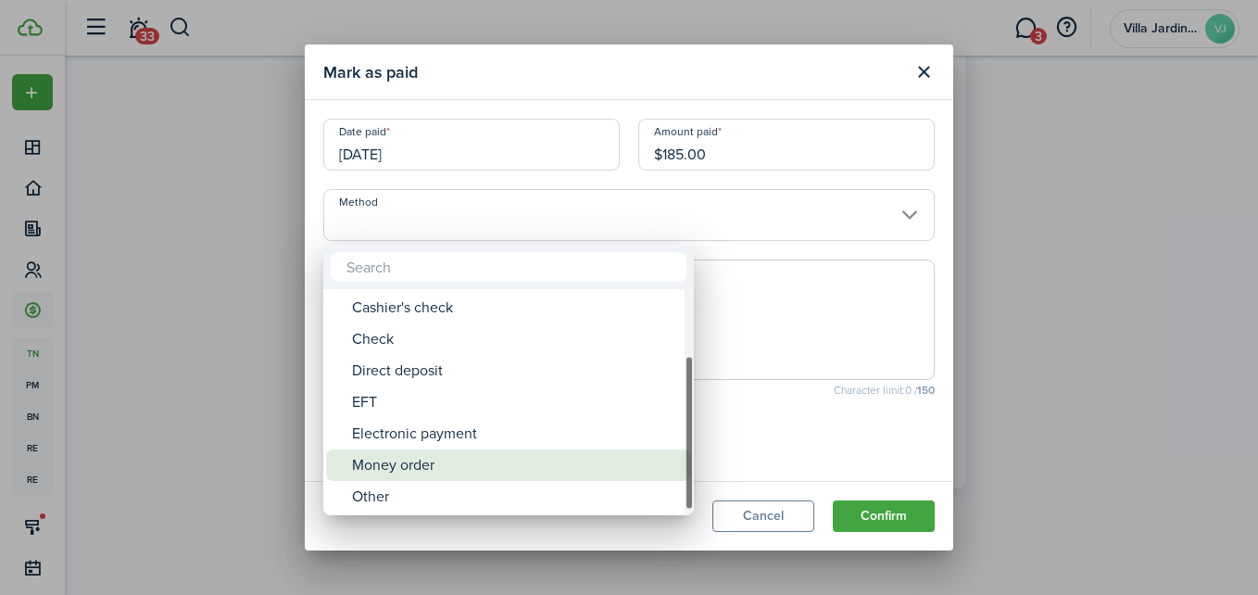
click at [411, 462] on div "Money order" at bounding box center [516, 465] width 328 height 32
type input "Money order"
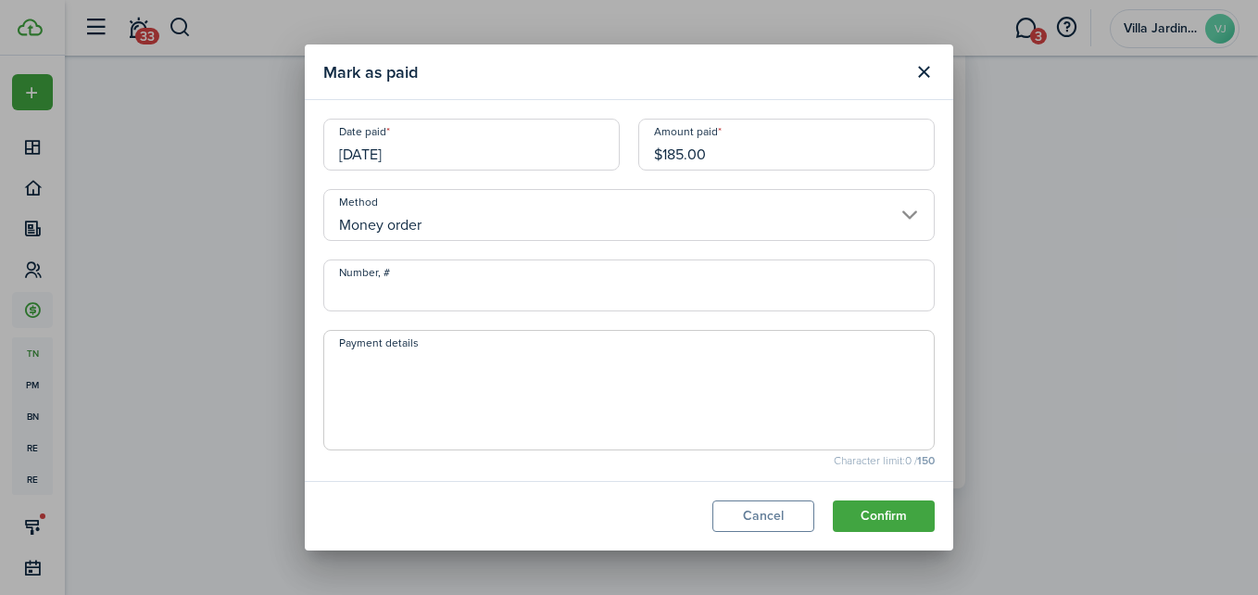
click at [436, 304] on input "Number, #" at bounding box center [629, 285] width 612 height 52
type input "000"
click at [788, 421] on textarea "Payment details" at bounding box center [629, 395] width 610 height 89
type textarea "paid 09/26 for move in before oct"
click at [876, 514] on button "Confirm" at bounding box center [884, 516] width 102 height 32
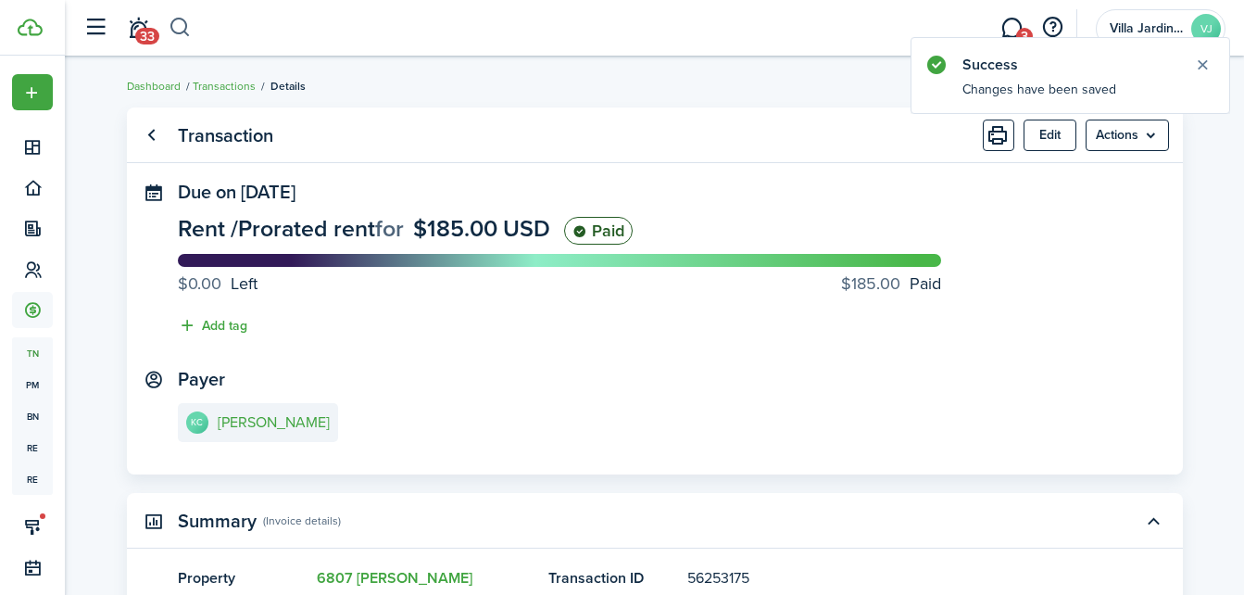
click at [180, 26] on button "button" at bounding box center [180, 28] width 23 height 32
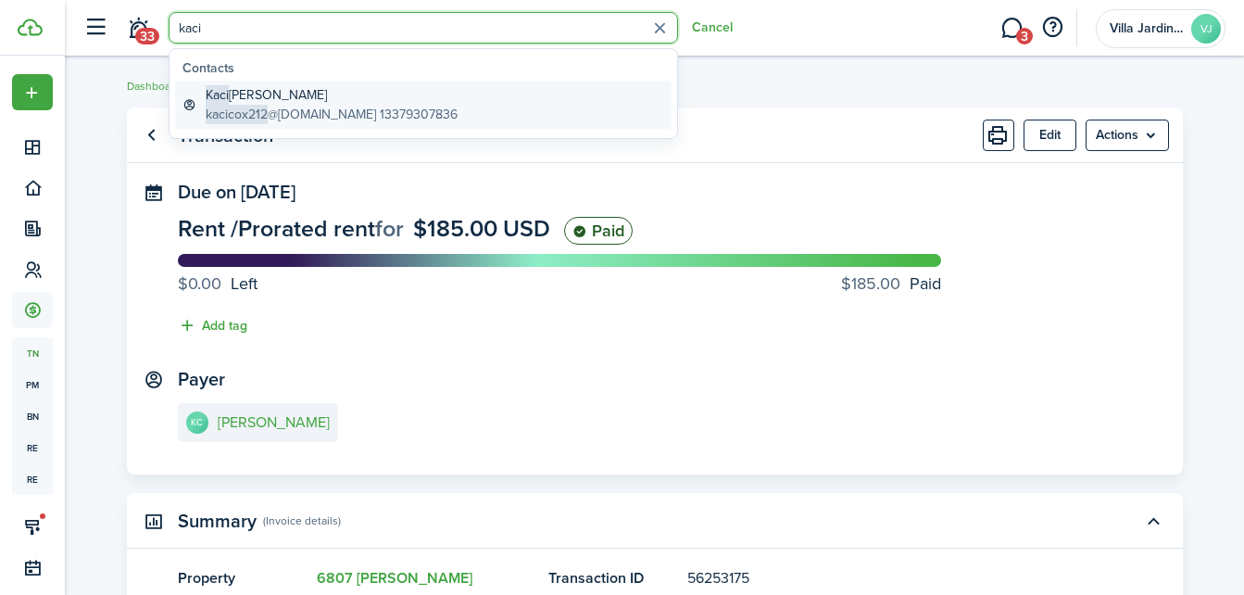
type input "kaci"
click at [283, 106] on global-search-item-description "kacicox212 @[DOMAIN_NAME] 13379307836" at bounding box center [332, 114] width 252 height 19
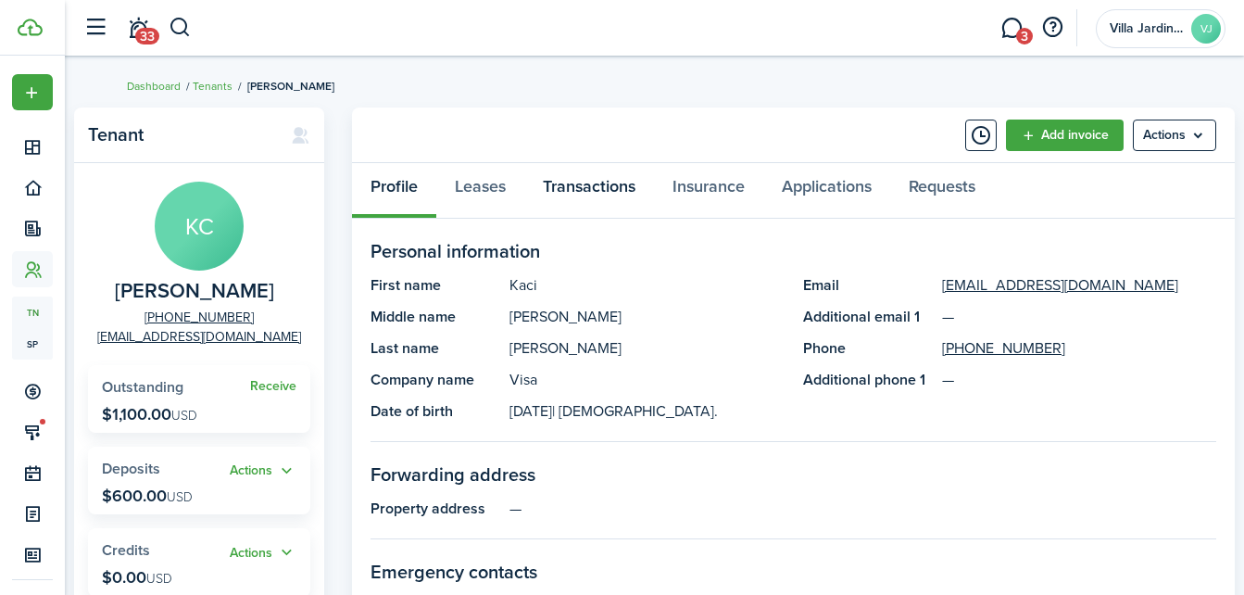
click at [587, 186] on link "Transactions" at bounding box center [589, 191] width 130 height 56
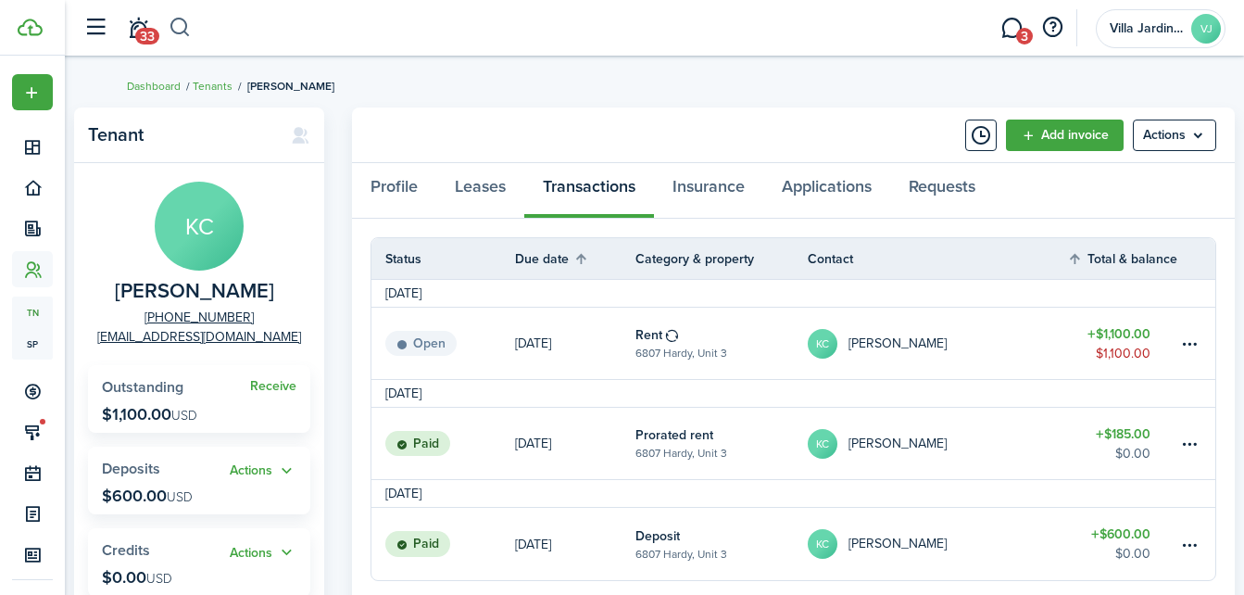
click at [179, 30] on button "button" at bounding box center [180, 28] width 23 height 32
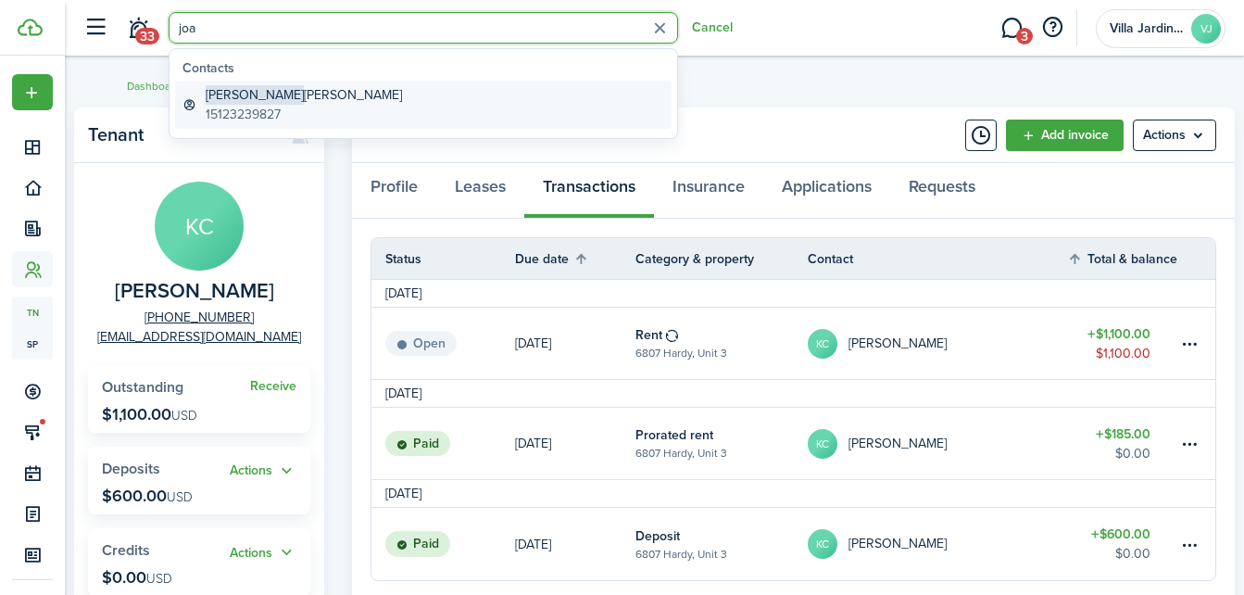
type input "joa"
click at [253, 106] on global-search-item-description "15123239827" at bounding box center [304, 114] width 196 height 19
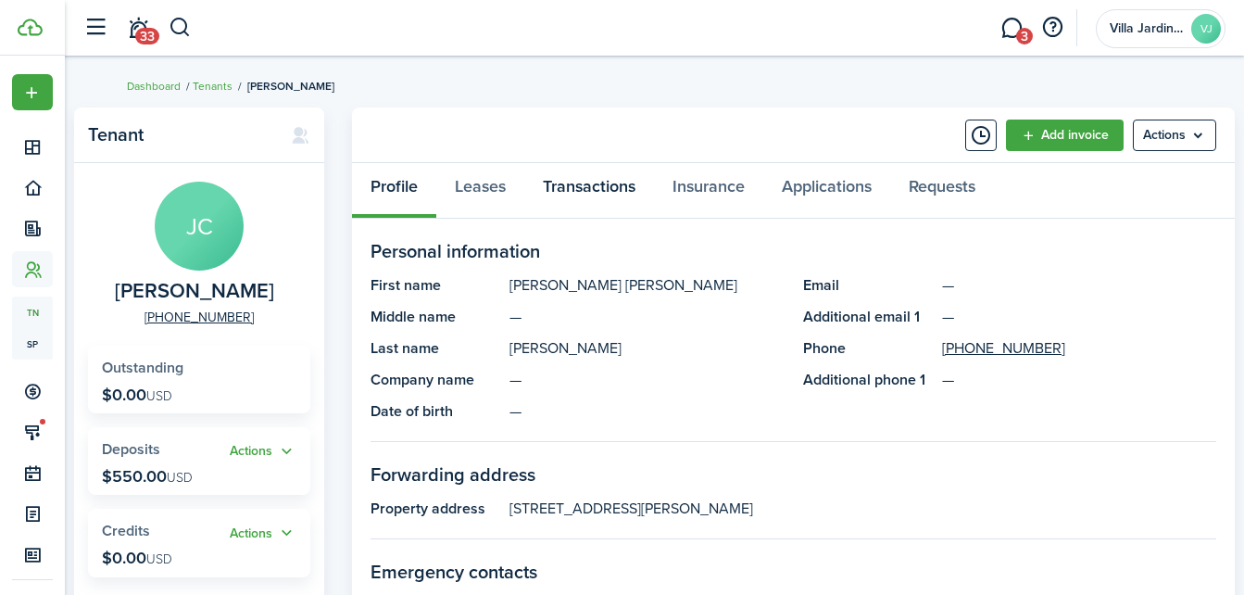
click at [571, 188] on link "Transactions" at bounding box center [589, 191] width 130 height 56
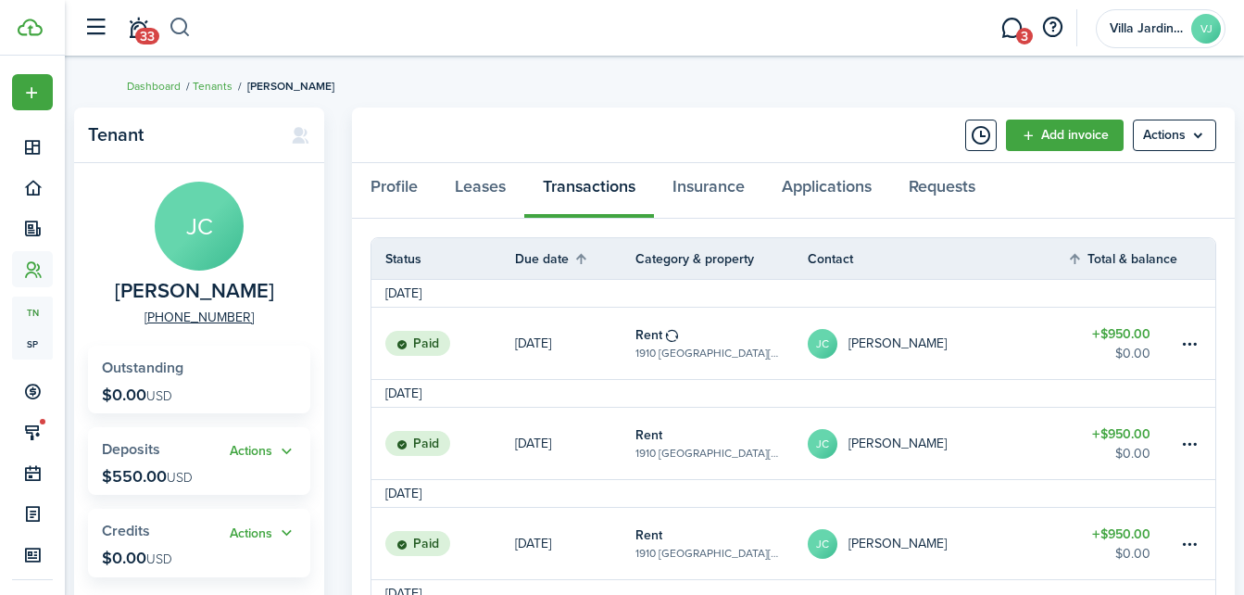
click at [183, 23] on button "button" at bounding box center [180, 28] width 23 height 32
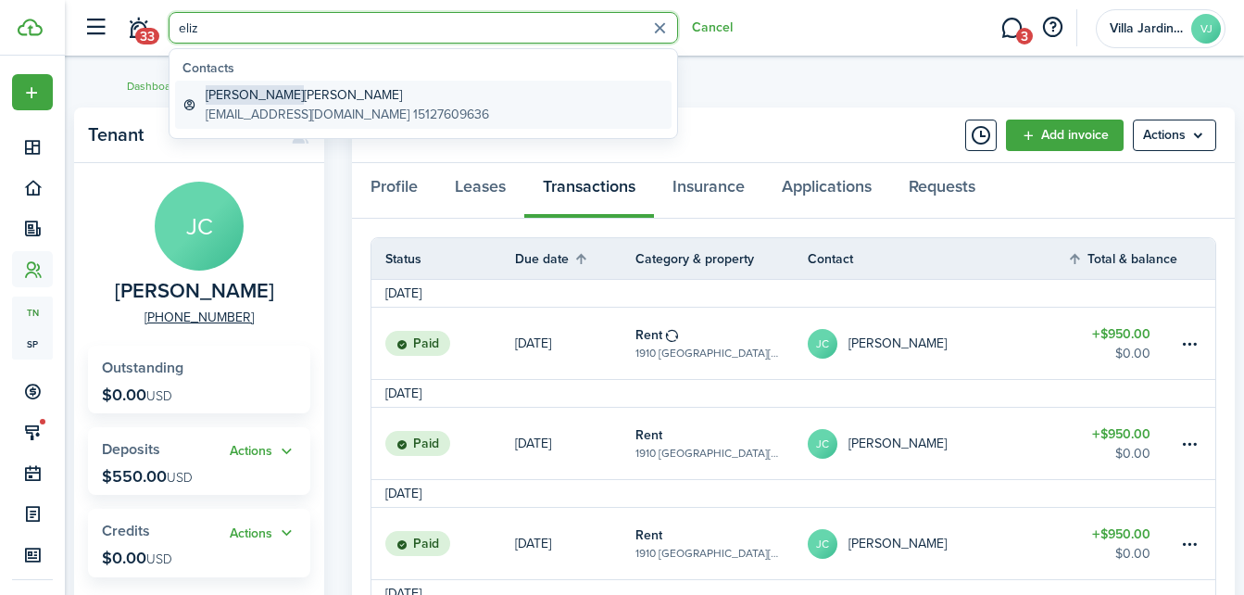
type input "eliz"
click at [272, 92] on global-search-item-title "[PERSON_NAME]" at bounding box center [348, 94] width 284 height 19
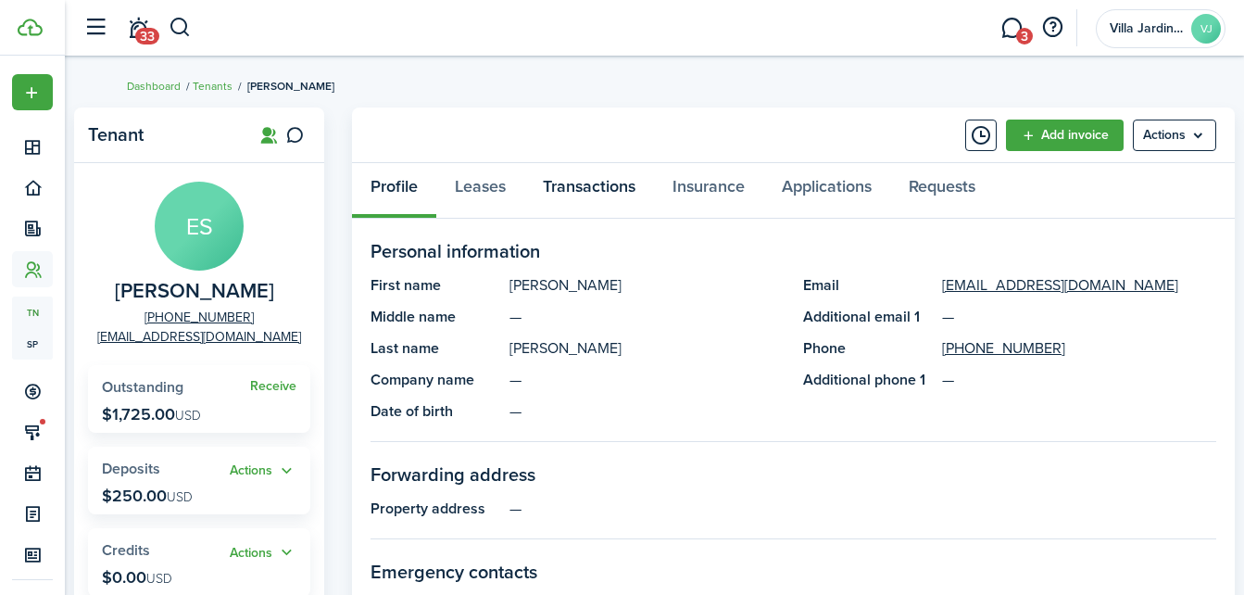
click at [572, 186] on link "Transactions" at bounding box center [589, 191] width 130 height 56
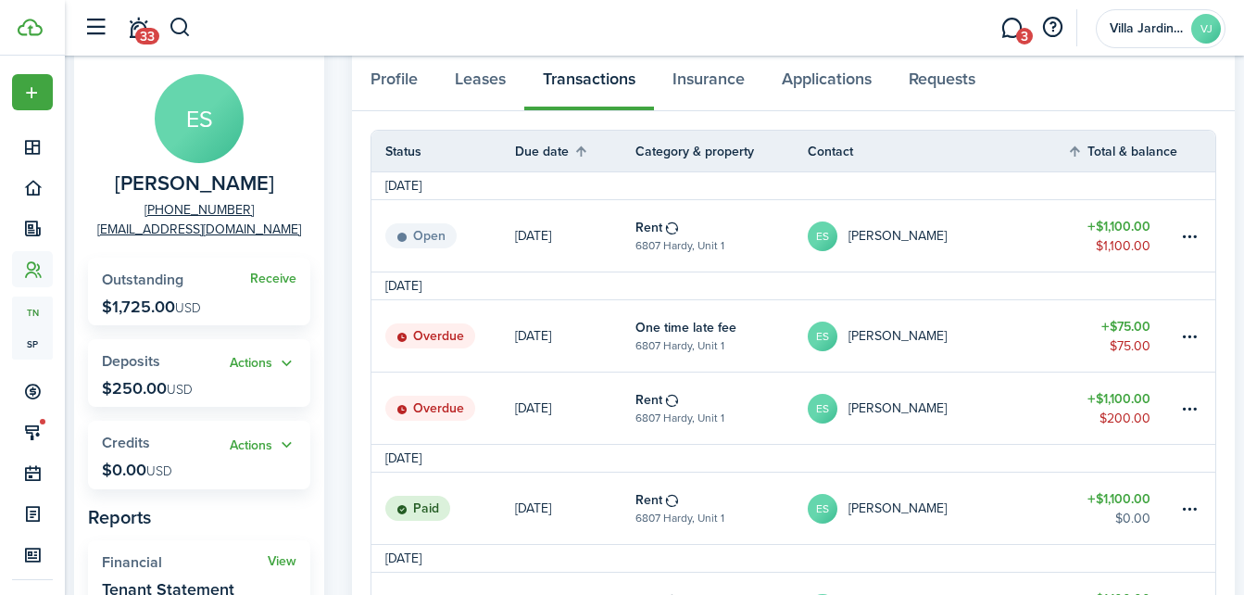
scroll to position [108, 0]
click at [757, 403] on link "Rent [STREET_ADDRESS]" at bounding box center [722, 407] width 172 height 71
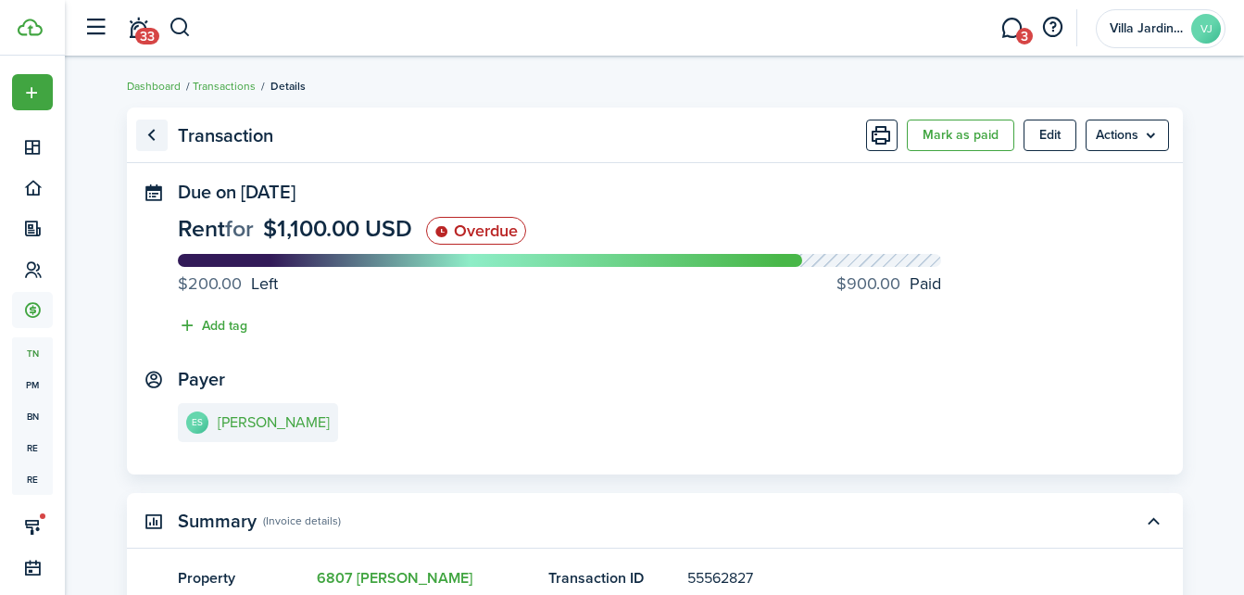
click at [157, 131] on link "Go back" at bounding box center [152, 136] width 32 height 32
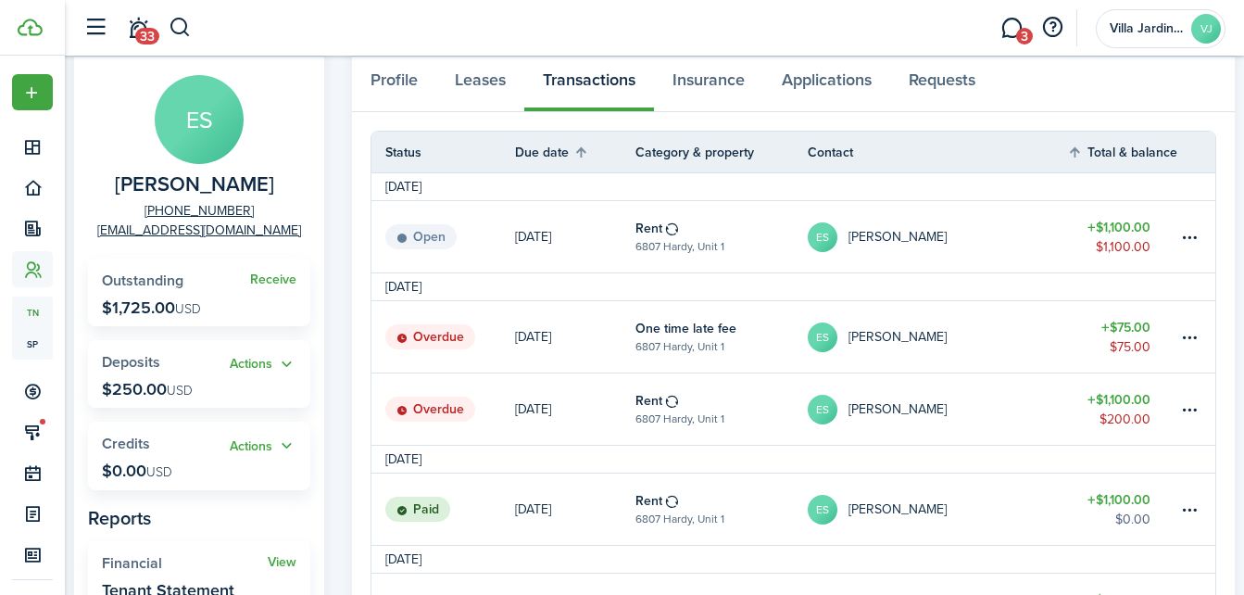
scroll to position [111, 0]
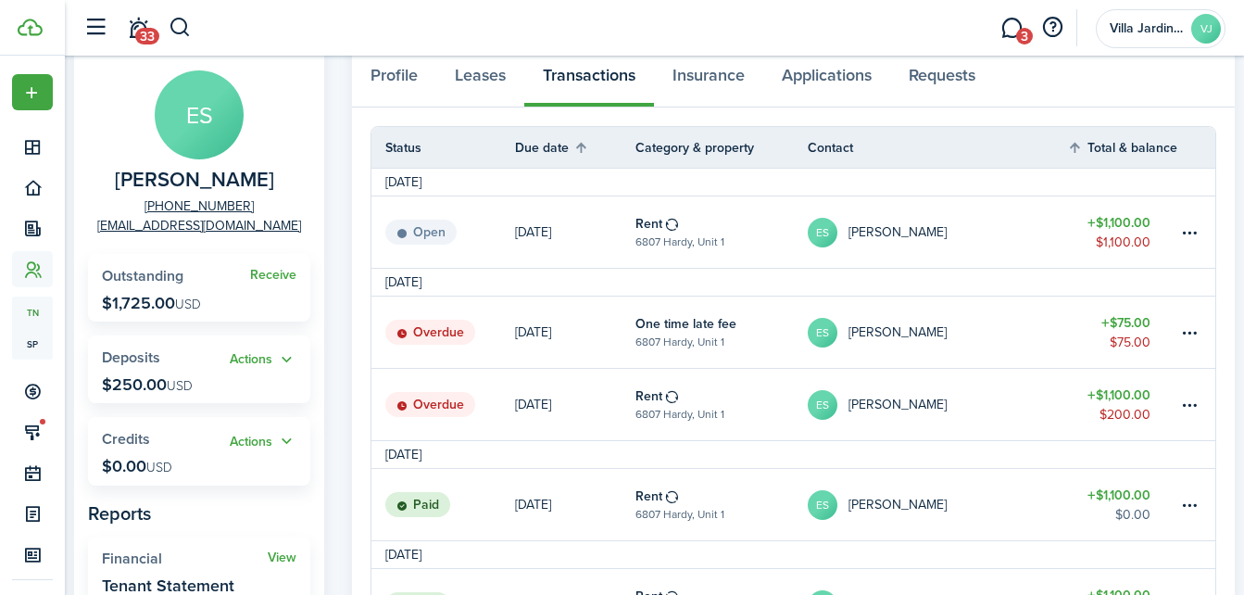
click at [649, 246] on table-subtitle "6807 Hardy, Unit 1" at bounding box center [680, 241] width 89 height 17
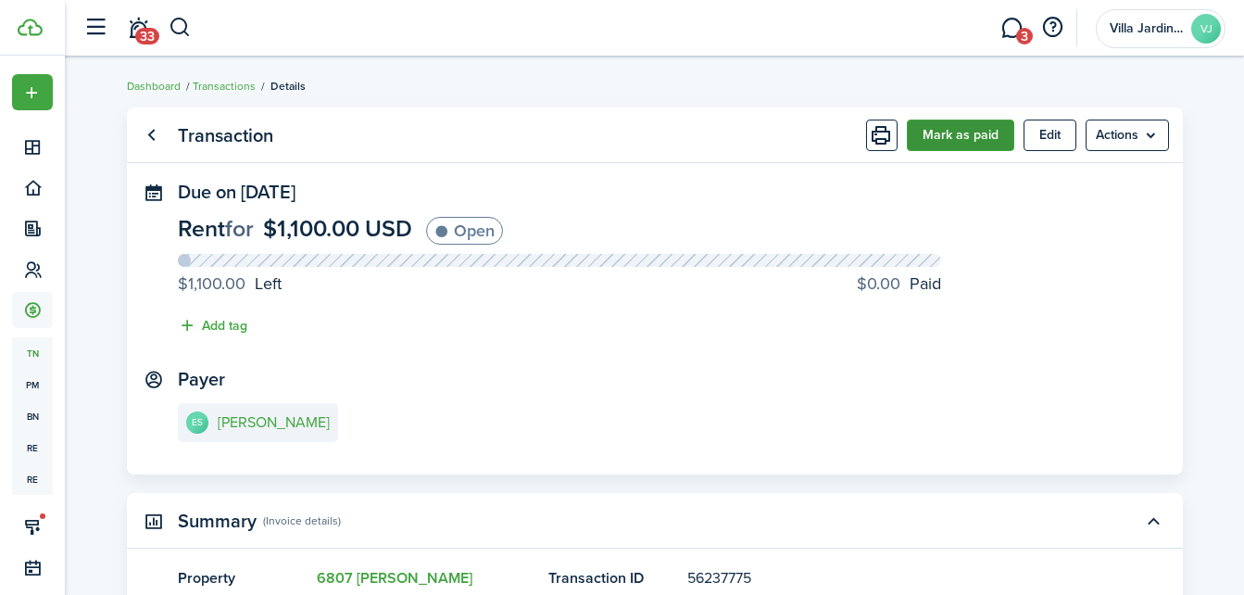
click at [944, 141] on button "Mark as paid" at bounding box center [960, 136] width 107 height 32
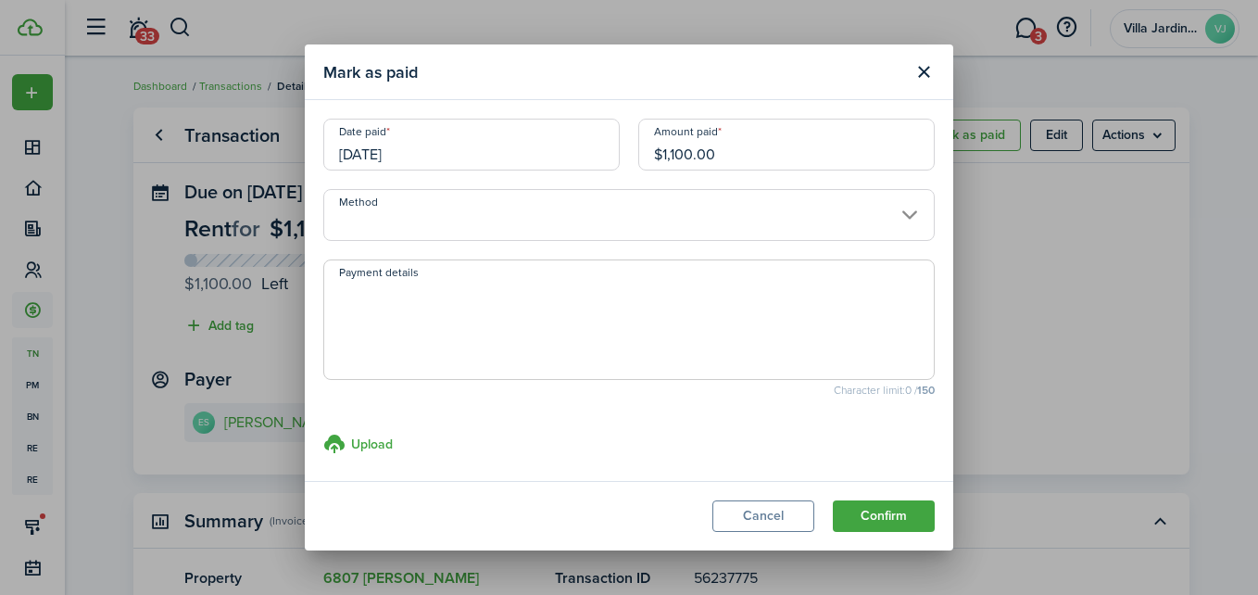
click at [449, 224] on input "Method" at bounding box center [629, 215] width 612 height 52
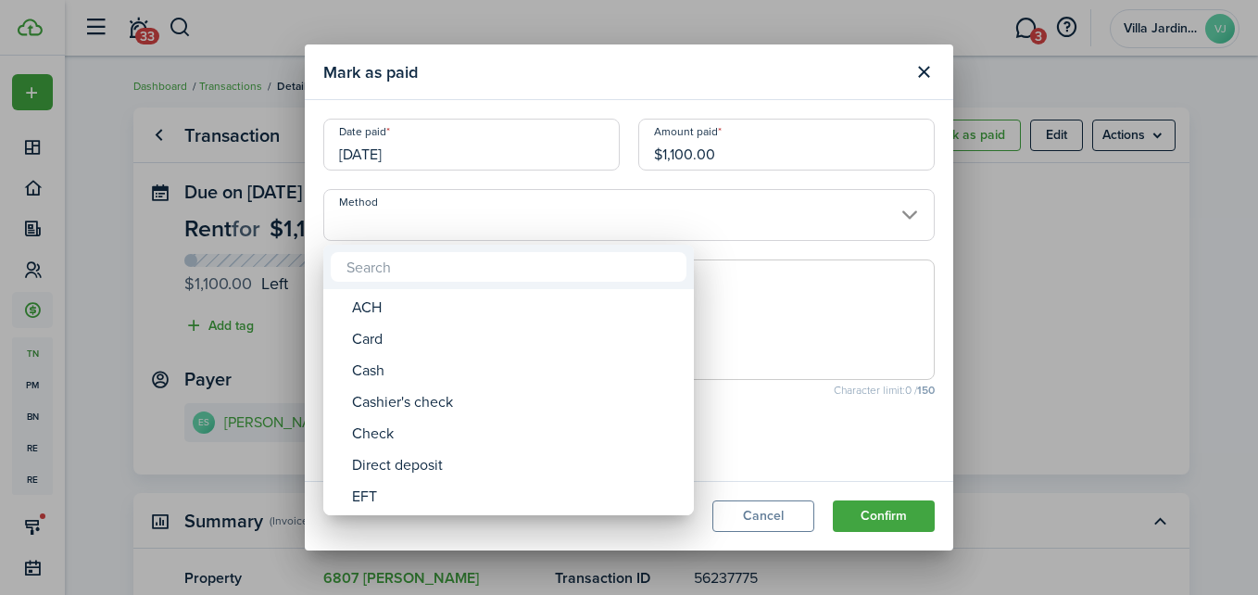
click at [762, 160] on div at bounding box center [629, 297] width 1555 height 891
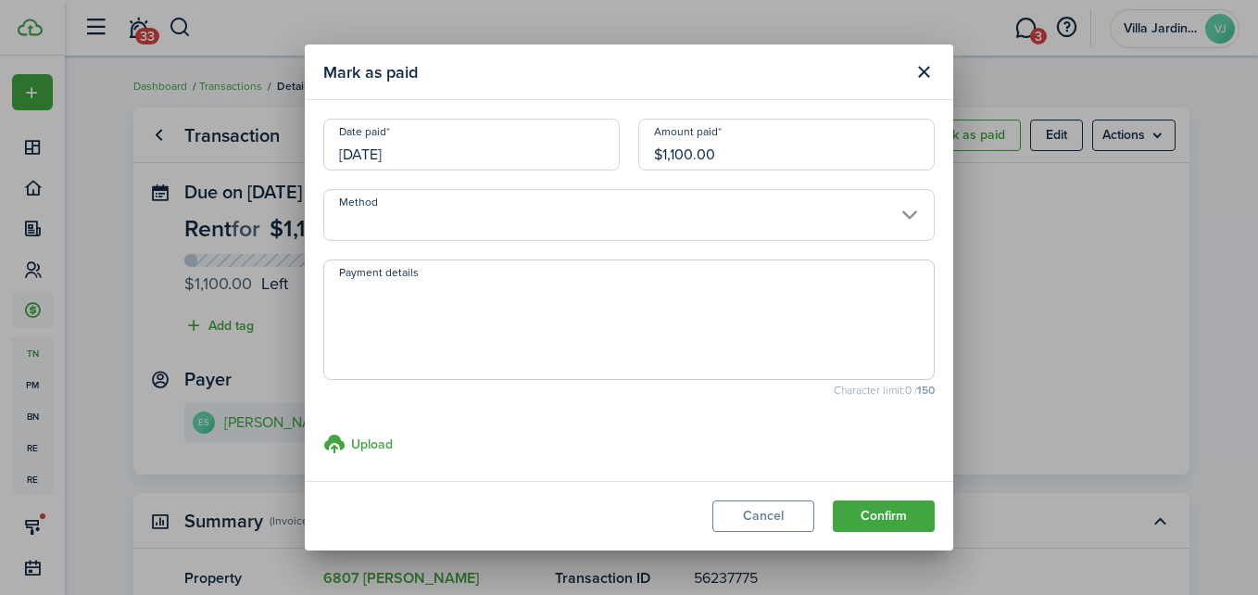
click at [758, 158] on input "$1,100.00" at bounding box center [786, 145] width 296 height 52
type input "$"
click at [648, 222] on input "Method" at bounding box center [629, 215] width 612 height 52
type input "$750.00"
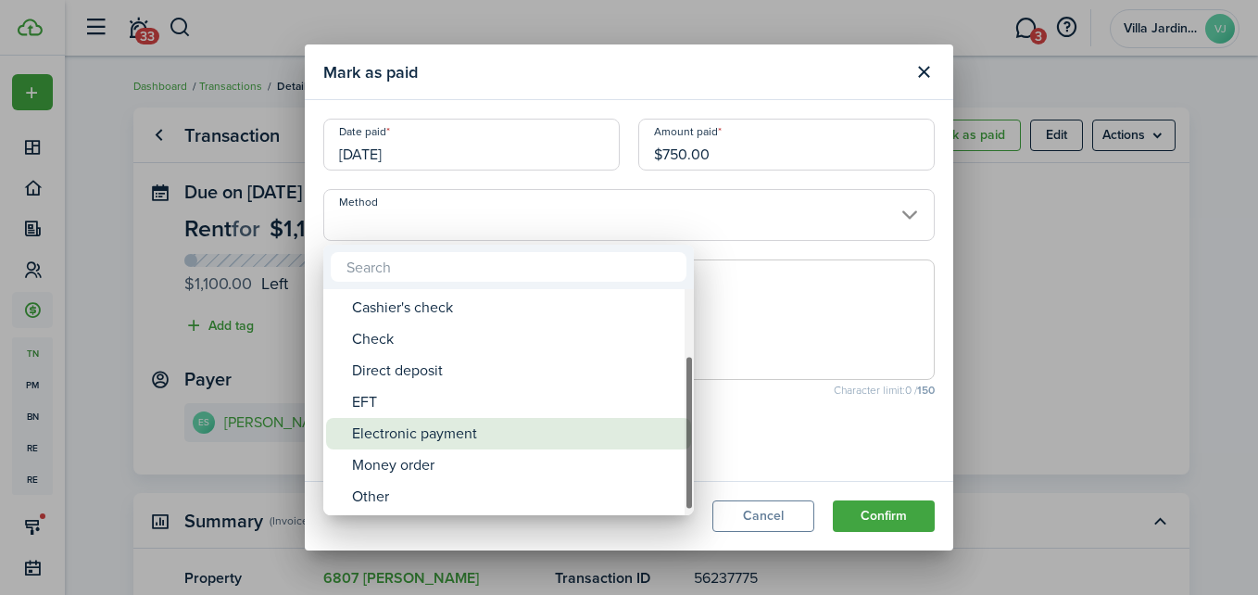
click at [426, 435] on div "Electronic payment" at bounding box center [516, 434] width 328 height 32
type input "Electronic payment"
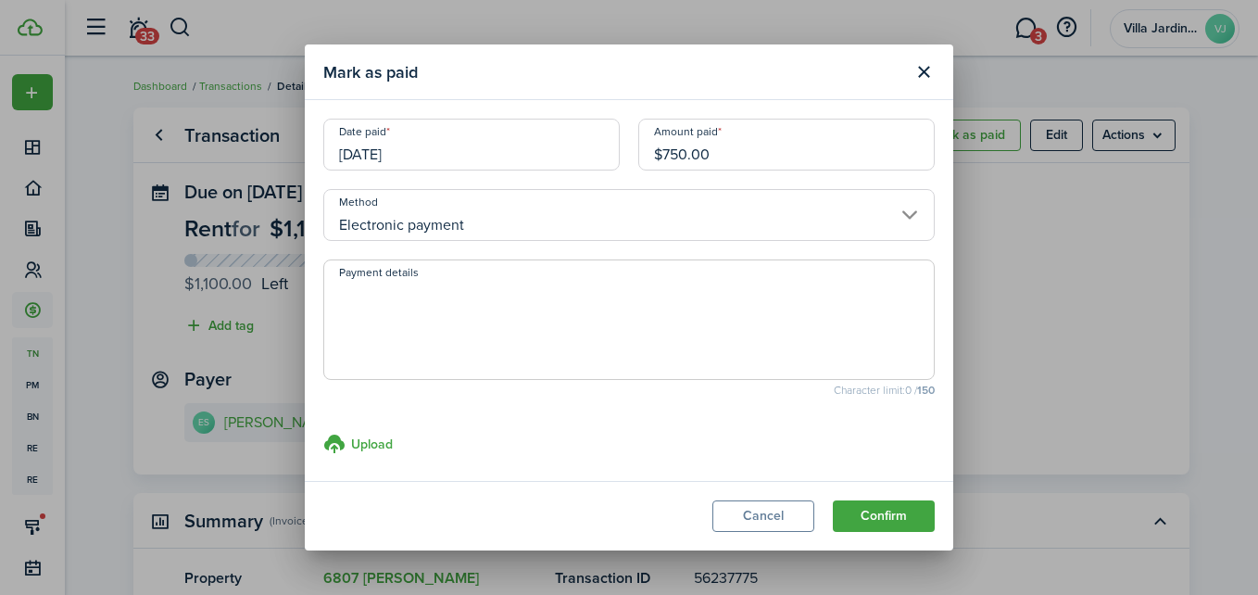
click at [416, 313] on textarea "Payment details" at bounding box center [629, 325] width 610 height 89
click at [599, 239] on input "Electronic payment" at bounding box center [629, 215] width 612 height 52
type textarea "cash app paid 09/01"
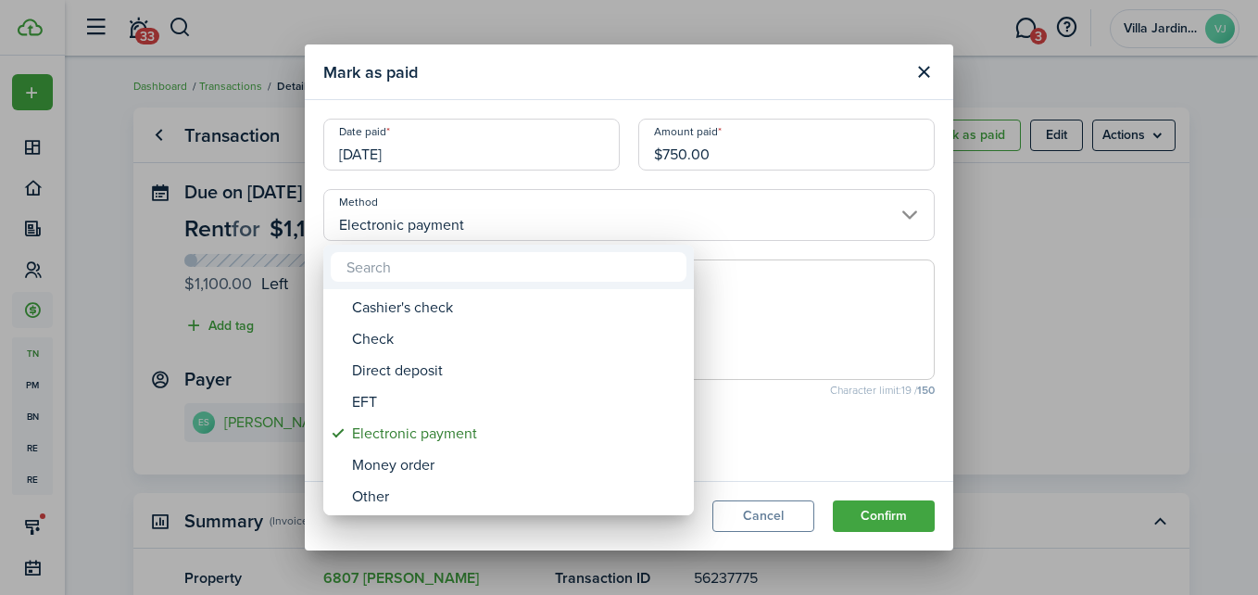
click at [740, 349] on div at bounding box center [629, 297] width 1555 height 891
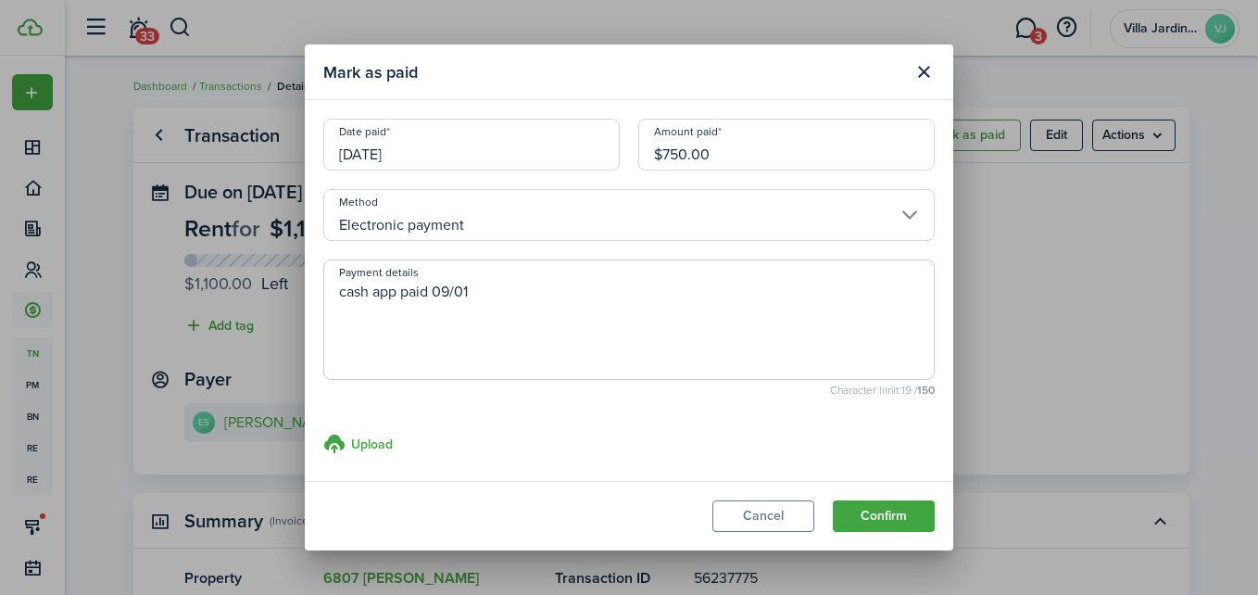
click at [577, 303] on textarea "cash app paid 09/01" at bounding box center [629, 325] width 610 height 89
click at [879, 518] on button "Confirm" at bounding box center [884, 516] width 102 height 32
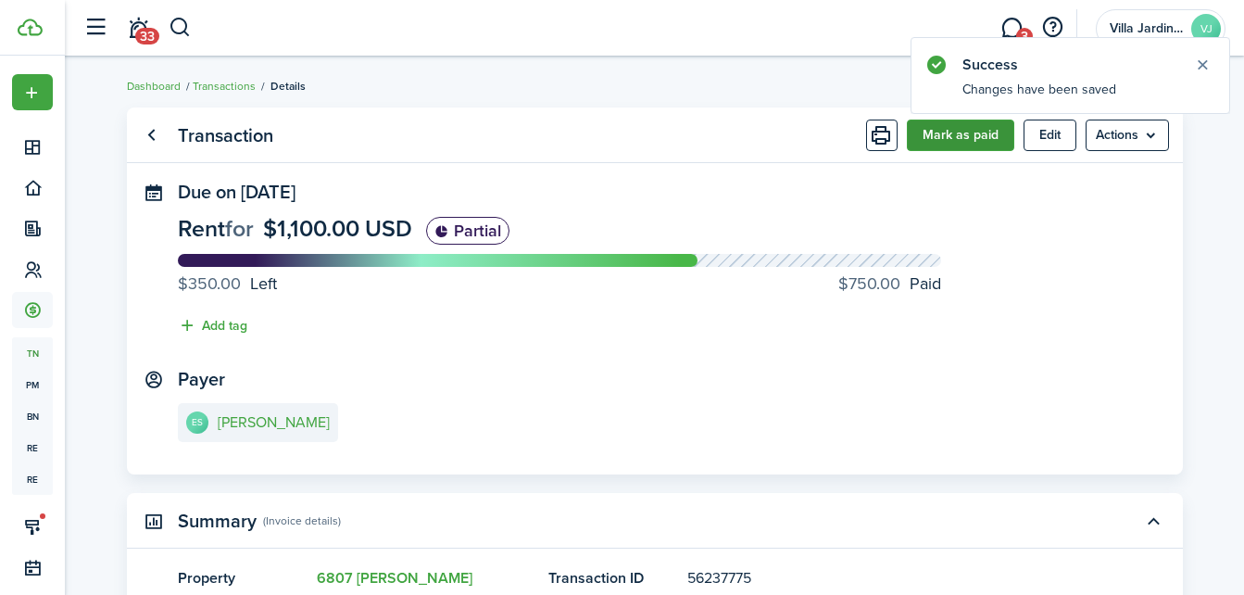
click at [951, 134] on button "Mark as paid" at bounding box center [960, 136] width 107 height 32
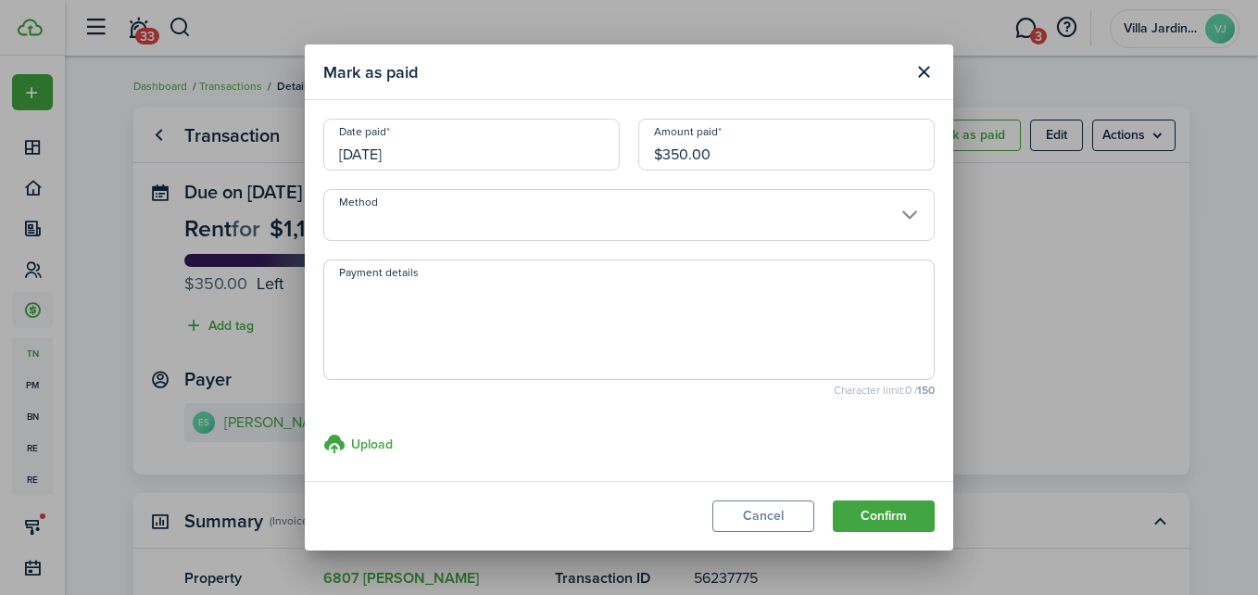
click at [490, 229] on input "Method" at bounding box center [629, 215] width 612 height 52
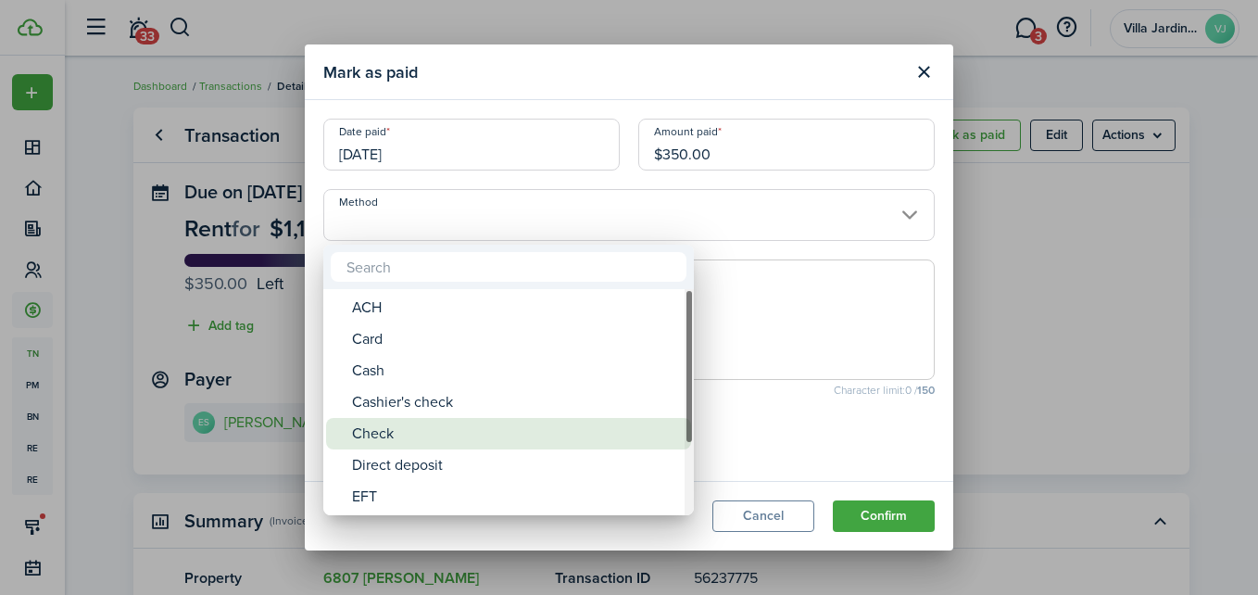
click at [473, 428] on div "Check" at bounding box center [516, 434] width 328 height 32
type input "Check"
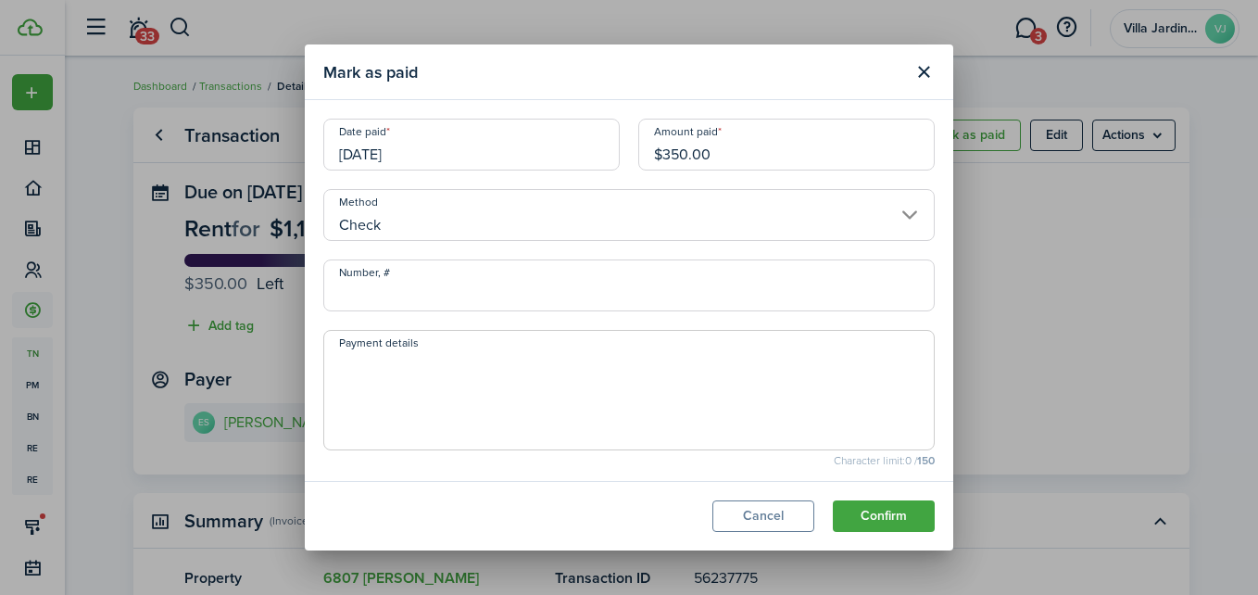
click at [475, 294] on input "Number, #" at bounding box center [629, 285] width 612 height 52
type input "000"
click at [695, 380] on textarea "Payment details" at bounding box center [629, 395] width 610 height 89
type textarea "st [PERSON_NAME] check paid 350"
click at [877, 523] on button "Confirm" at bounding box center [884, 516] width 102 height 32
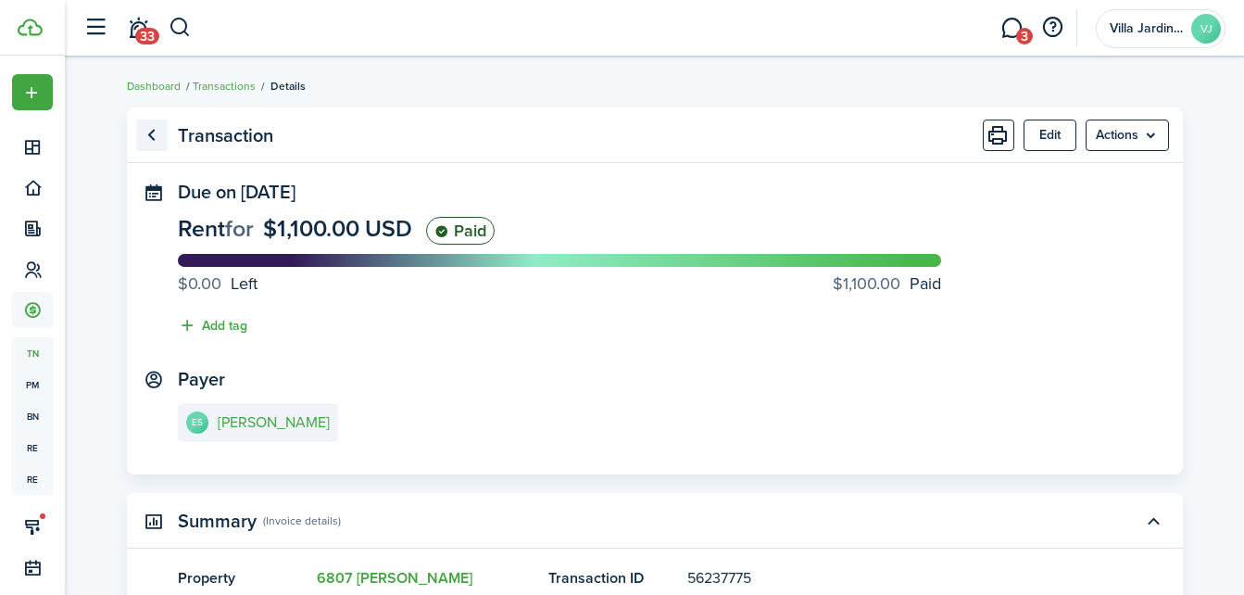
click at [151, 127] on link "Go back" at bounding box center [152, 136] width 32 height 32
